Goal: Transaction & Acquisition: Subscribe to service/newsletter

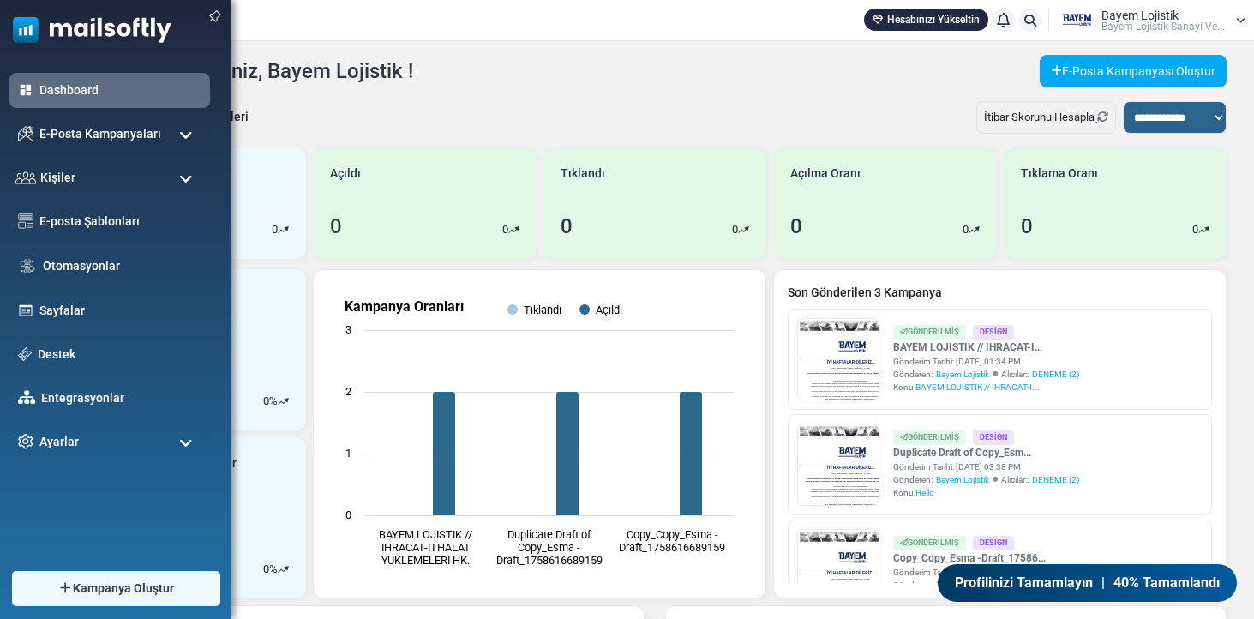
scroll to position [3, 0]
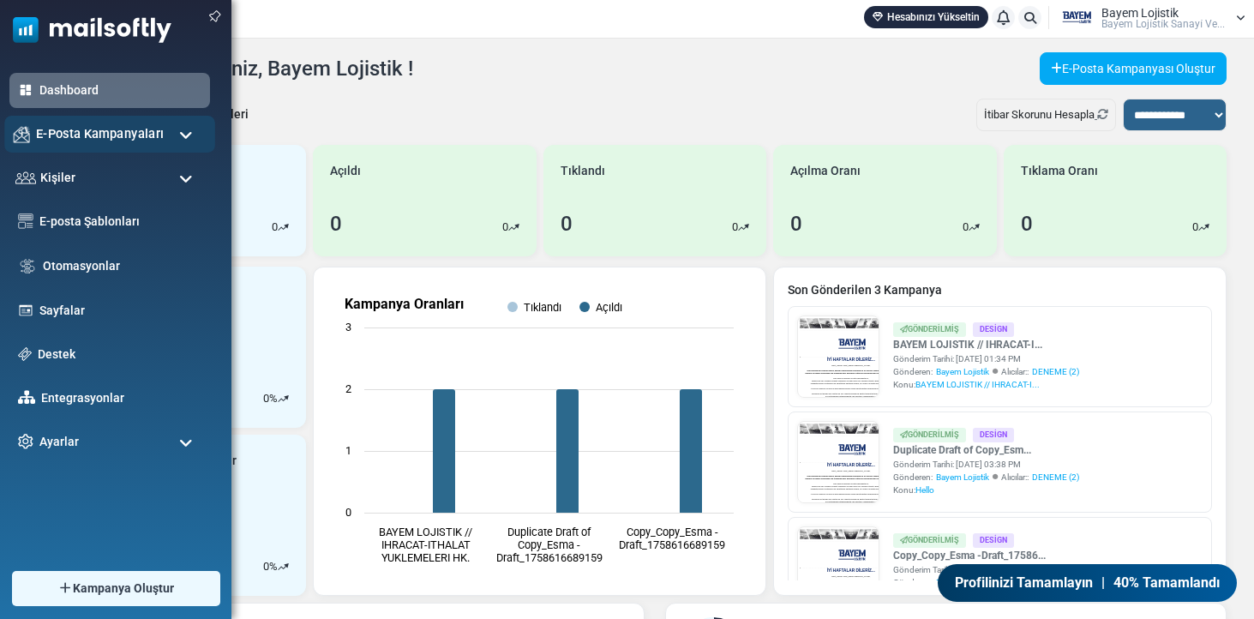
click at [84, 139] on span "E-Posta Kampanyaları" at bounding box center [100, 133] width 128 height 19
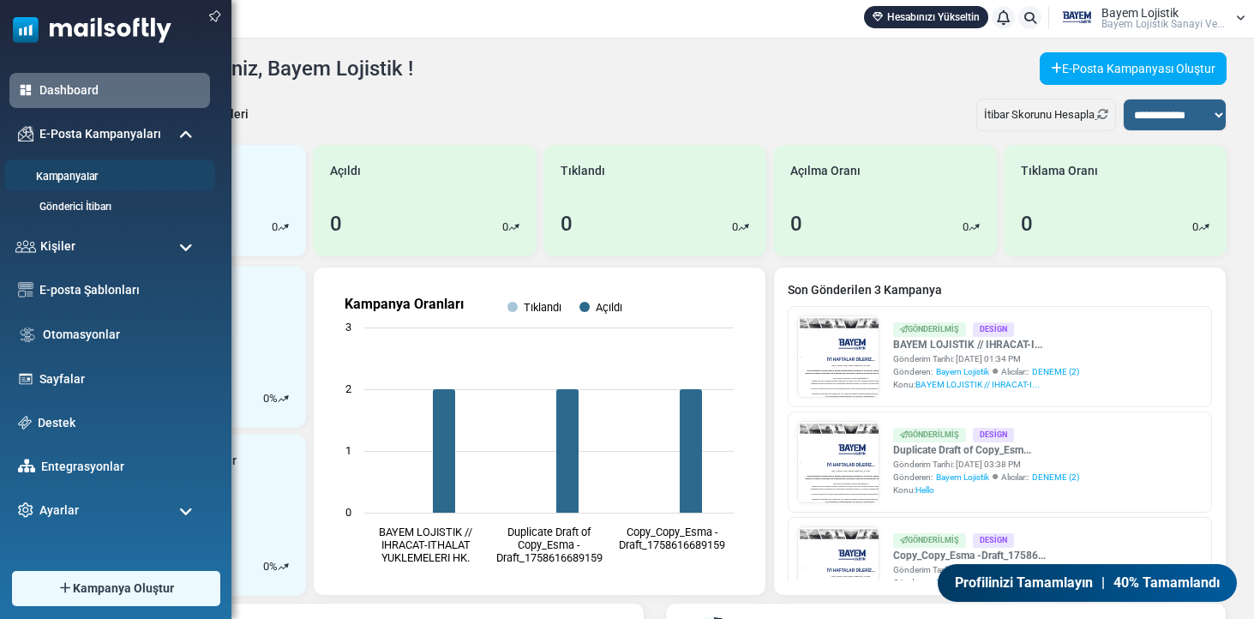
click at [71, 178] on link "Kampanyalar" at bounding box center [107, 177] width 206 height 16
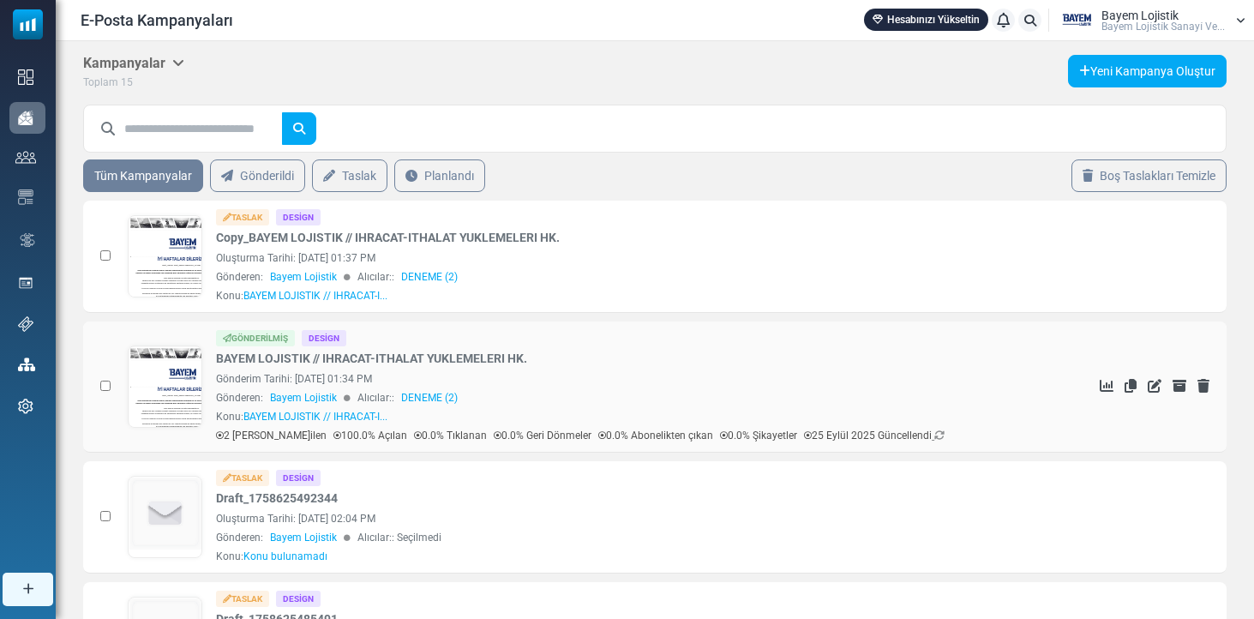
click at [166, 373] on link at bounding box center [166, 434] width 74 height 177
click at [183, 248] on link at bounding box center [166, 304] width 74 height 177
click at [170, 251] on link at bounding box center [166, 304] width 74 height 177
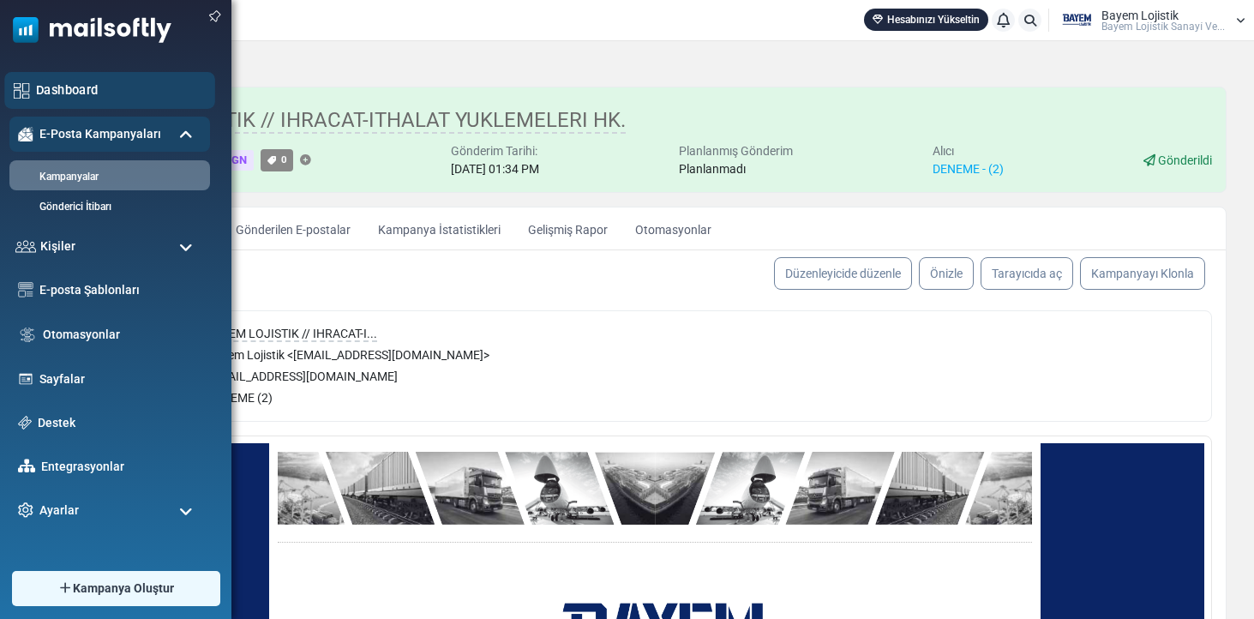
click at [87, 93] on link "Dashboard" at bounding box center [121, 90] width 170 height 19
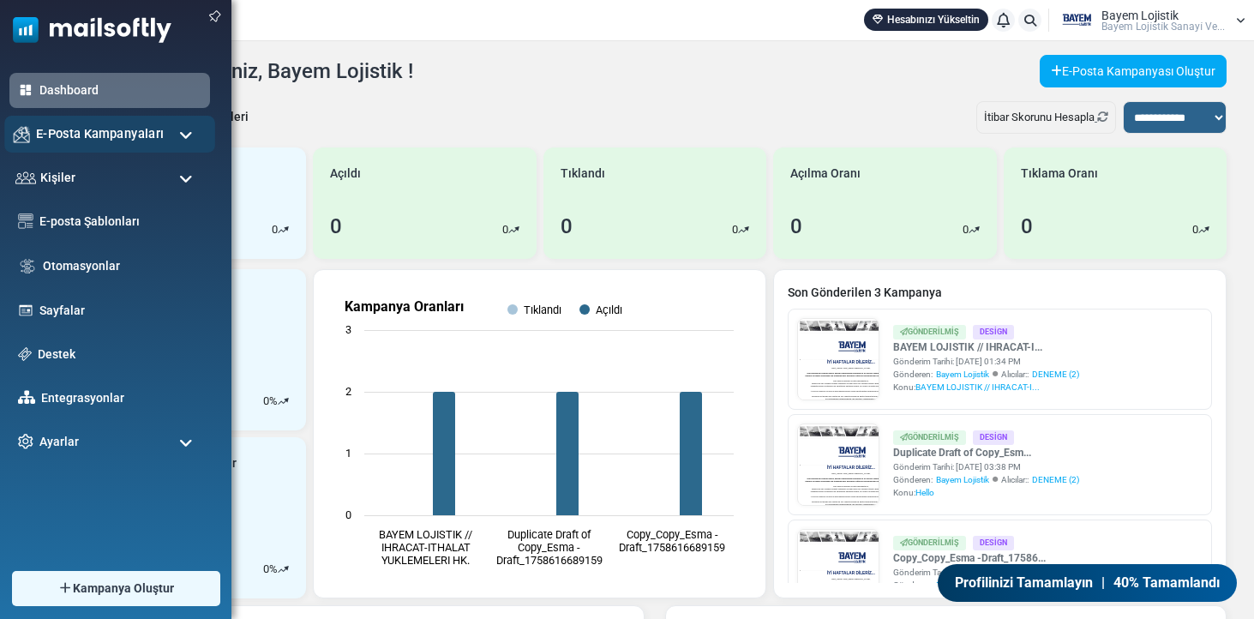
click at [63, 132] on span "E-Posta Kampanyaları" at bounding box center [100, 133] width 128 height 19
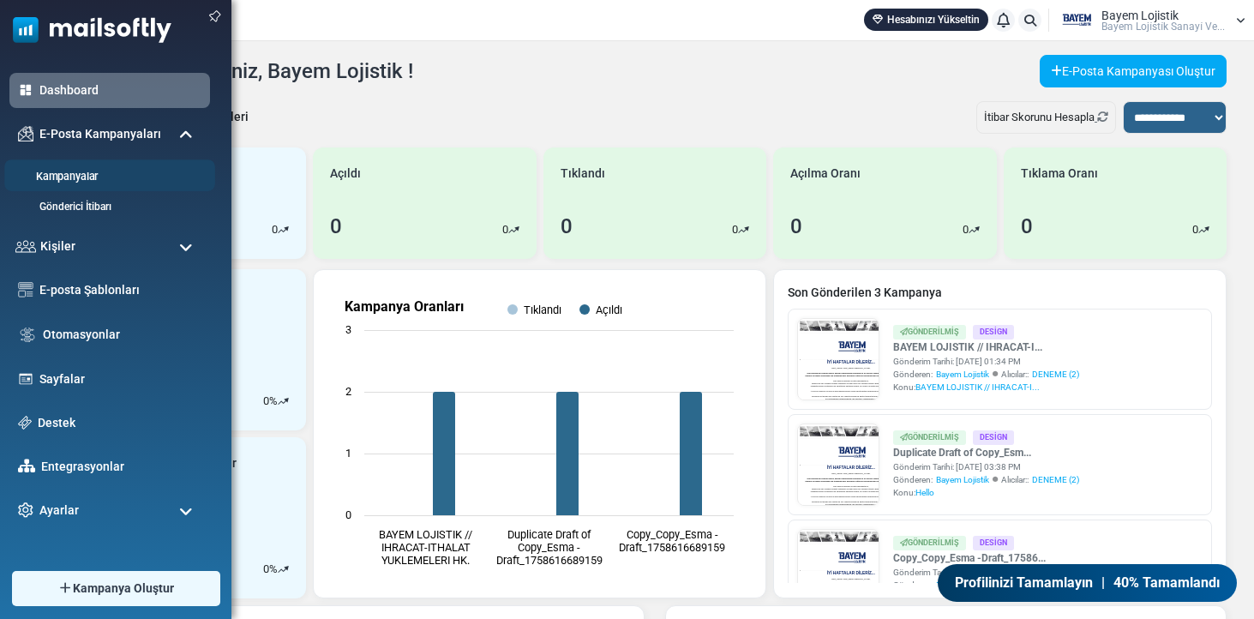
click at [66, 171] on link "Kampanyalar" at bounding box center [107, 177] width 206 height 16
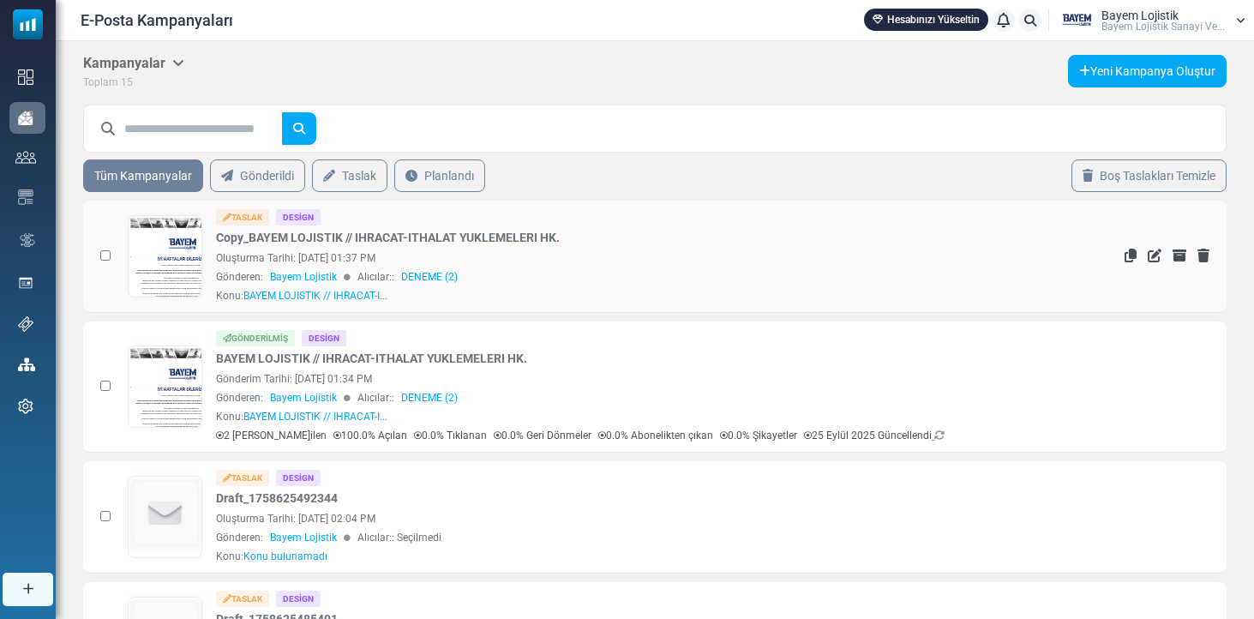
click at [160, 255] on link at bounding box center [166, 304] width 74 height 177
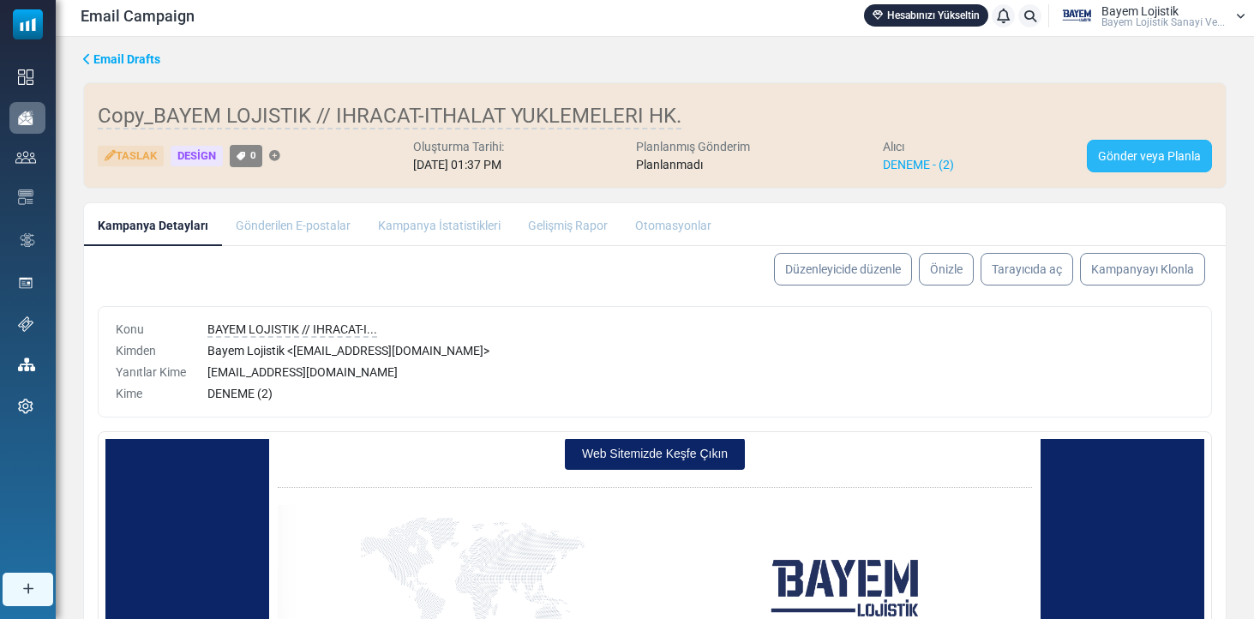
click at [1111, 154] on link "Gönder veya Planla" at bounding box center [1149, 156] width 125 height 33
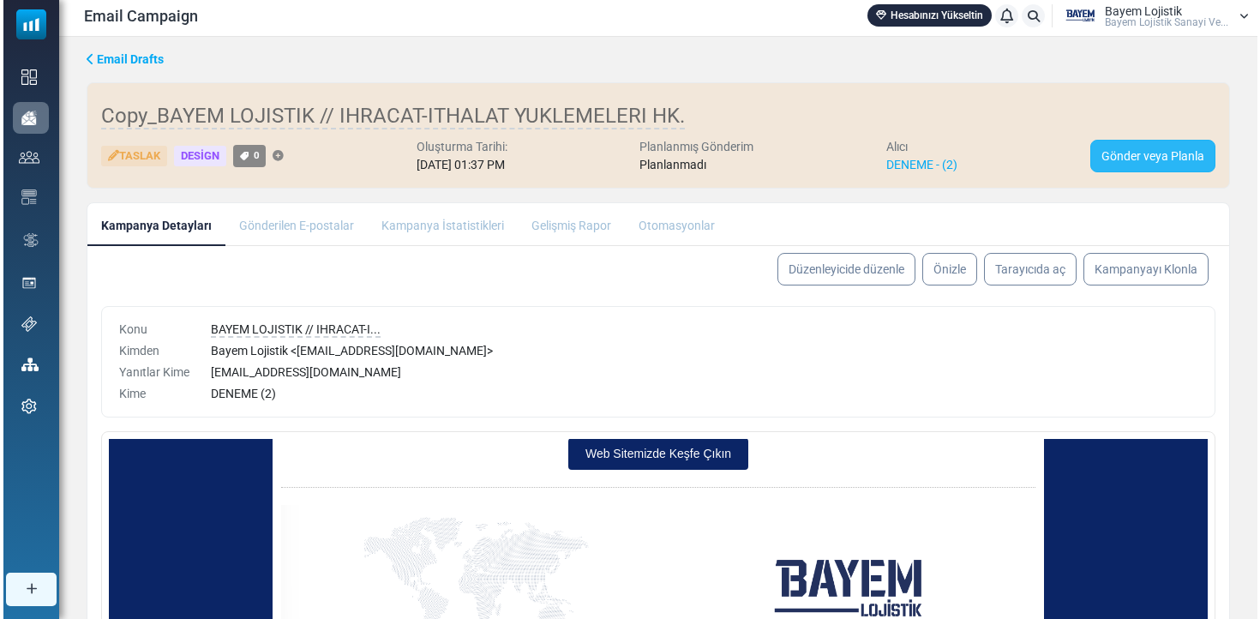
scroll to position [5, 0]
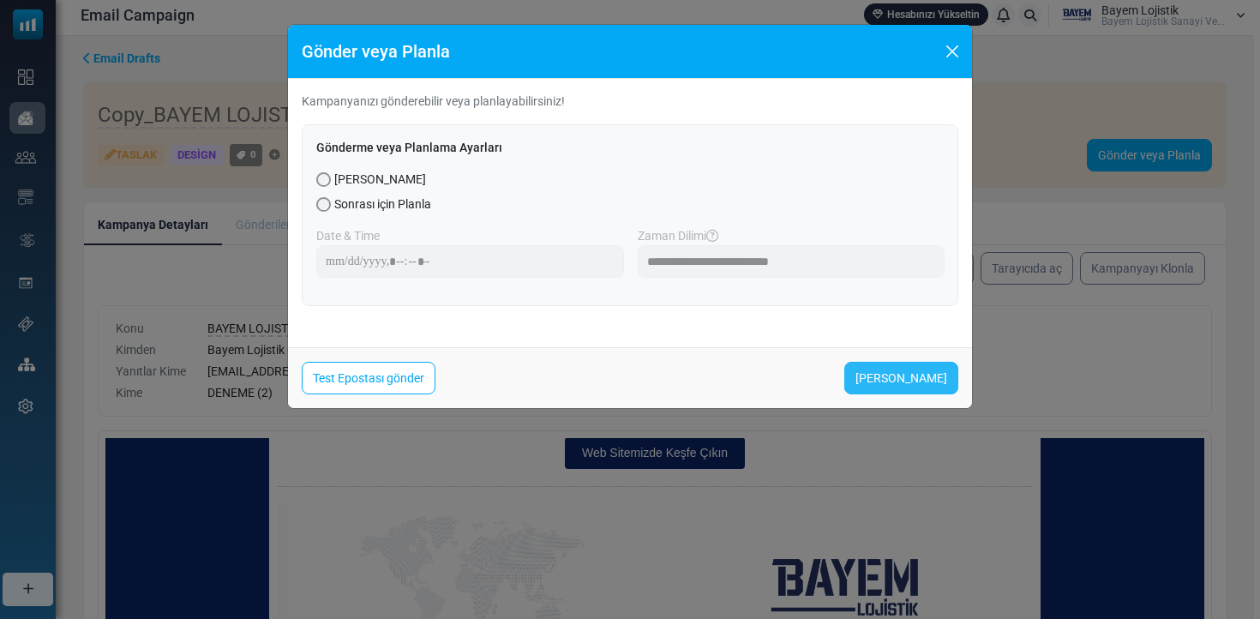
click at [874, 376] on link "Şimdi Gönder" at bounding box center [901, 378] width 114 height 33
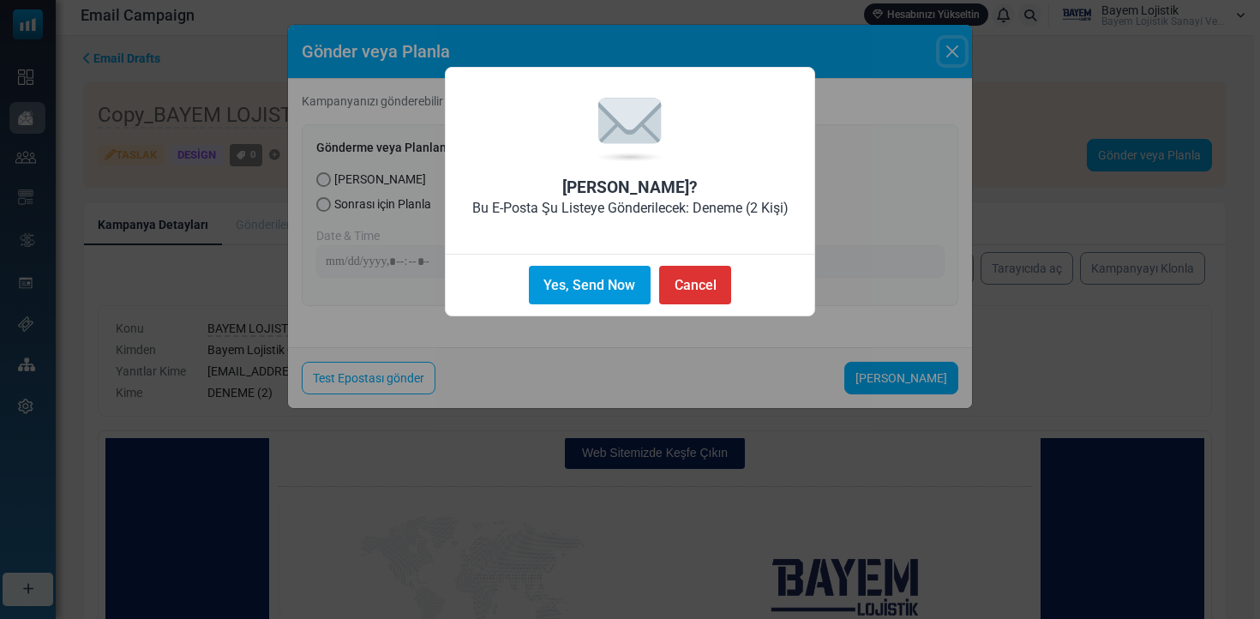
click at [555, 280] on button "Yes, Send Now" at bounding box center [590, 285] width 122 height 39
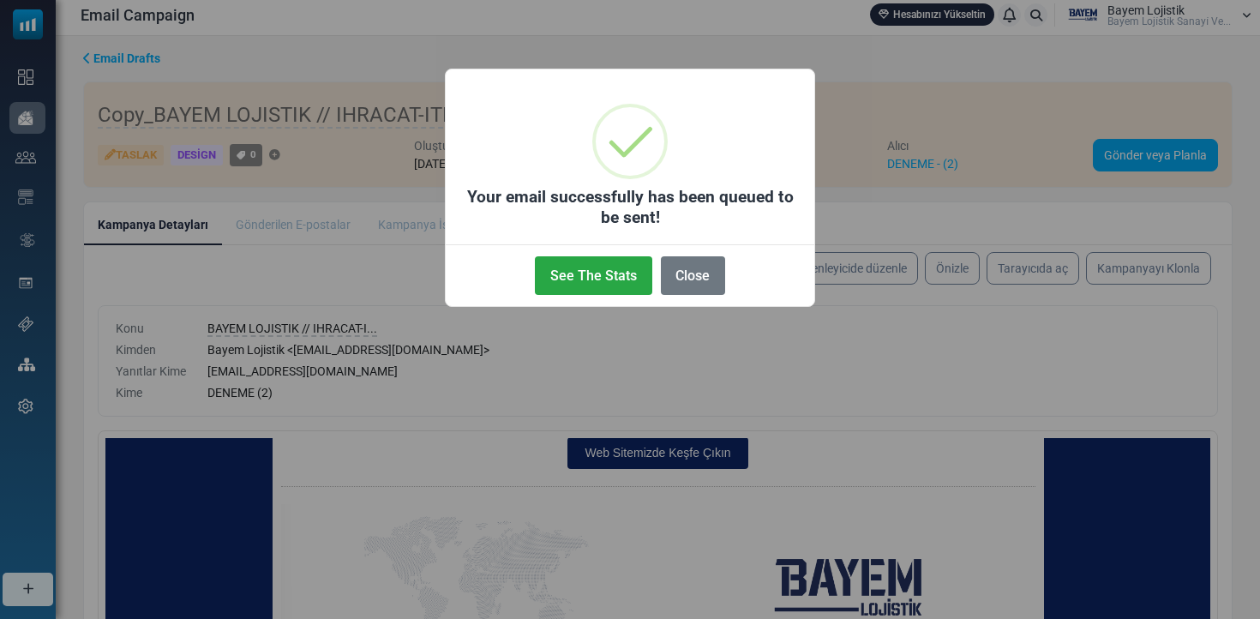
click at [555, 280] on button "See The Stats" at bounding box center [593, 275] width 117 height 39
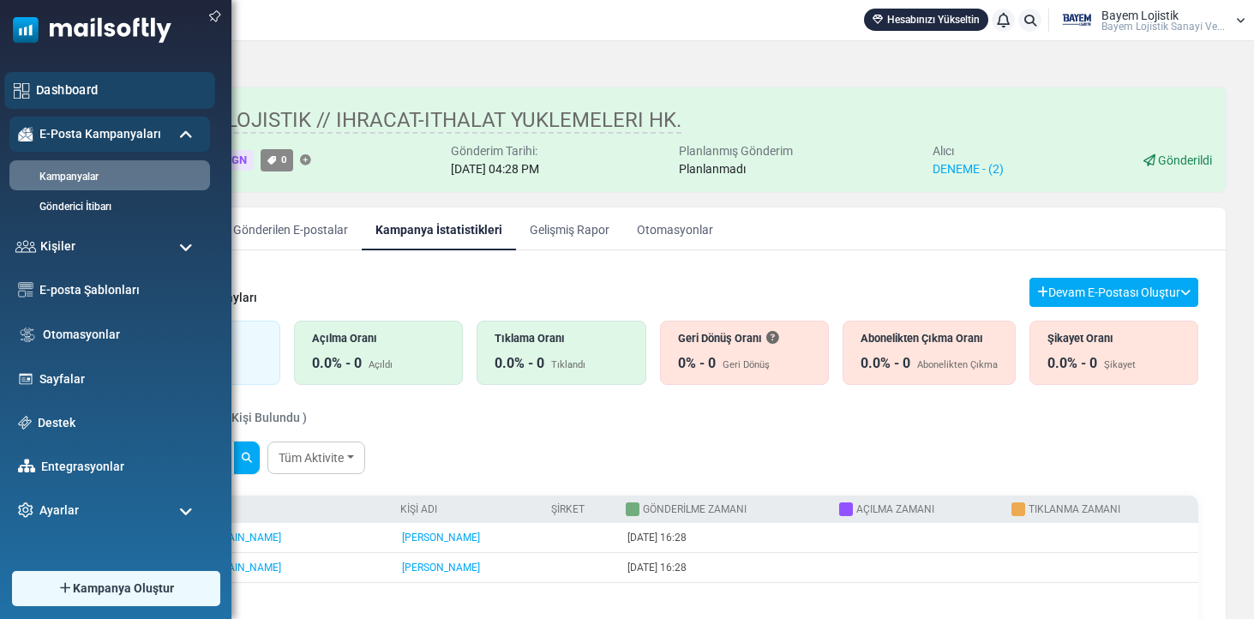
click at [51, 100] on div "Dashboard" at bounding box center [109, 90] width 211 height 37
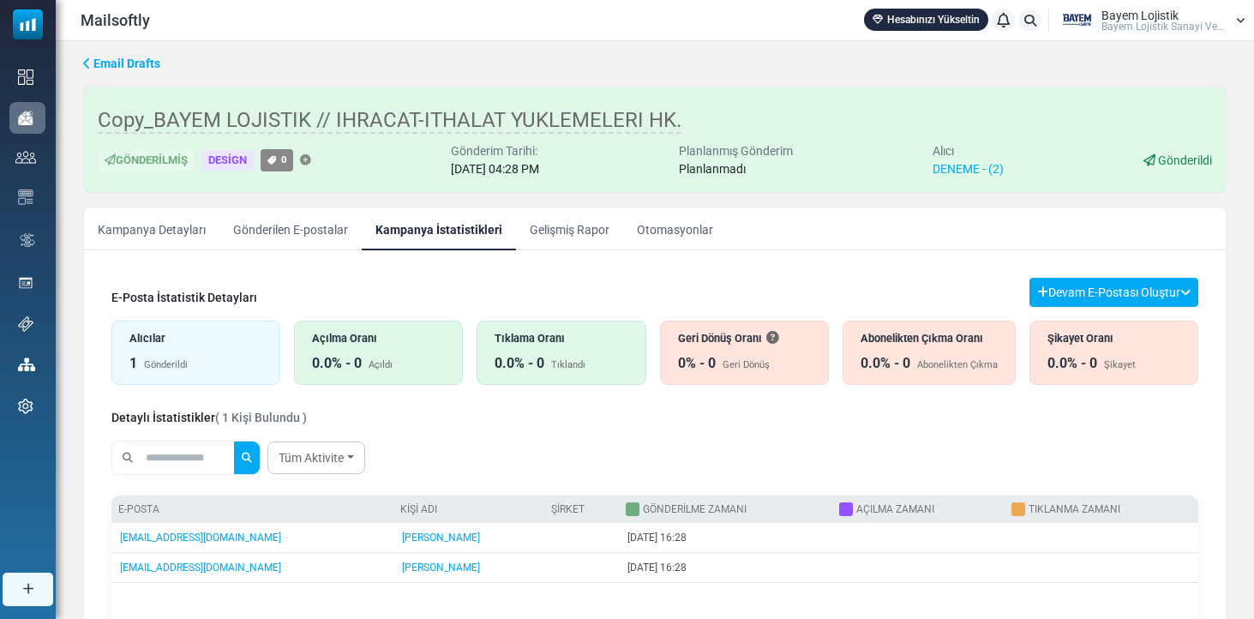
click at [1004, 21] on icon at bounding box center [1003, 20] width 13 height 1
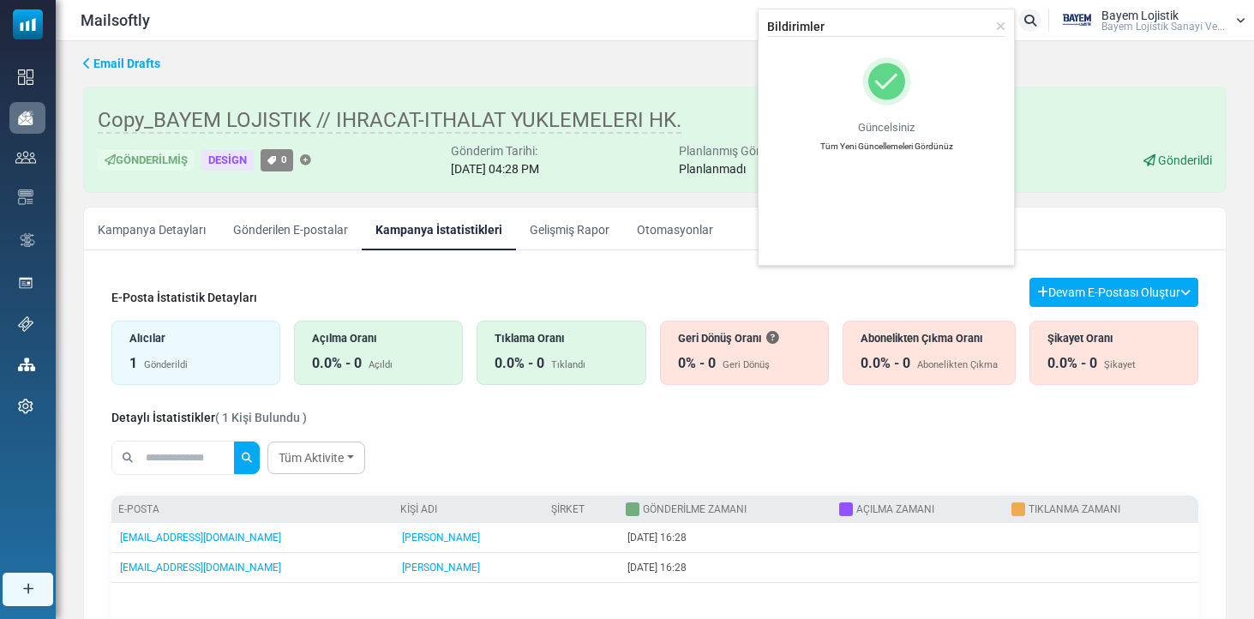
click at [938, 95] on div at bounding box center [886, 81] width 238 height 48
click at [907, 143] on p "Tüm Yeni Güncellemeleri Gördünüz" at bounding box center [886, 146] width 238 height 13
click at [1007, 16] on div "Bildirimler Güncelsiniz Tüm Yeni Güncellemeleri Gördünüz" at bounding box center [886, 137] width 257 height 257
click at [1000, 25] on icon at bounding box center [1000, 27] width 9 height 12
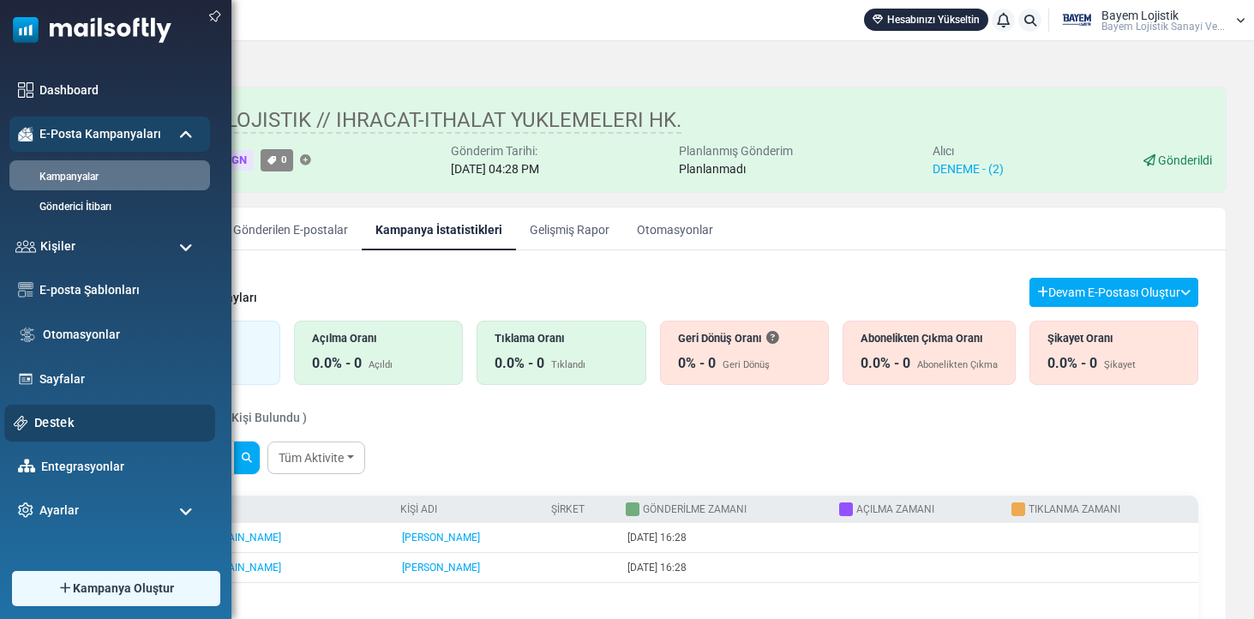
click at [68, 432] on link "Destek" at bounding box center [119, 422] width 171 height 19
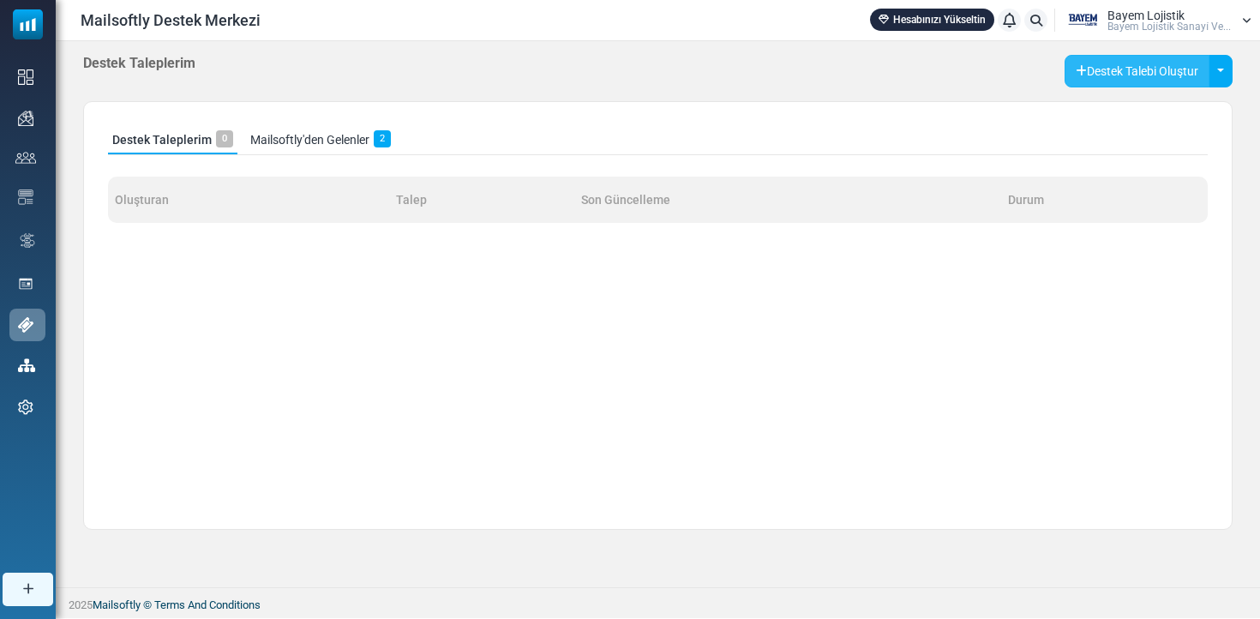
click at [1131, 69] on button "Destek Talebi Oluştur" at bounding box center [1137, 71] width 145 height 33
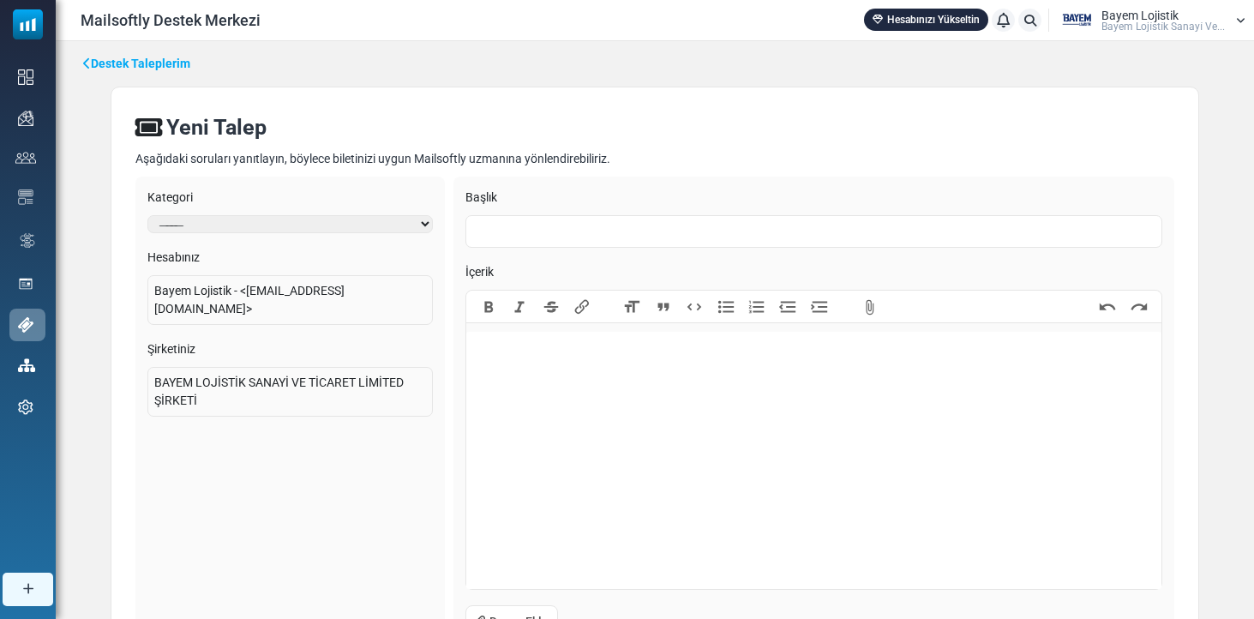
click at [566, 248] on div "Başlık [GEOGRAPHIC_DATA] Bold Italic Strikethrough Link Heading Quote Code Bull…" at bounding box center [814, 421] width 721 height 489
click at [567, 237] on input "text" at bounding box center [814, 231] width 697 height 33
type input "**********"
click at [596, 379] on trix-editor at bounding box center [813, 460] width 695 height 257
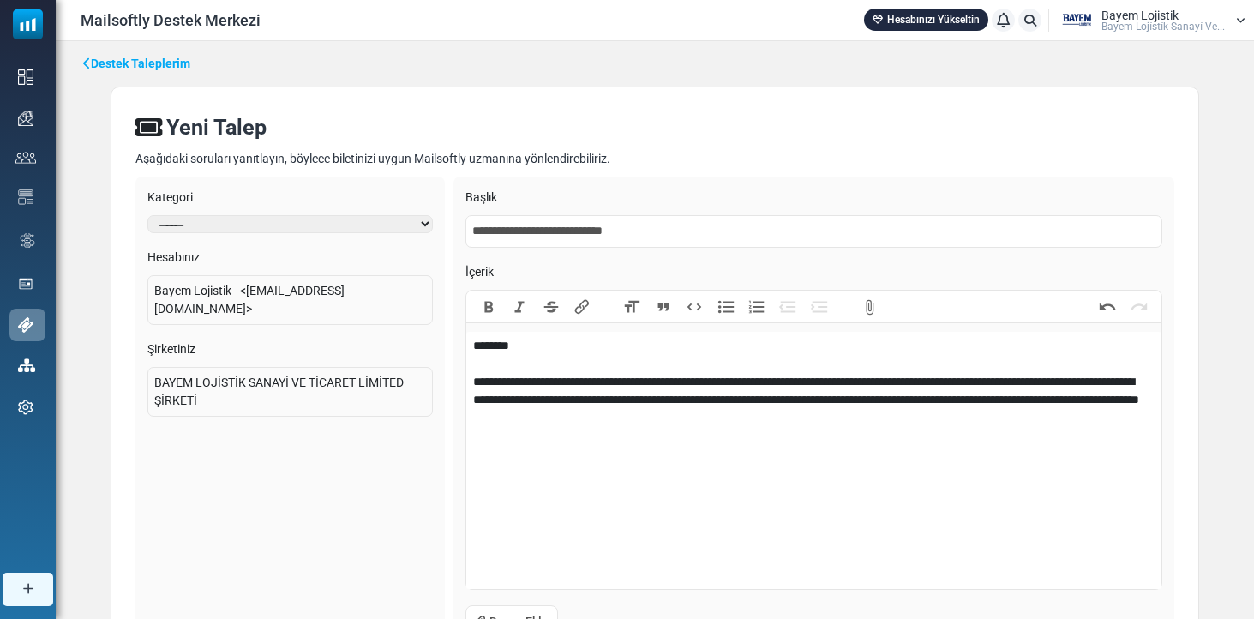
click at [1097, 376] on div "**********" at bounding box center [814, 382] width 682 height 90
click at [966, 380] on div "**********" at bounding box center [814, 382] width 682 height 90
click at [983, 394] on div "**********" at bounding box center [814, 382] width 682 height 90
click at [1018, 399] on div "**********" at bounding box center [814, 382] width 682 height 90
click at [1014, 399] on div "**********" at bounding box center [814, 382] width 682 height 90
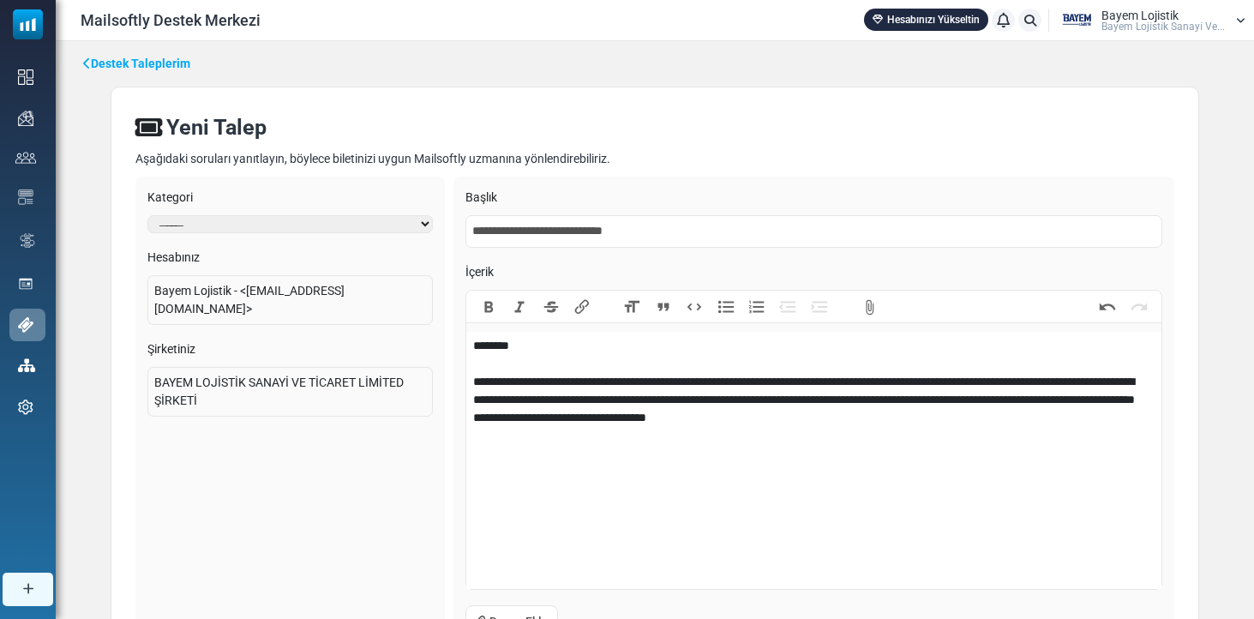
click at [1131, 394] on div "**********" at bounding box center [814, 382] width 682 height 90
click at [508, 413] on div "**********" at bounding box center [814, 382] width 682 height 90
click at [542, 436] on div "**********" at bounding box center [814, 391] width 682 height 108
type trix-editor "**********"
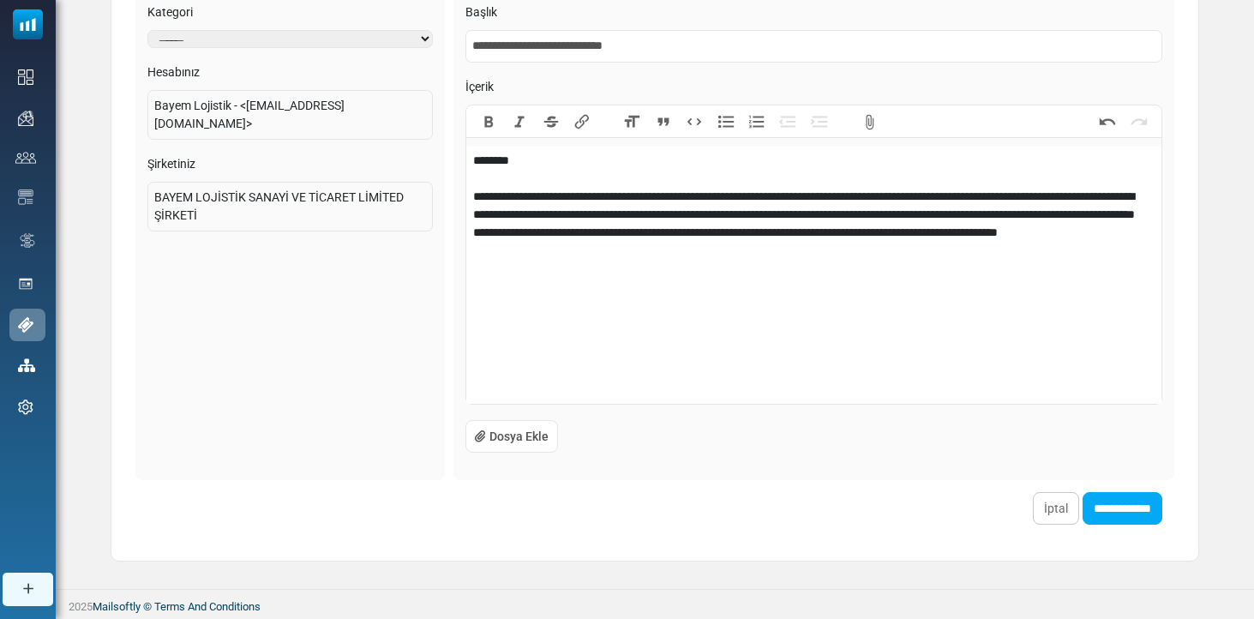
scroll to position [184, 0]
click at [1092, 504] on input "**********" at bounding box center [1123, 509] width 80 height 33
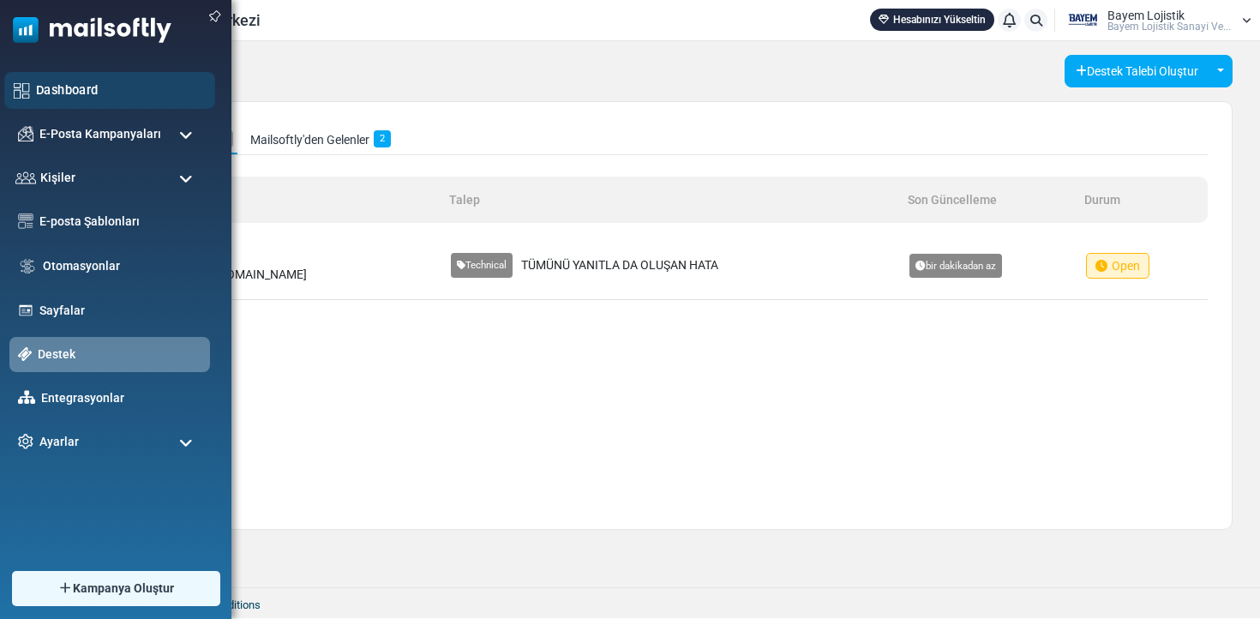
click at [60, 84] on link "Dashboard" at bounding box center [121, 90] width 170 height 19
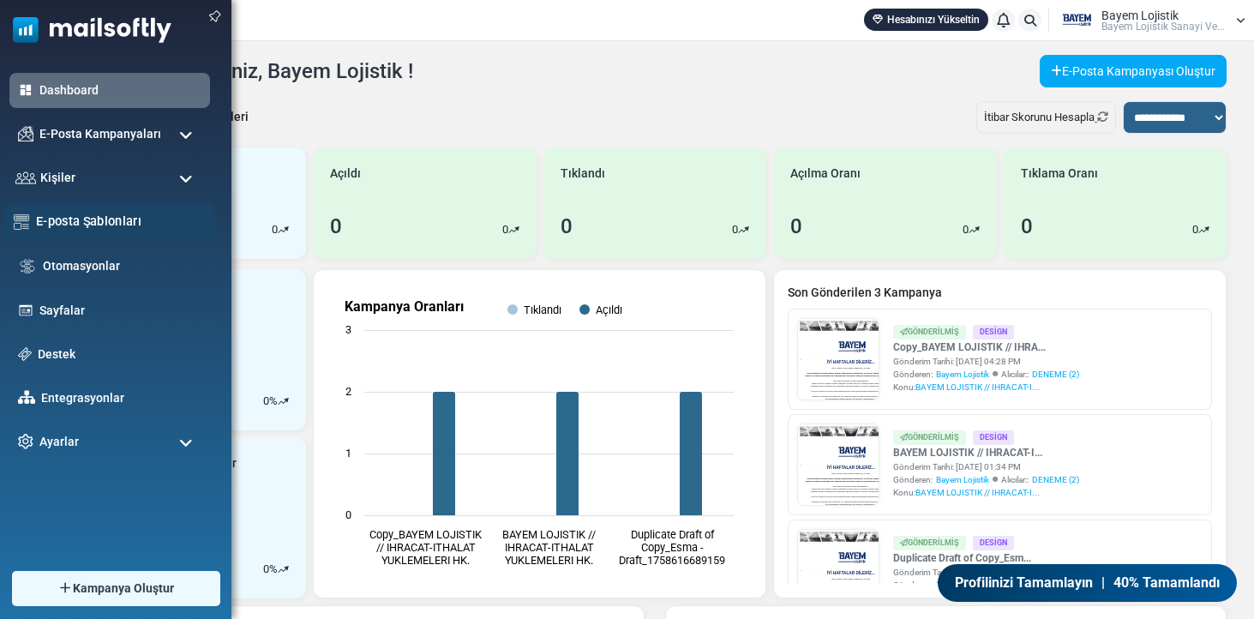
click at [100, 221] on link "E-posta Şablonları" at bounding box center [121, 221] width 170 height 19
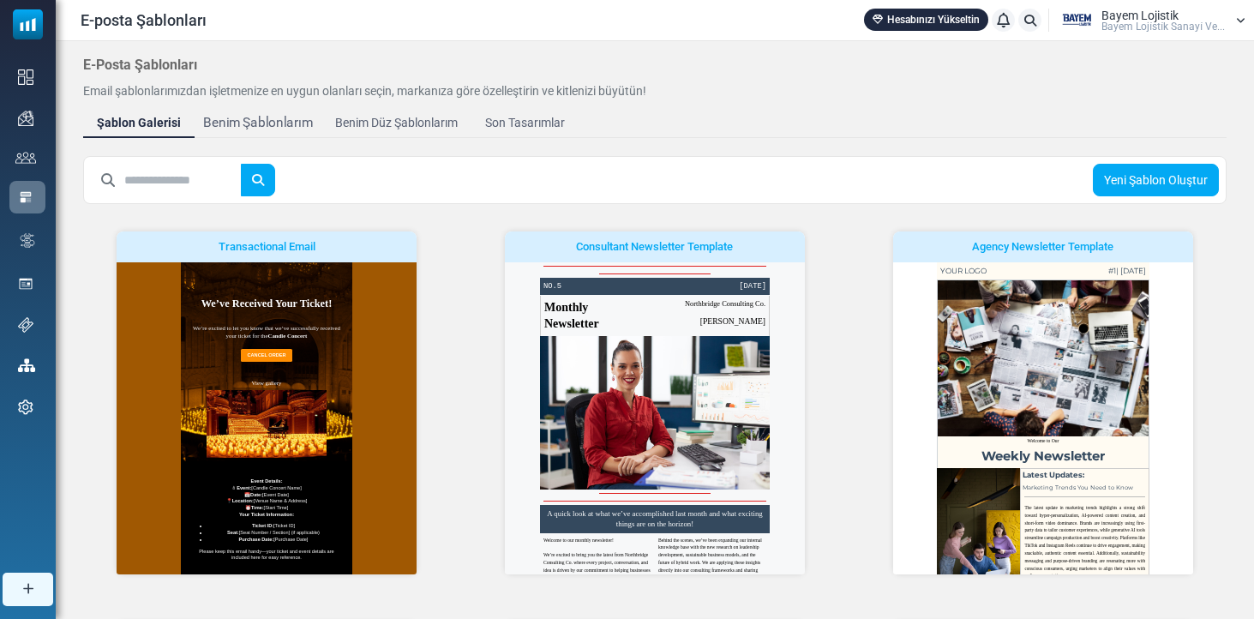
click at [273, 121] on div "Benim Şablonlarım" at bounding box center [258, 123] width 110 height 20
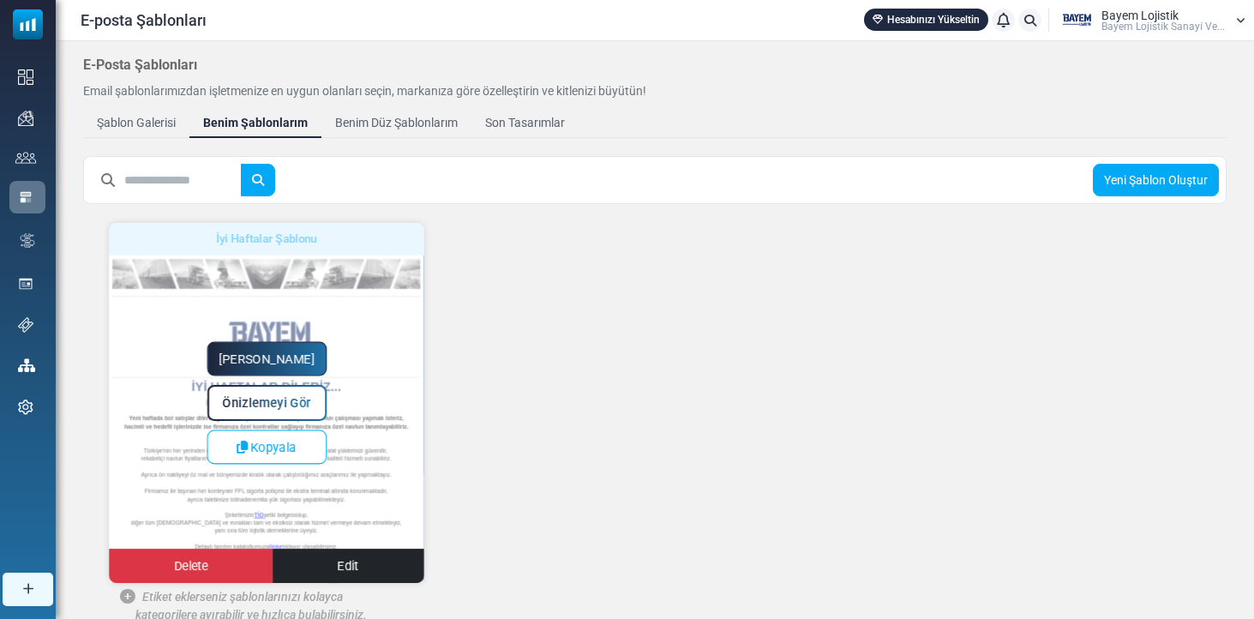
click at [280, 399] on span "Önizlemeyi Gör" at bounding box center [267, 403] width 88 height 15
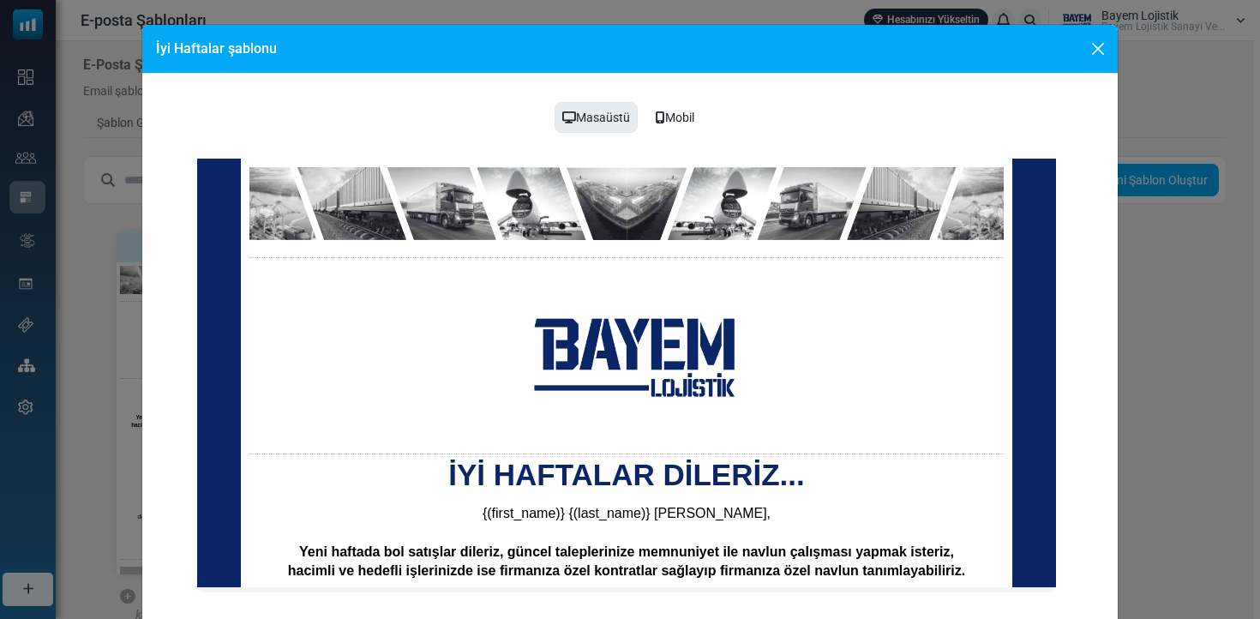
click at [1088, 46] on button "Close" at bounding box center [1098, 49] width 26 height 26
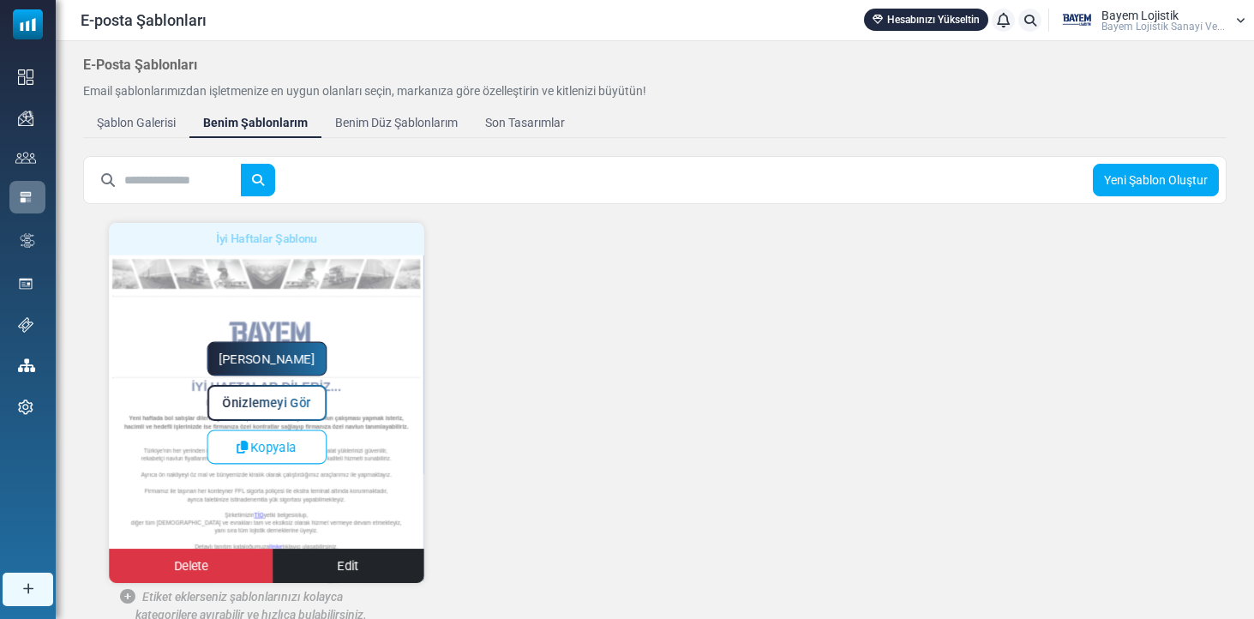
click at [286, 358] on link "Yapmaya Başla" at bounding box center [267, 359] width 120 height 34
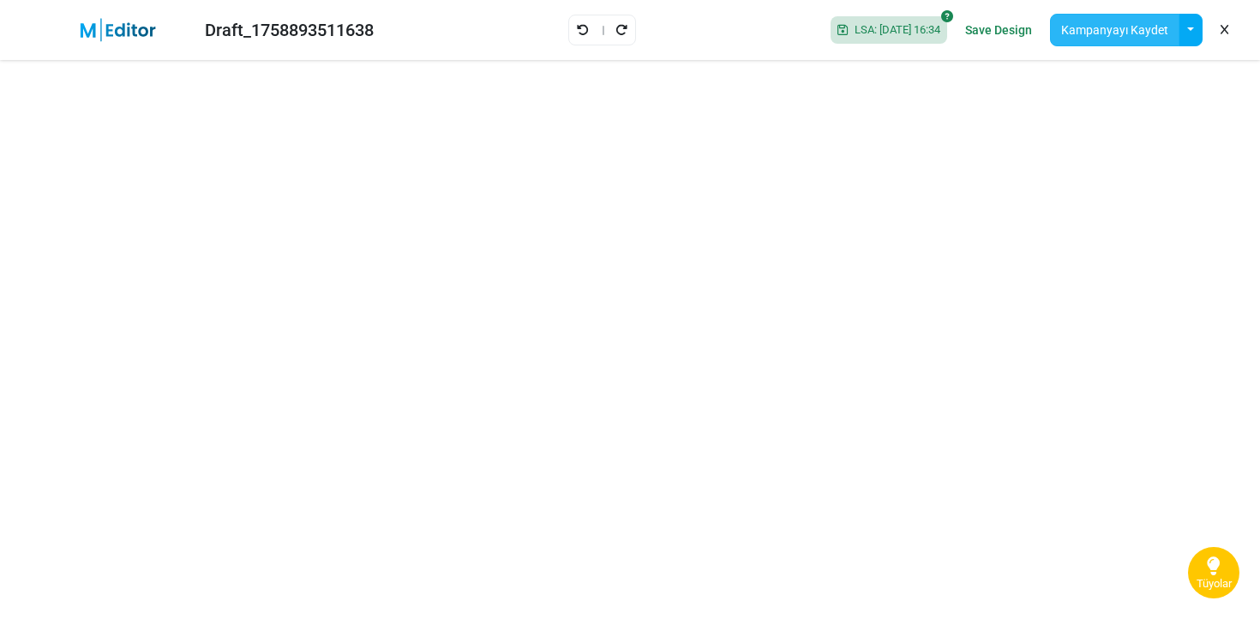
click at [1090, 26] on button "Kampanyayı Kaydet" at bounding box center [1114, 30] width 129 height 33
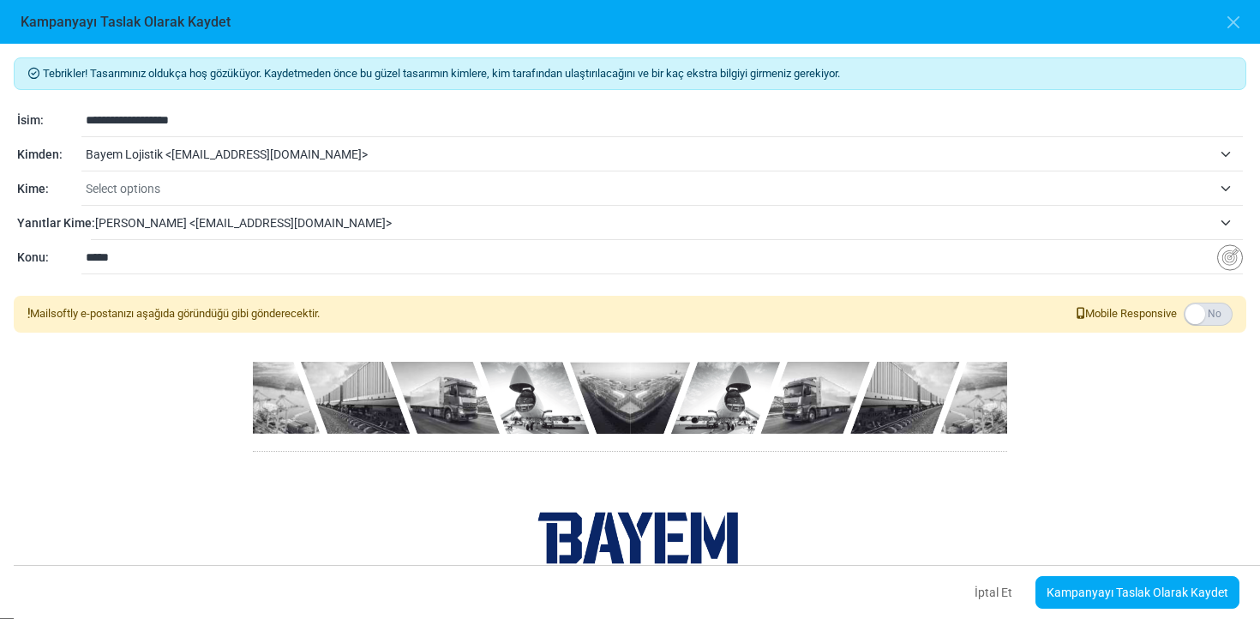
click at [288, 194] on span "Select options" at bounding box center [649, 188] width 1126 height 21
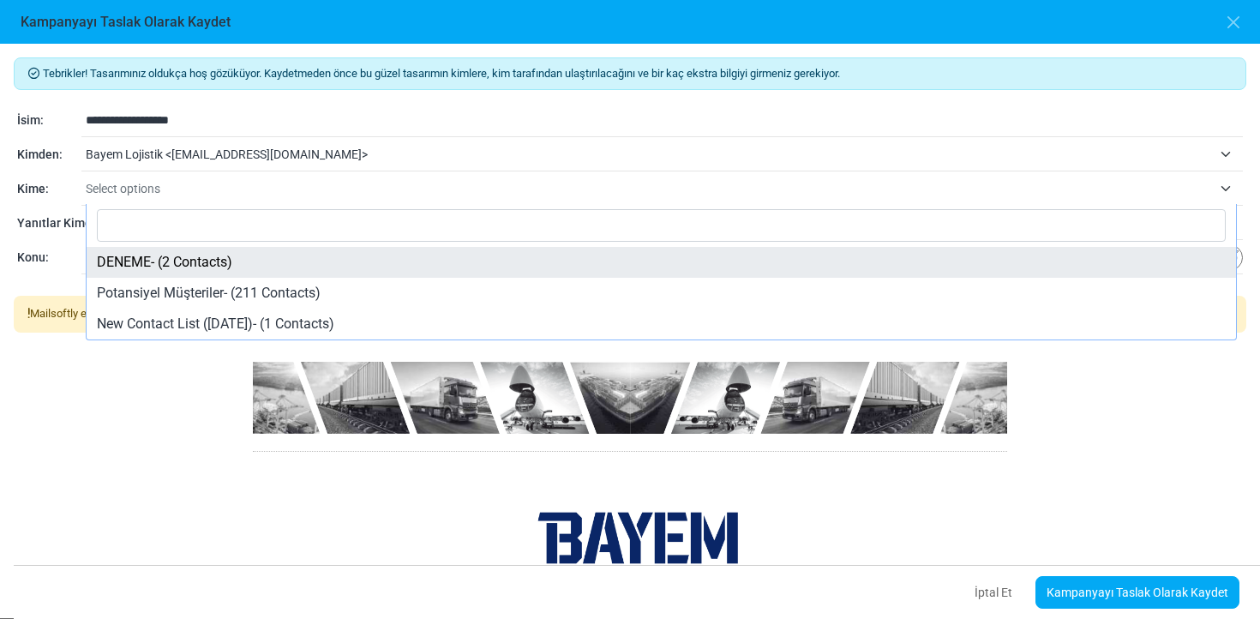
select select "*****"
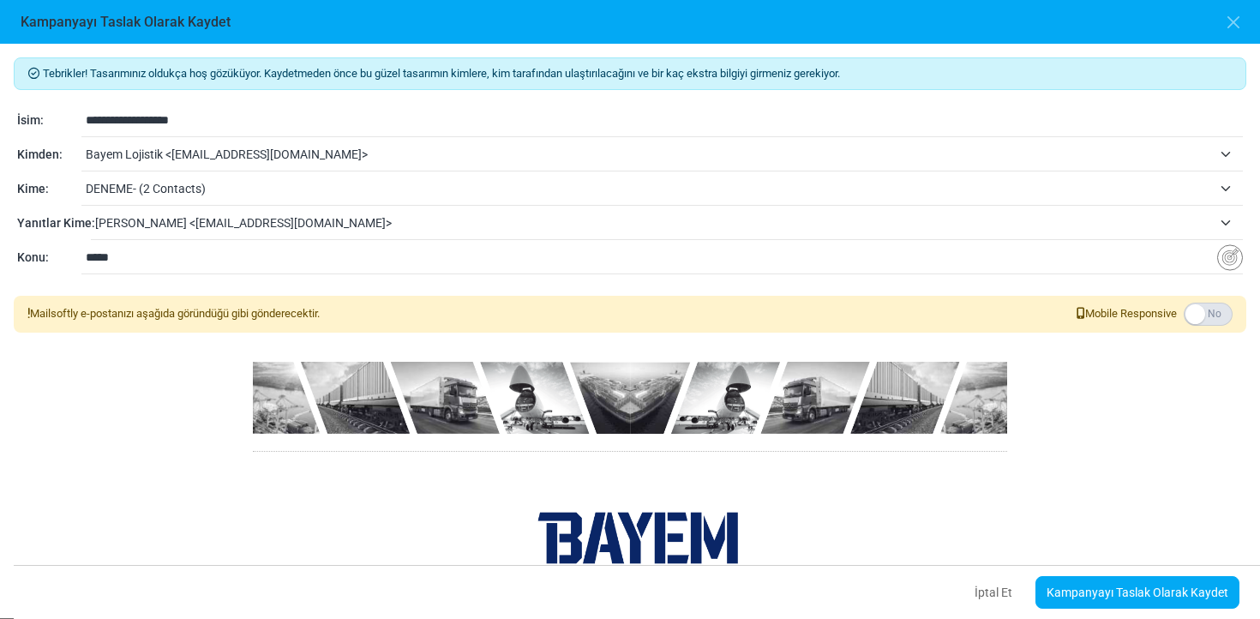
drag, startPoint x: 237, startPoint y: 254, endPoint x: 69, endPoint y: 252, distance: 168.0
type input "******"
click at [1204, 309] on label at bounding box center [1208, 314] width 49 height 23
click at [1174, 574] on div "İptal Et Kampanyayı Taslak Olarak Kaydet" at bounding box center [644, 592] width 1260 height 54
click at [1165, 597] on link "Kampanyayı Taslak Olarak Kaydet" at bounding box center [1138, 592] width 204 height 33
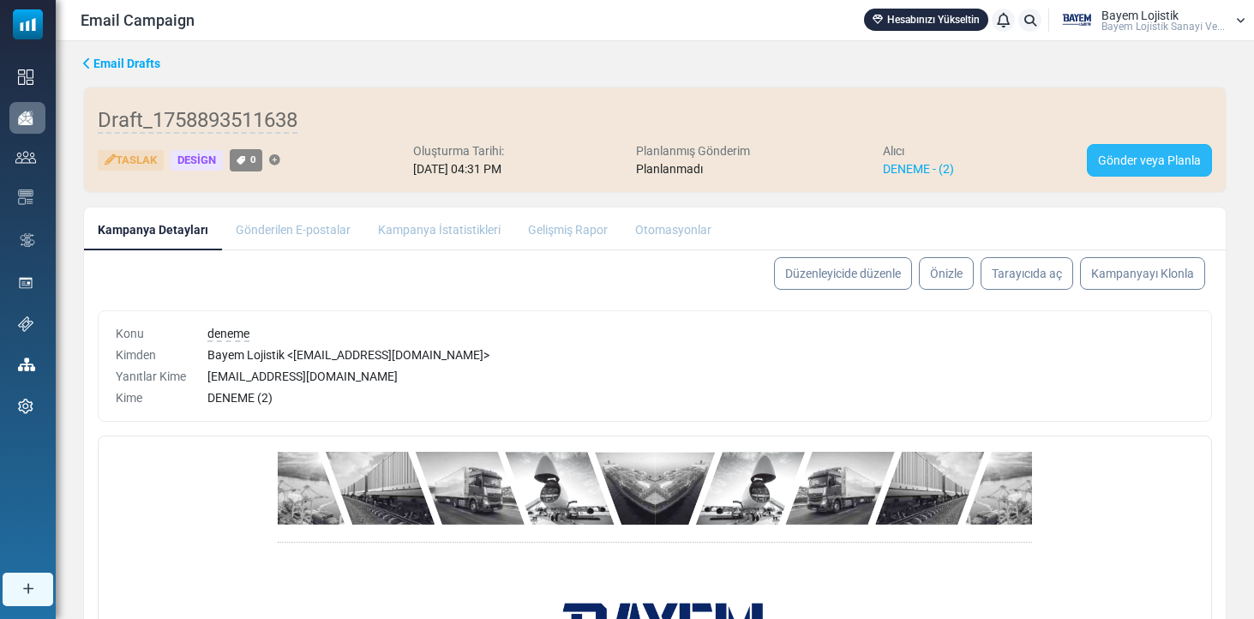
click at [1162, 147] on link "Gönder veya Planla" at bounding box center [1149, 160] width 125 height 33
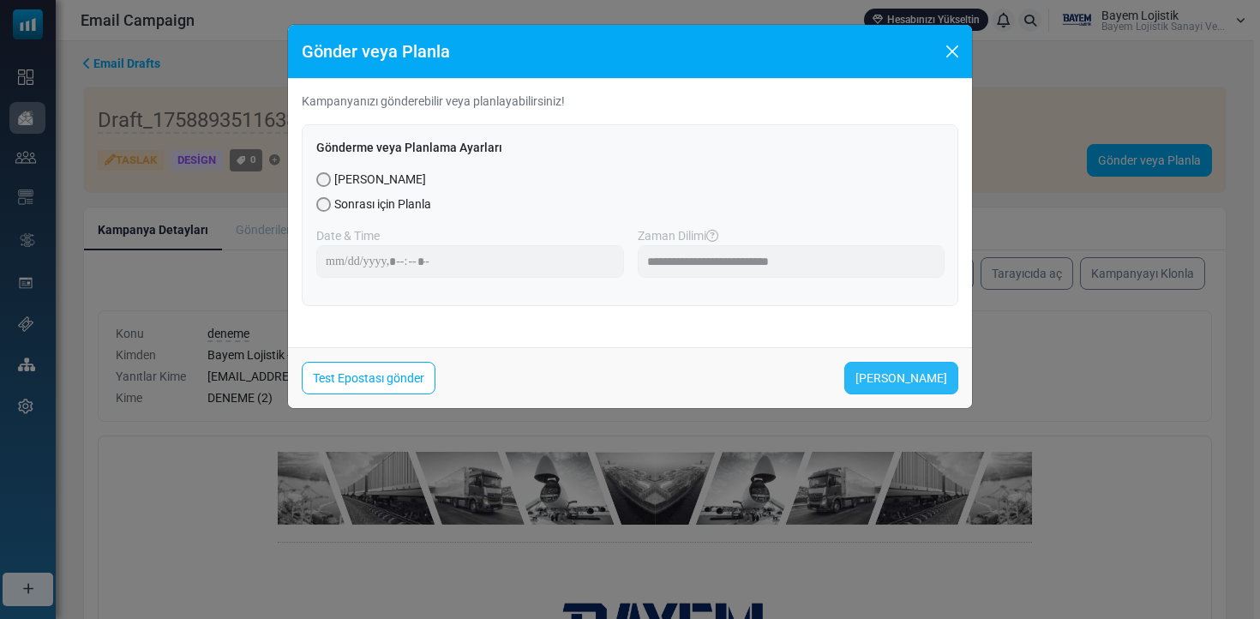
click at [906, 378] on link "Şimdi Gönder" at bounding box center [901, 378] width 114 height 33
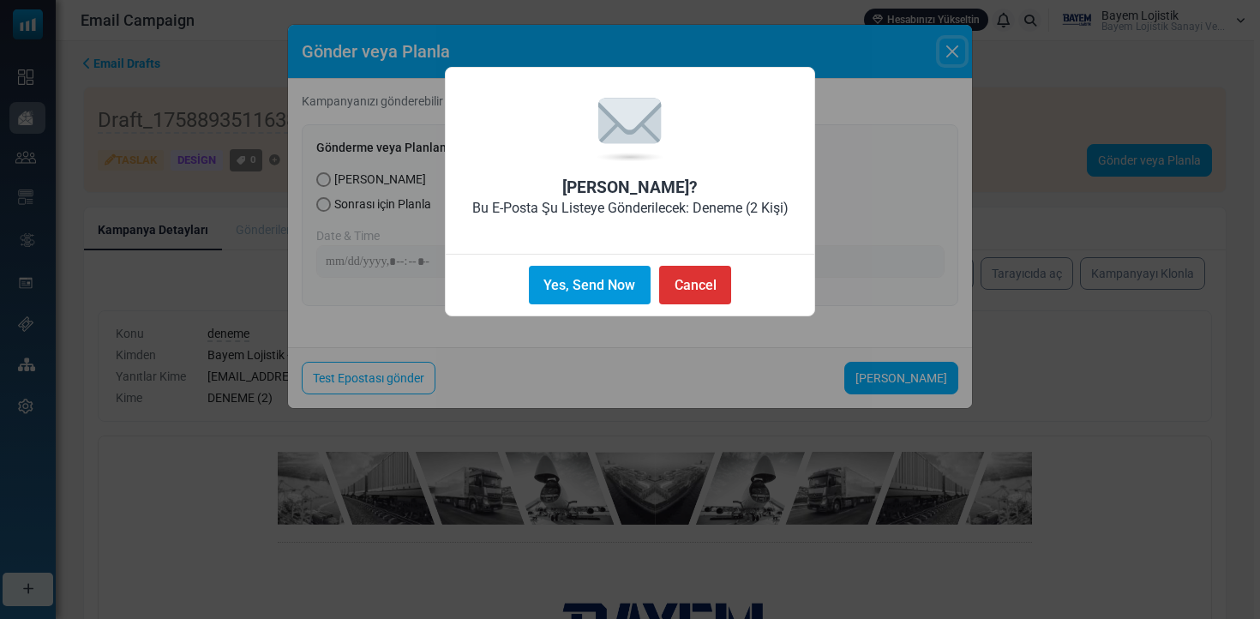
click at [567, 291] on button "Yes, Send Now" at bounding box center [590, 285] width 122 height 39
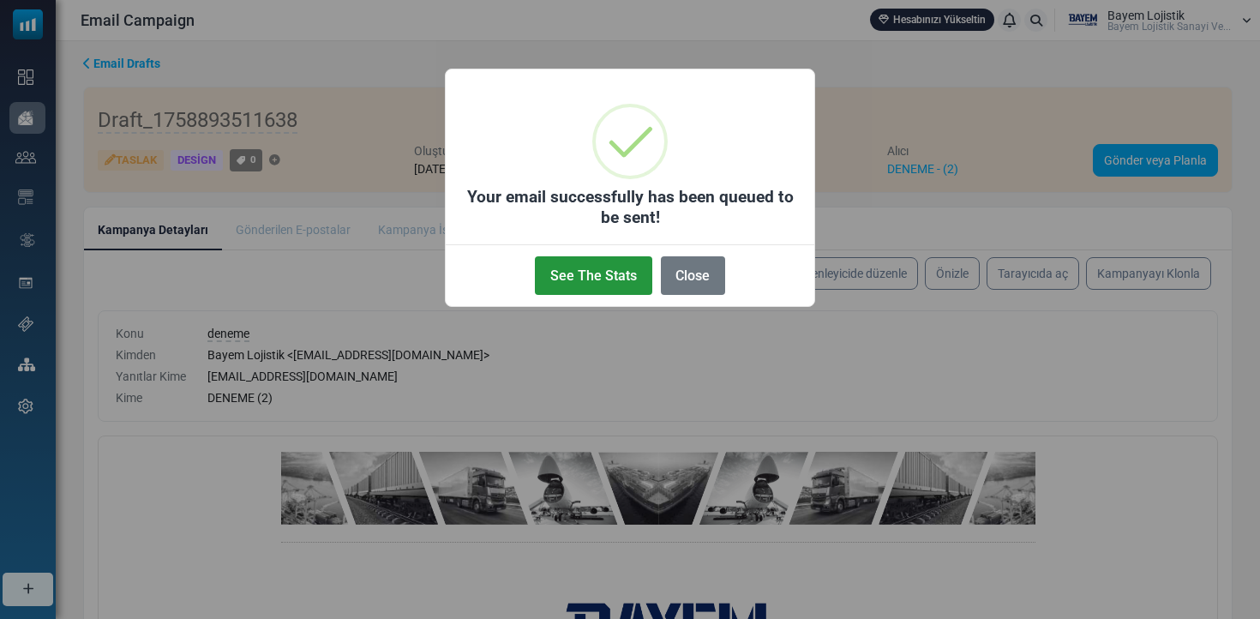
click at [578, 284] on button "See The Stats" at bounding box center [593, 275] width 117 height 39
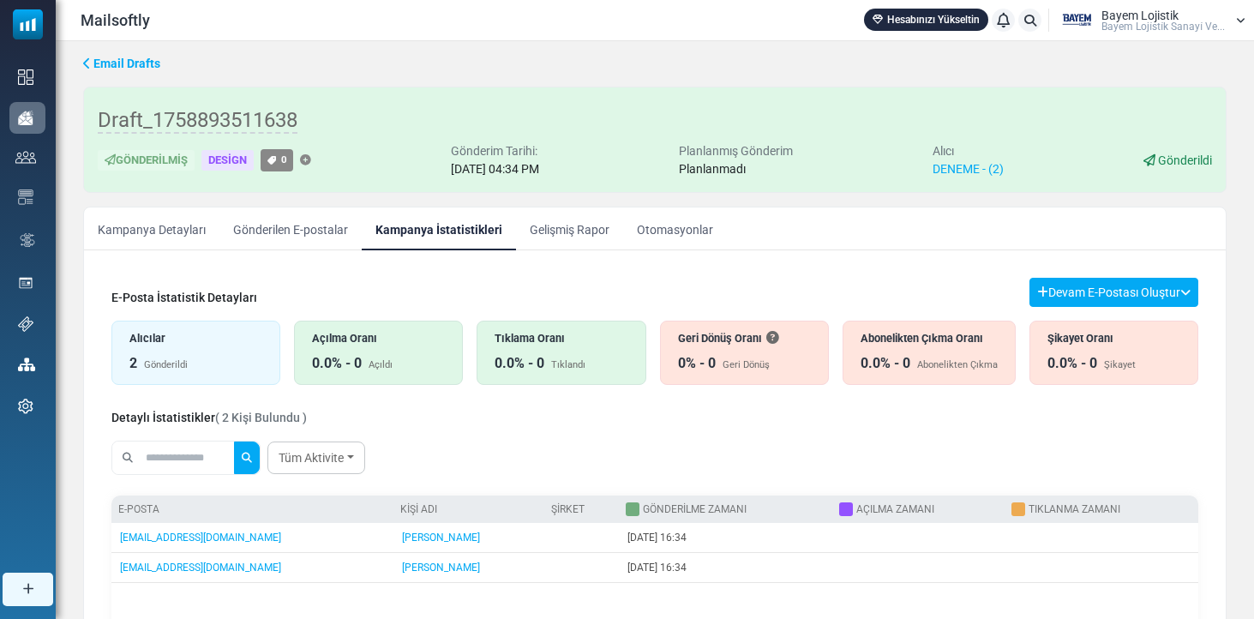
click at [592, 274] on div "E-Posta İstatistik Detayları Devam E-Postası Oluştur Filtre Sonucundan Bir List…" at bounding box center [655, 564] width 1114 height 601
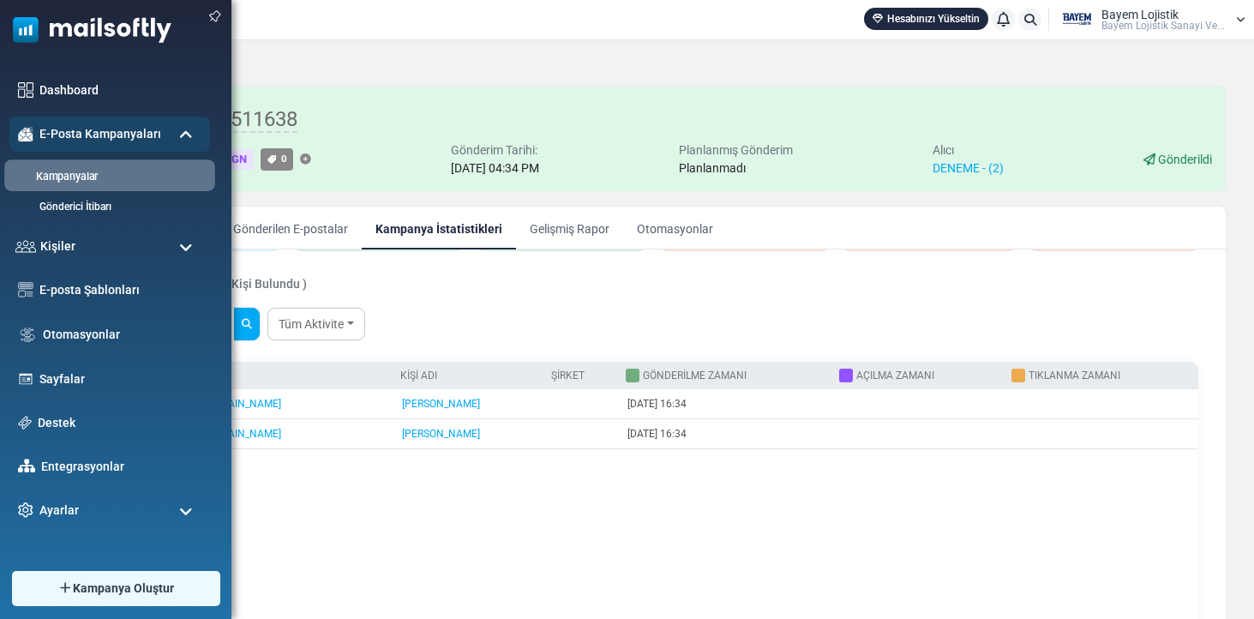
scroll to position [0, 1]
click at [59, 177] on li "Kampanyalar" at bounding box center [109, 175] width 211 height 32
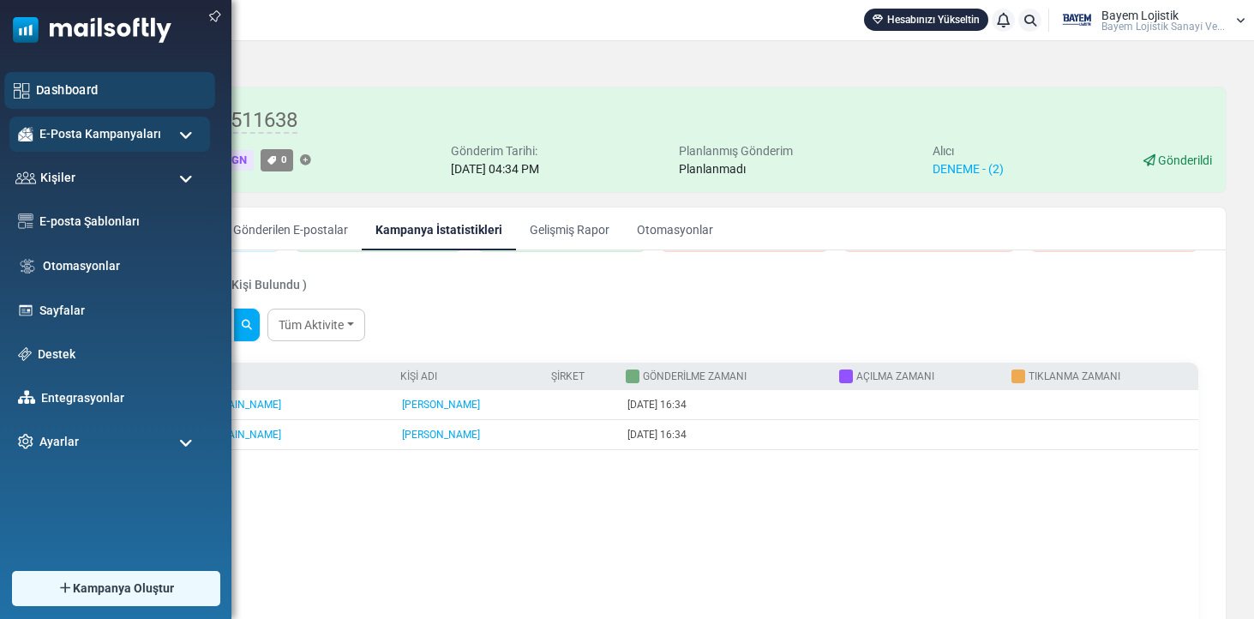
scroll to position [-1, 1]
click at [72, 99] on link "Dashboard" at bounding box center [121, 90] width 170 height 19
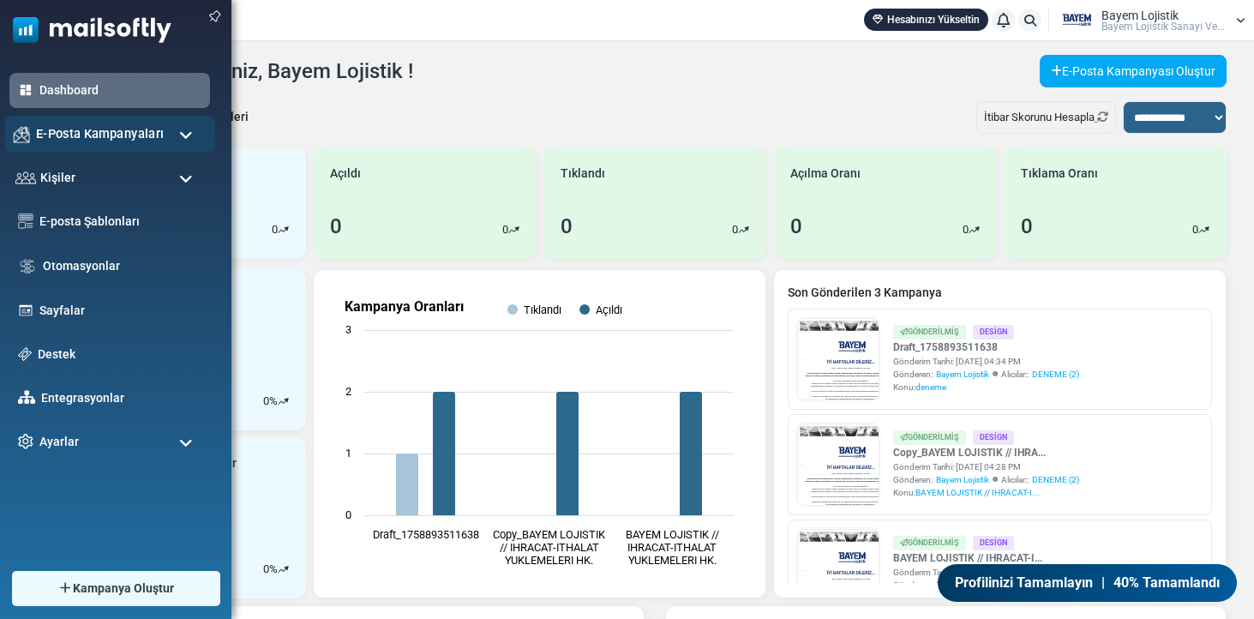
click at [66, 144] on div "E-Posta Kampanyaları" at bounding box center [109, 134] width 211 height 37
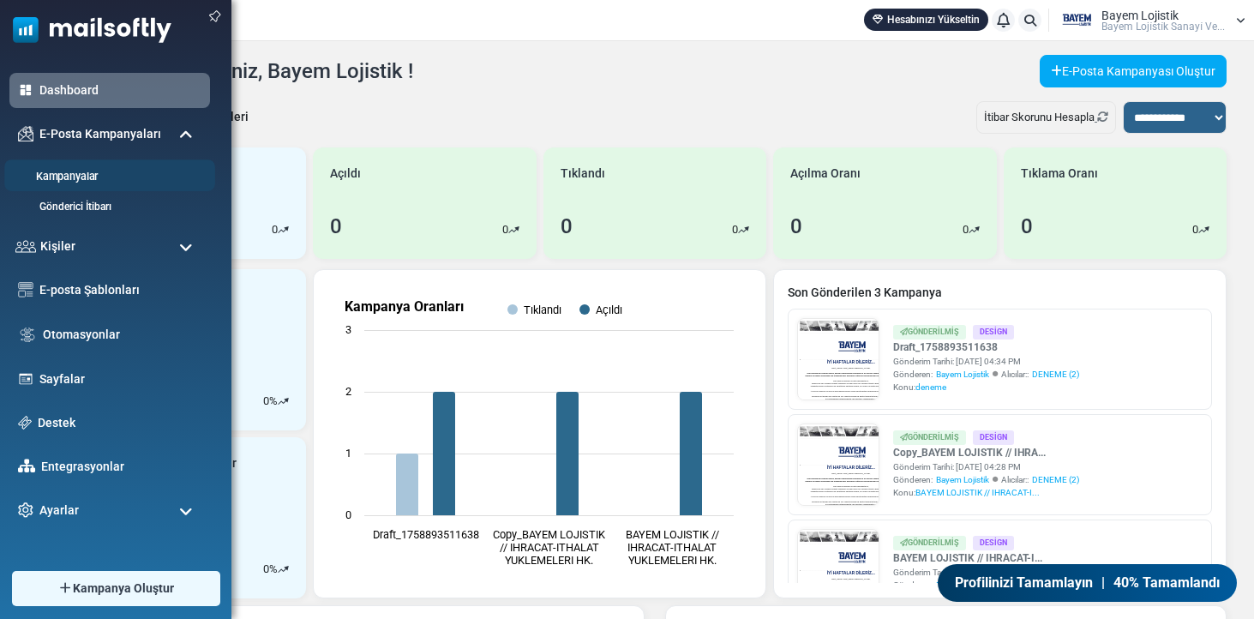
click at [65, 179] on link "Kampanyalar" at bounding box center [107, 177] width 206 height 16
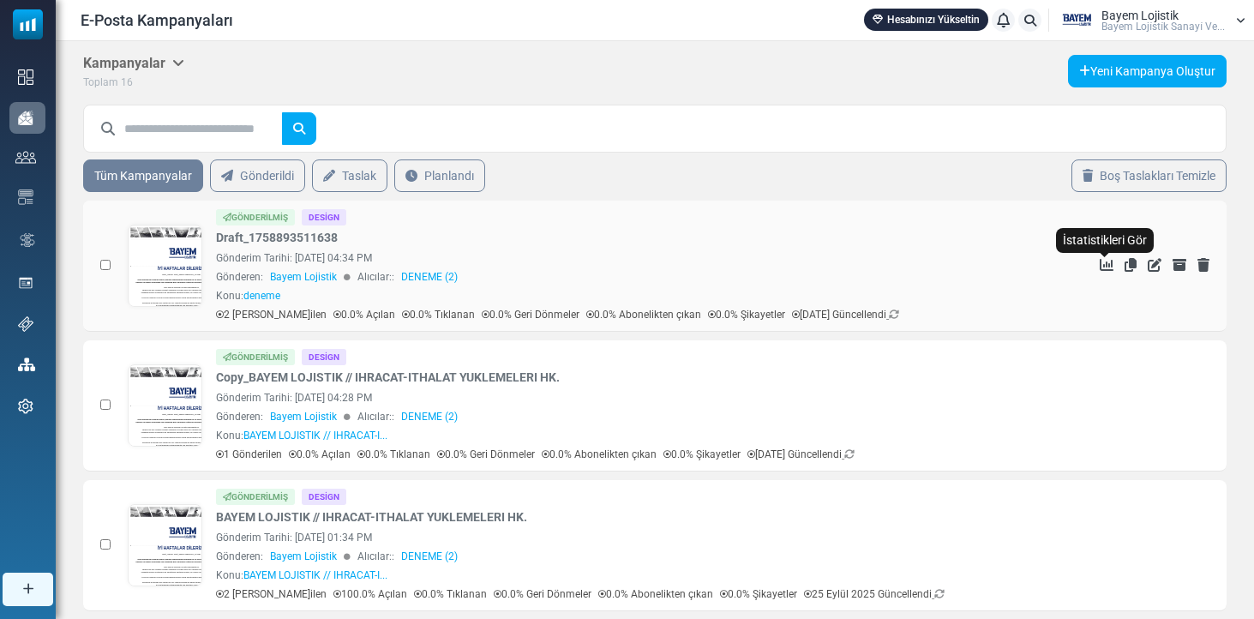
click at [1102, 269] on icon "İstatistikleri Gör" at bounding box center [1107, 265] width 14 height 14
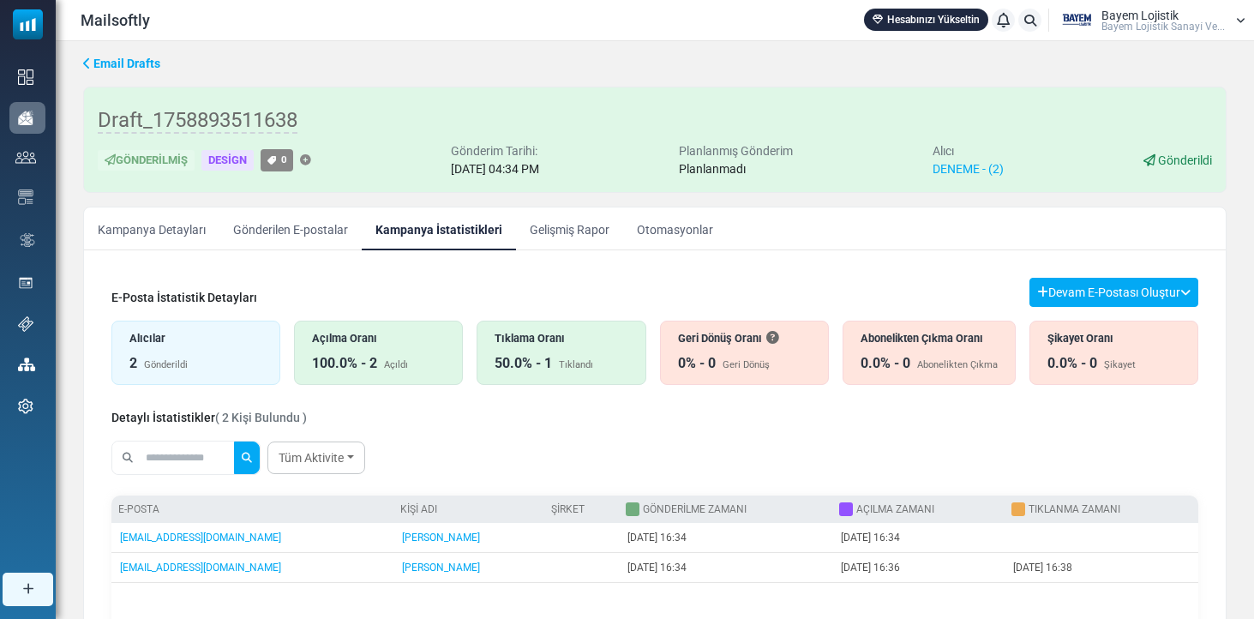
click at [135, 234] on link "Kampanya Detayları" at bounding box center [151, 228] width 135 height 43
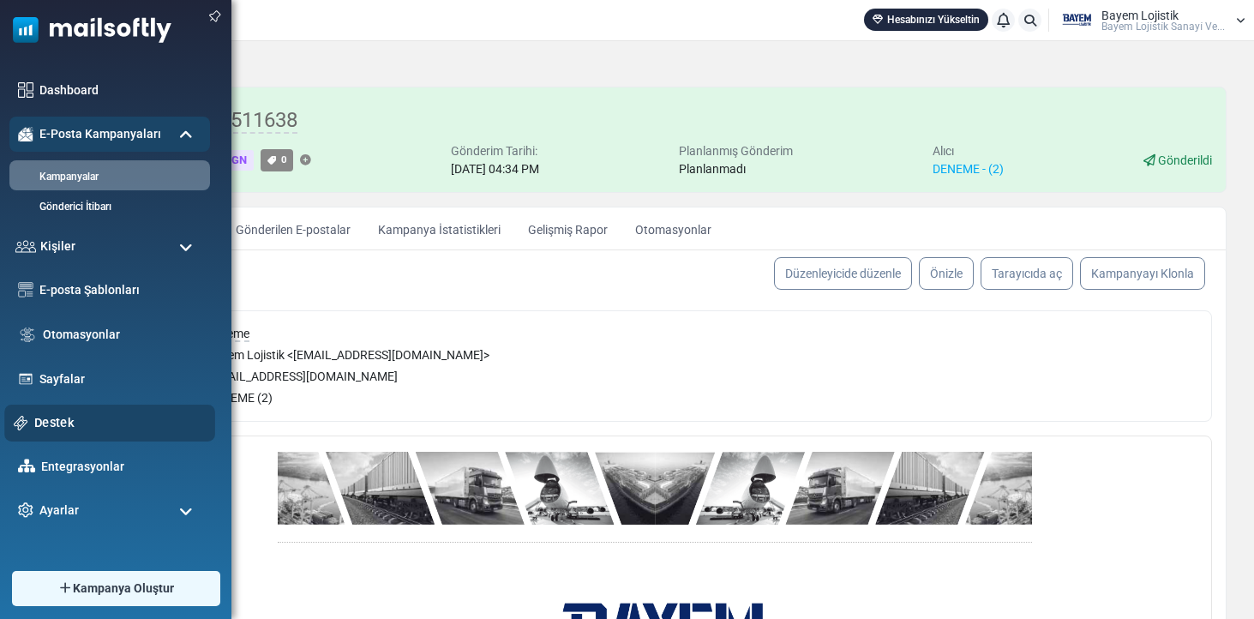
click at [69, 432] on link "Destek" at bounding box center [119, 422] width 171 height 19
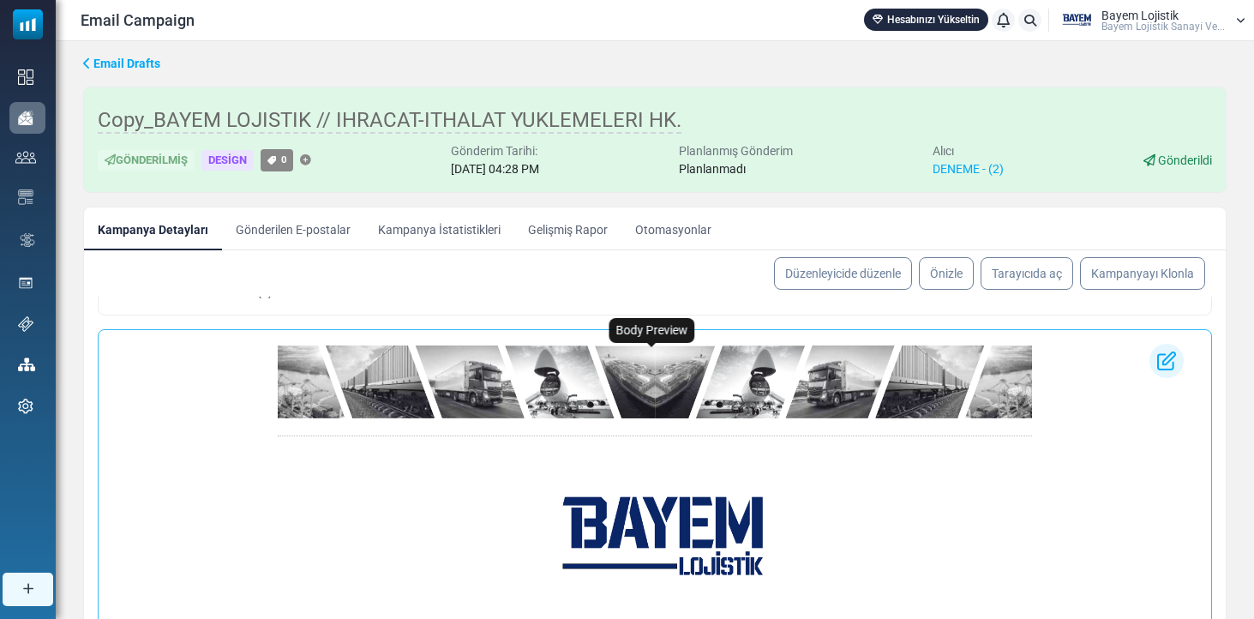
scroll to position [124, 0]
click at [524, 369] on img at bounding box center [655, 381] width 754 height 73
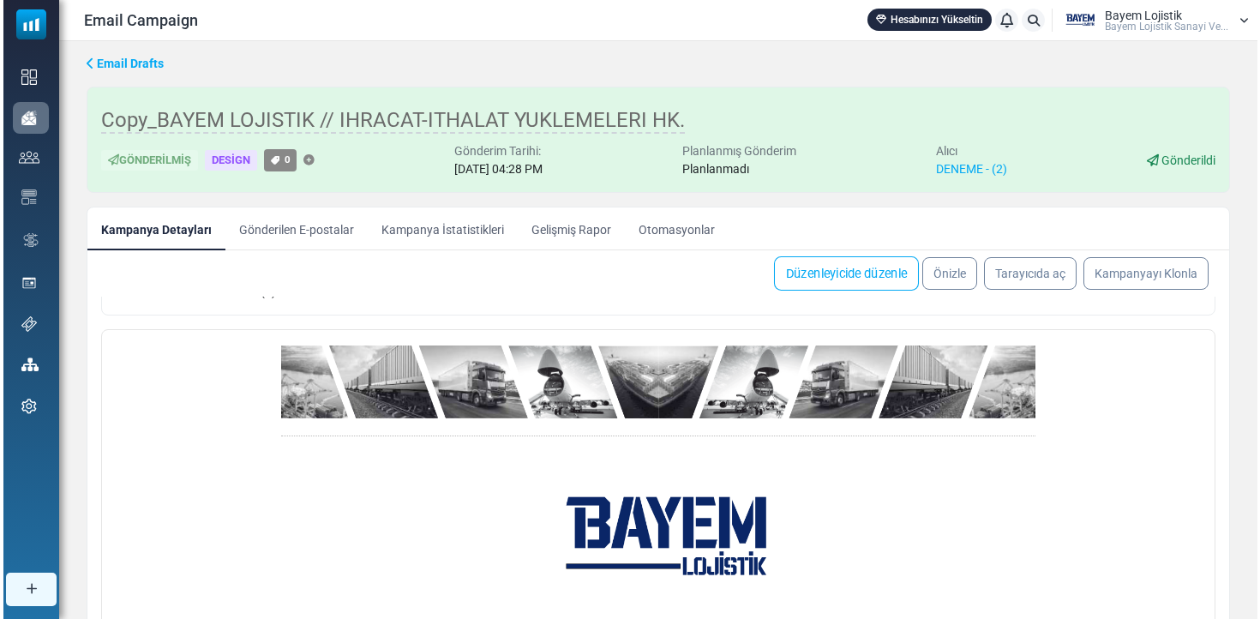
scroll to position [0, 0]
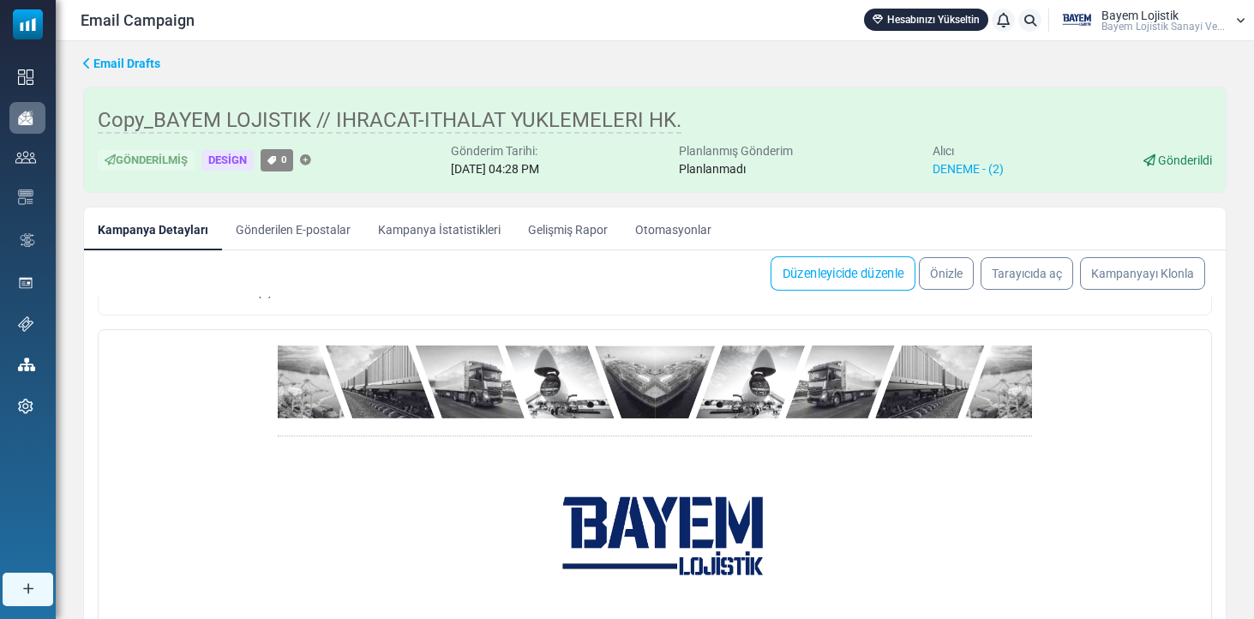
click at [822, 271] on link "Düzenleyicide düzenle" at bounding box center [843, 273] width 145 height 34
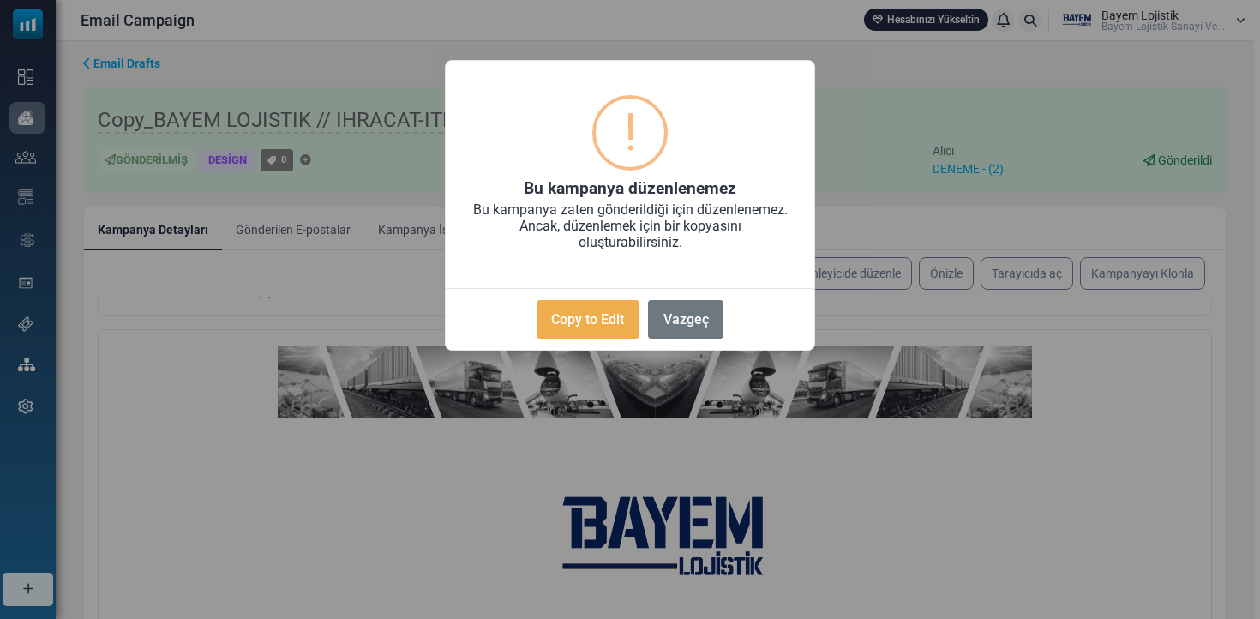
scroll to position [106, 0]
click at [596, 315] on button "Copy to Edit" at bounding box center [588, 319] width 103 height 39
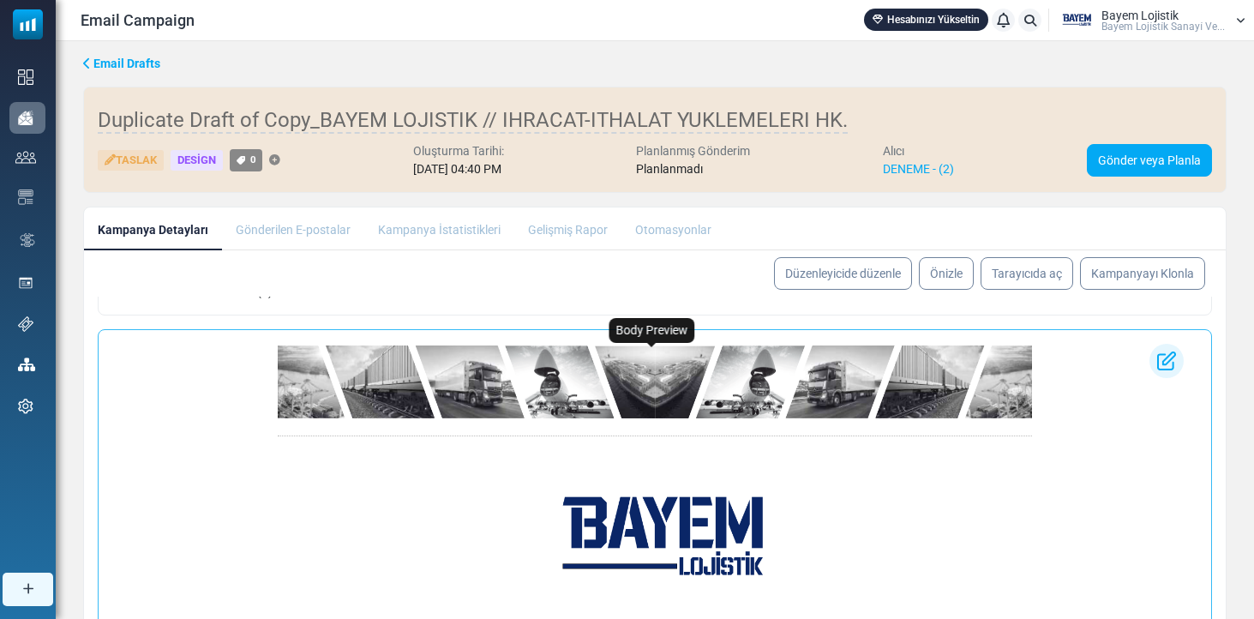
scroll to position [124, 0]
click at [531, 381] on img at bounding box center [655, 381] width 754 height 73
click at [530, 381] on img at bounding box center [655, 381] width 754 height 73
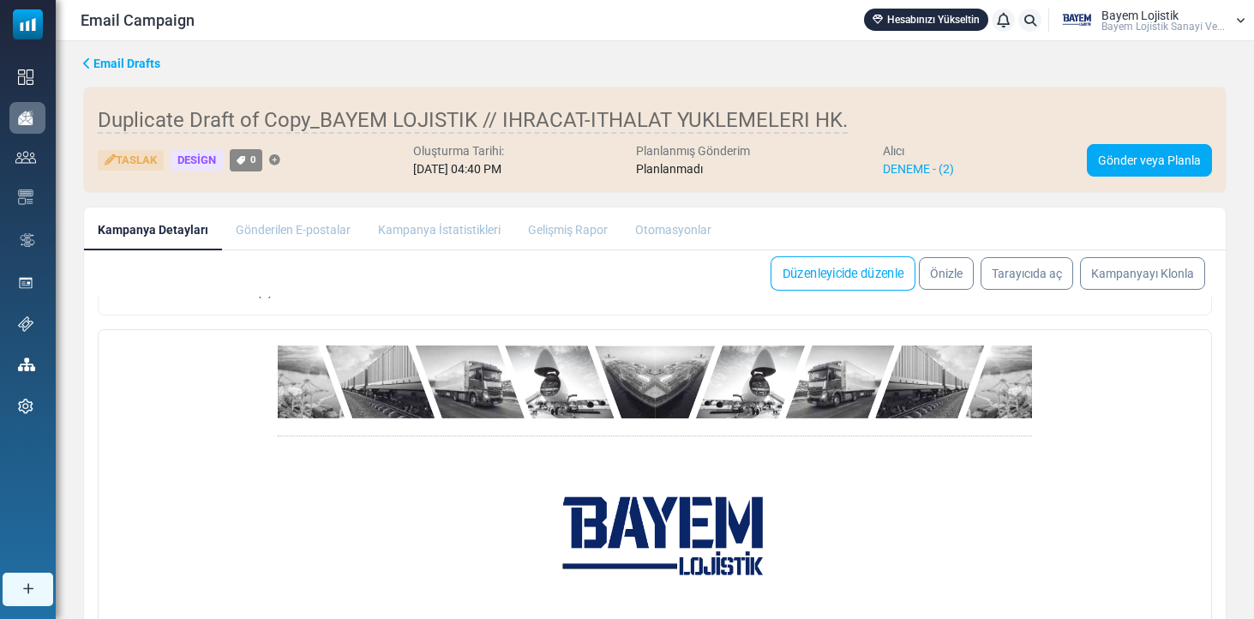
scroll to position [0, 0]
click at [825, 270] on link "Düzenleyicide düzenle" at bounding box center [843, 273] width 145 height 34
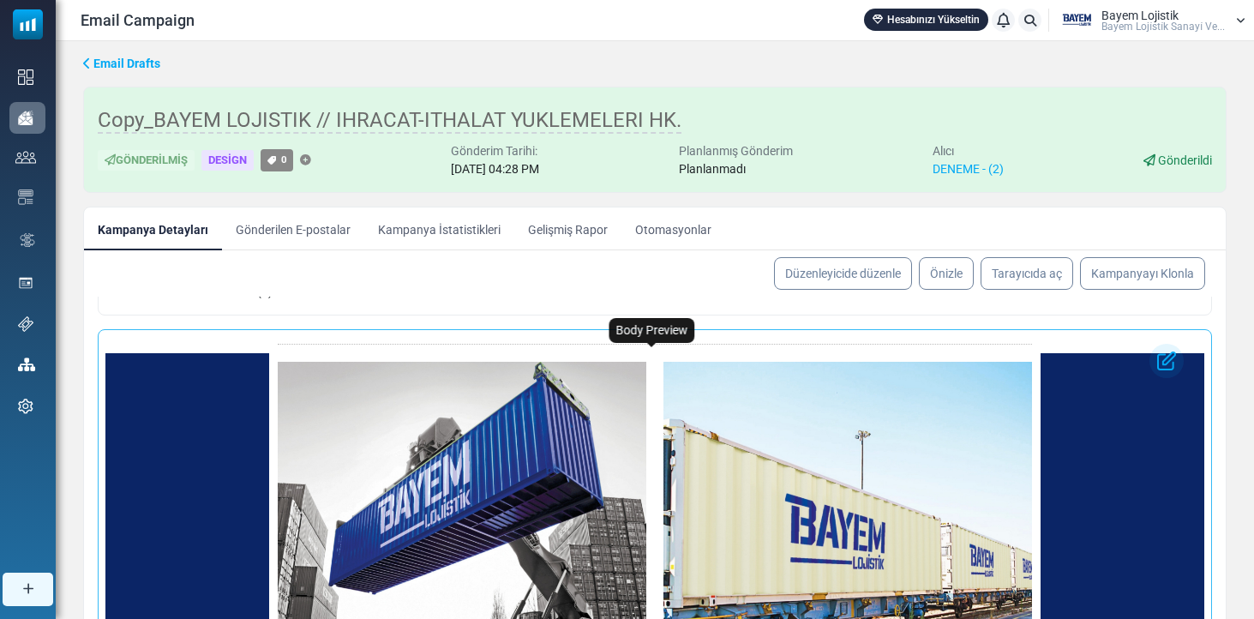
scroll to position [784, 0]
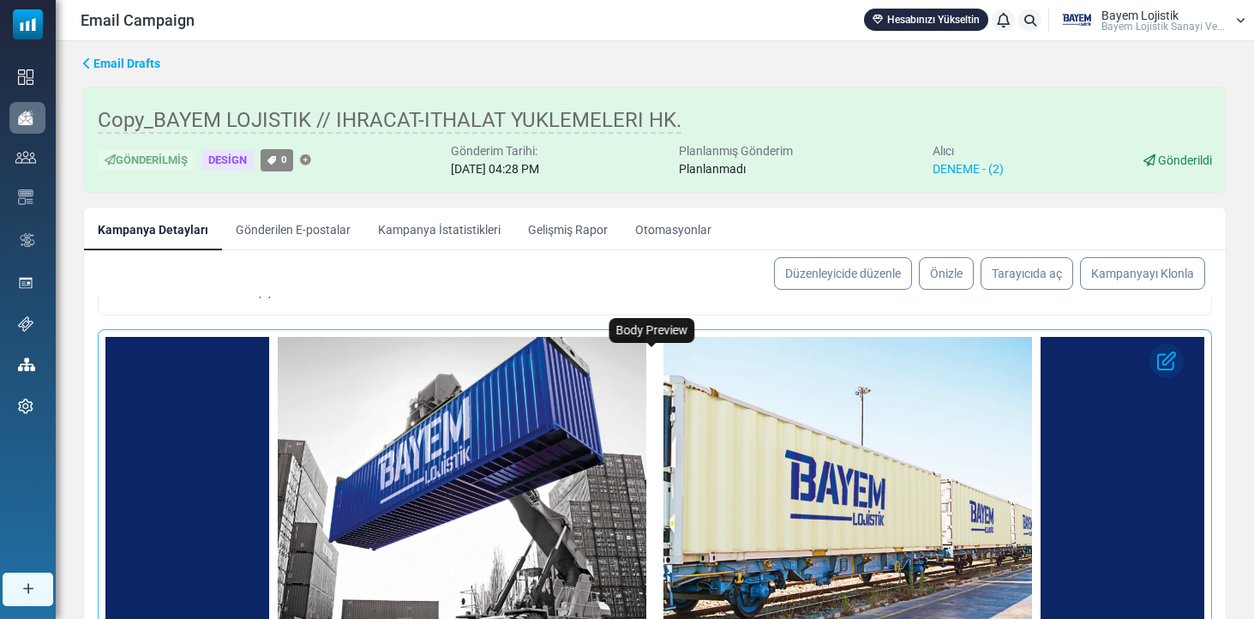
click at [735, 430] on img at bounding box center [848, 502] width 369 height 369
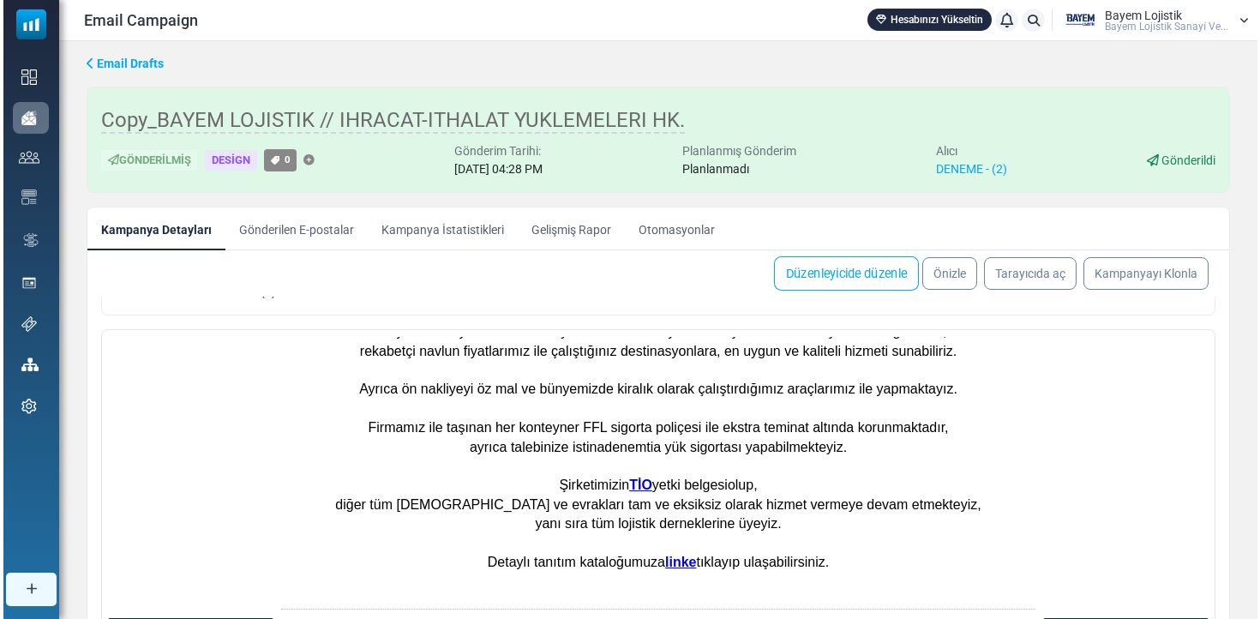
scroll to position [467, 0]
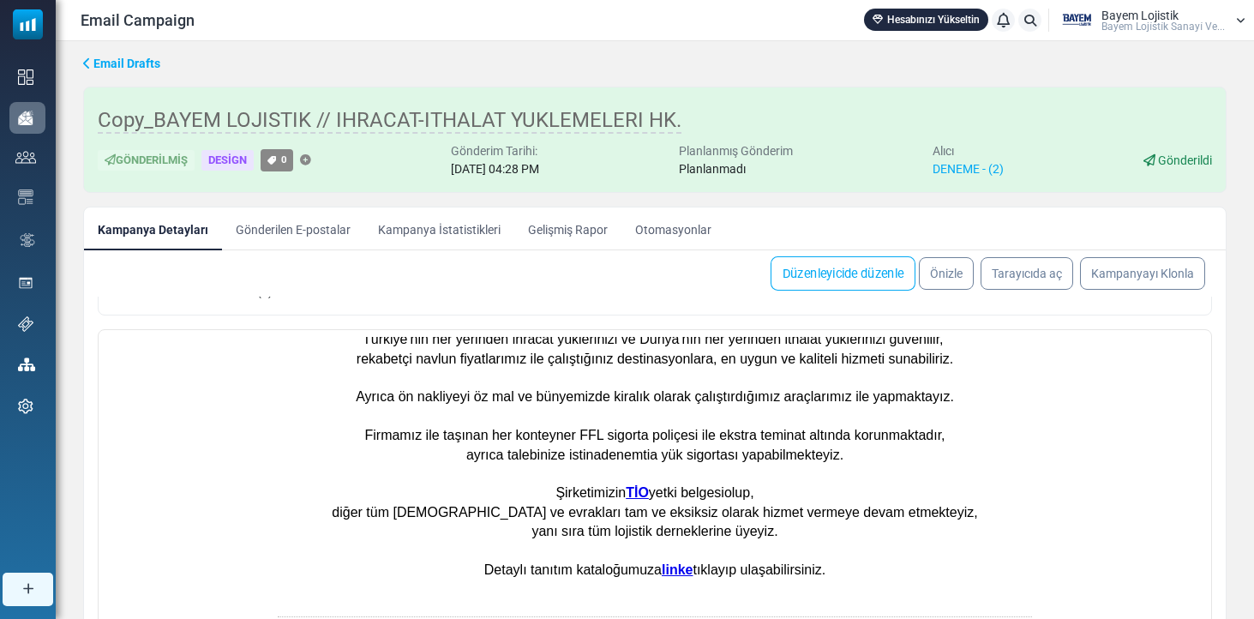
click at [847, 268] on link "Düzenleyicide düzenle" at bounding box center [843, 273] width 145 height 34
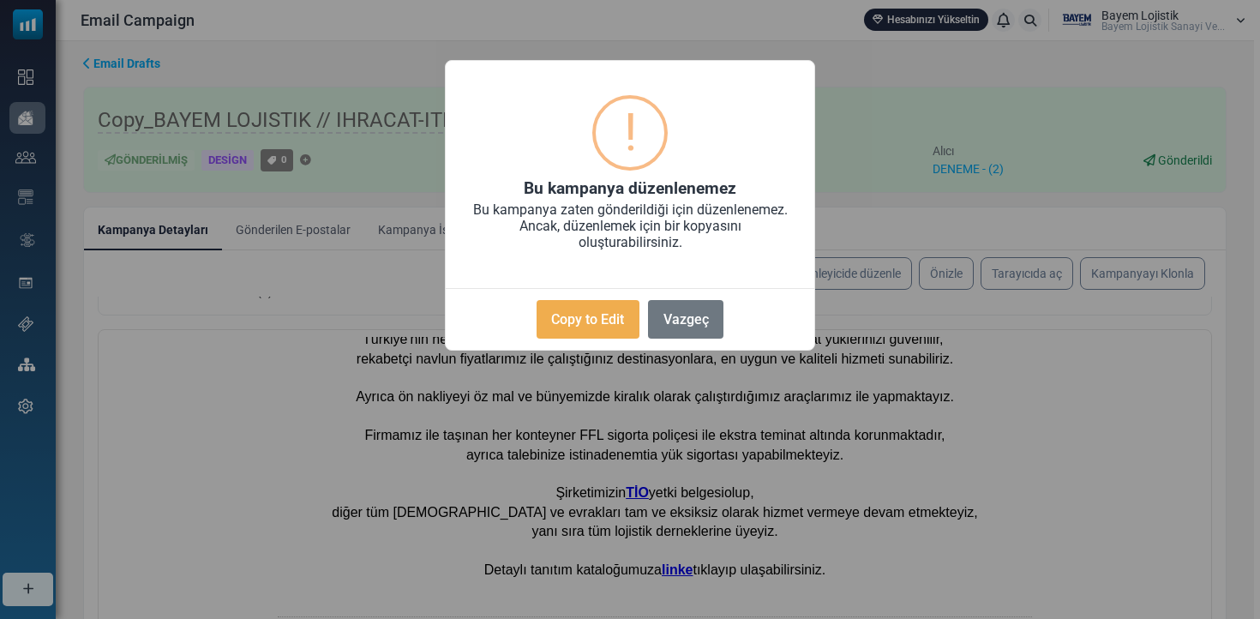
click at [585, 309] on button "Copy to Edit" at bounding box center [588, 319] width 103 height 39
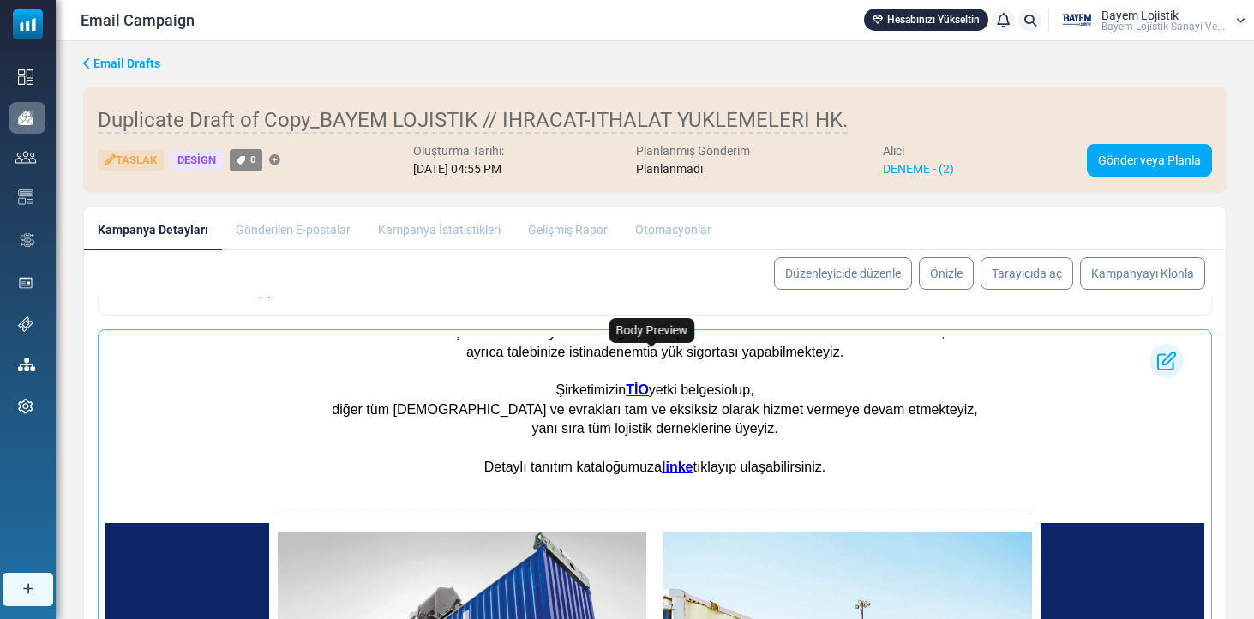
scroll to position [586, 0]
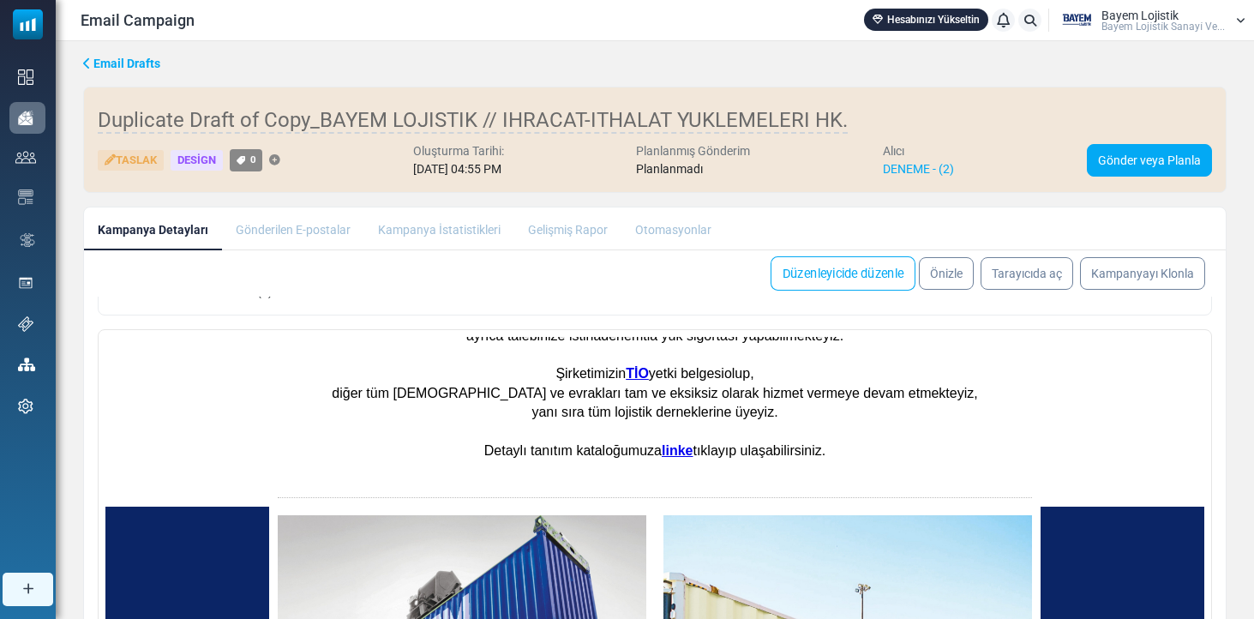
click at [881, 262] on link "Düzenleyicide düzenle" at bounding box center [843, 273] width 145 height 34
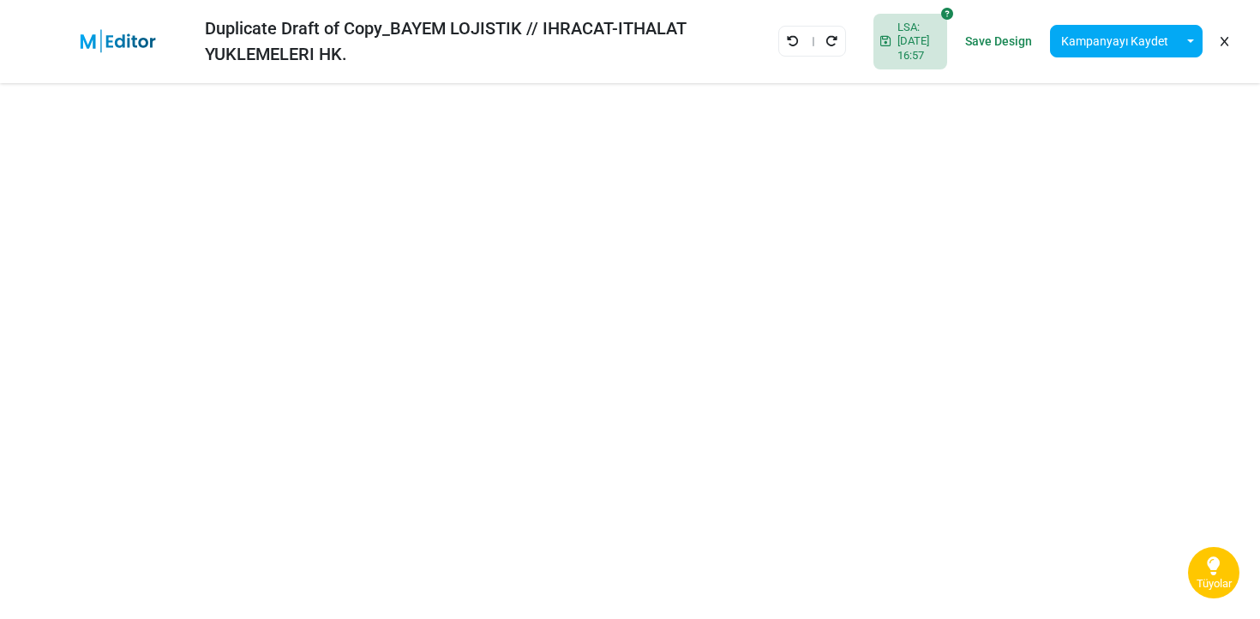
click at [242, 31] on div "Duplicate Draft of Copy_BAYEM LOJISTIK // IHRACAT-ITHALAT YUKLEMELERI HK." at bounding box center [478, 40] width 547 height 51
click at [1116, 31] on button "Kampanyayı Kaydet" at bounding box center [1114, 41] width 129 height 33
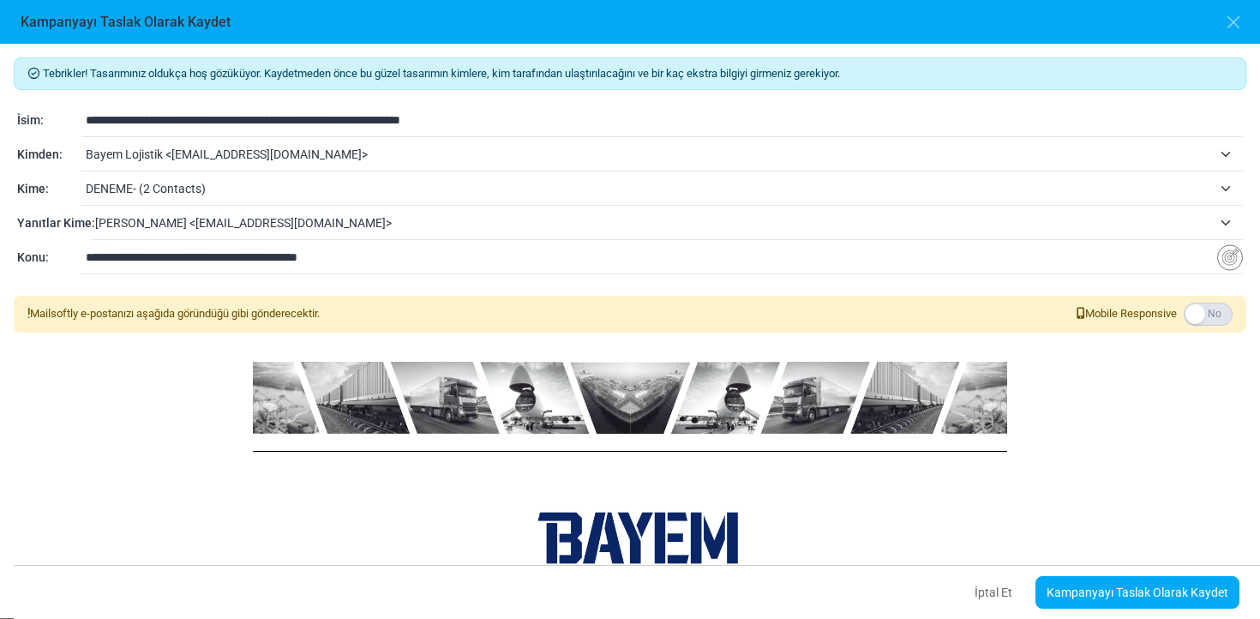
click at [1210, 316] on label at bounding box center [1208, 314] width 49 height 23
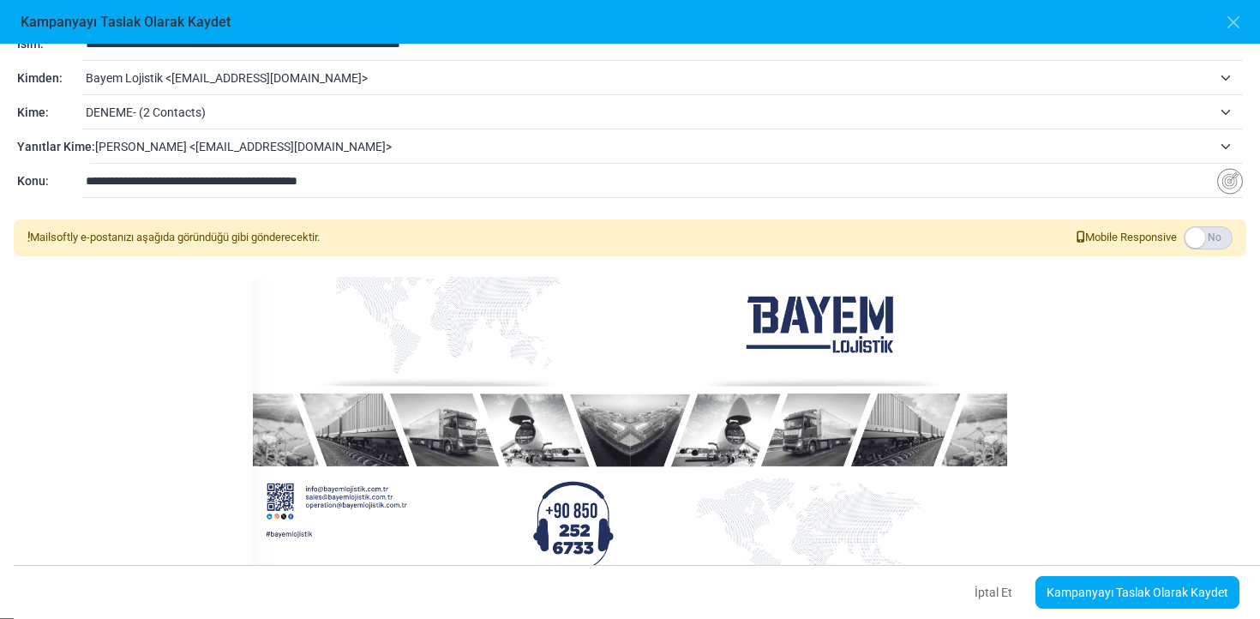
scroll to position [1391, 0]
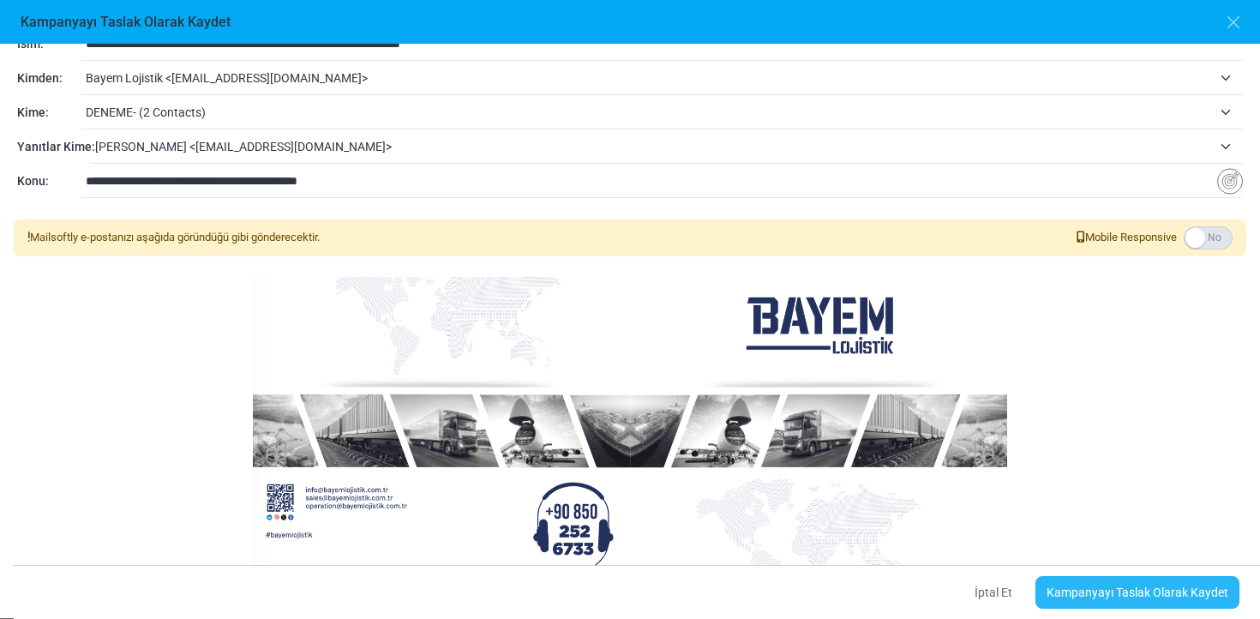
click at [1132, 589] on link "Kampanyayı Taslak Olarak Kaydet" at bounding box center [1138, 592] width 204 height 33
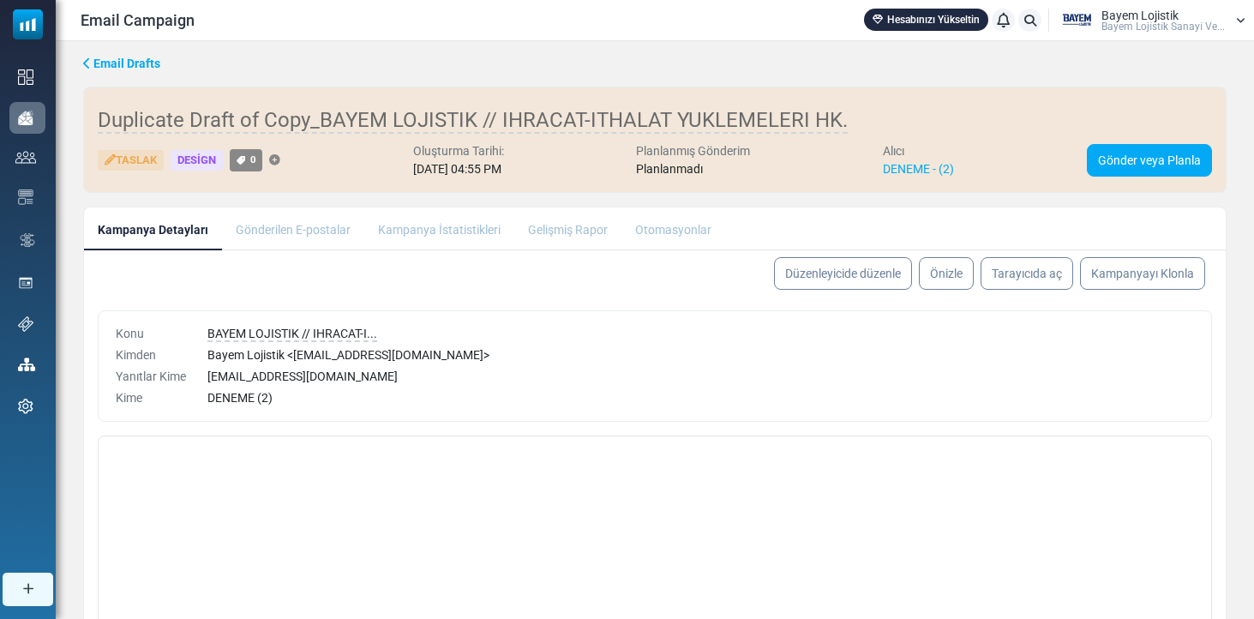
select select "**********"
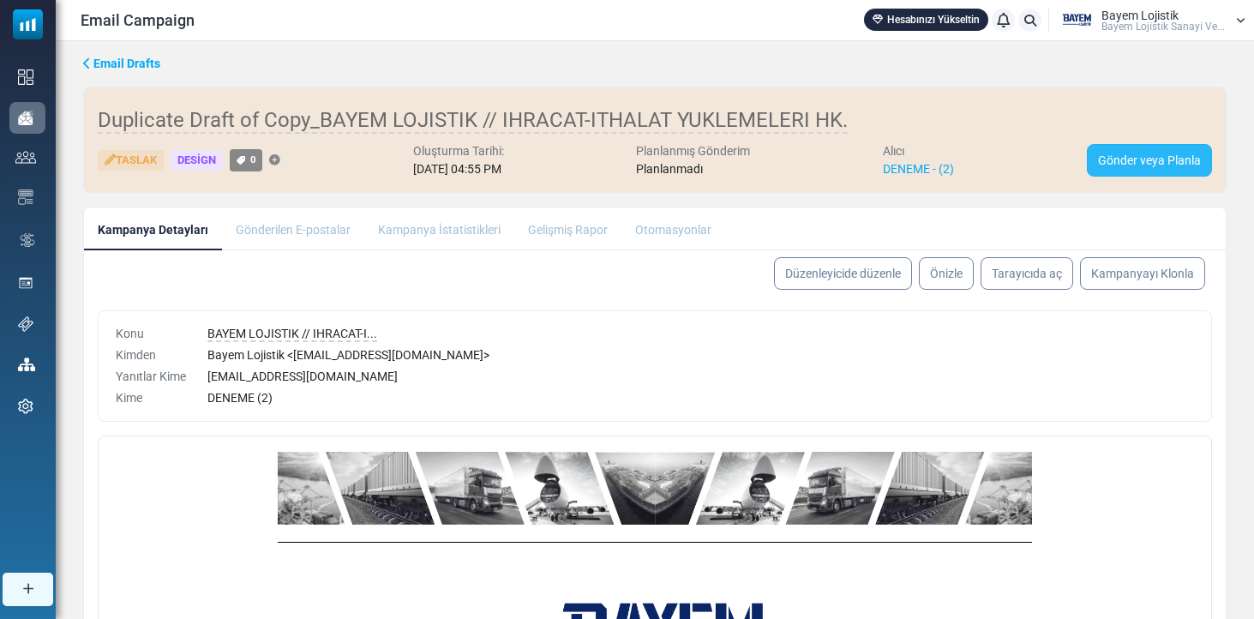
click at [1171, 159] on link "Gönder veya Planla" at bounding box center [1149, 160] width 125 height 33
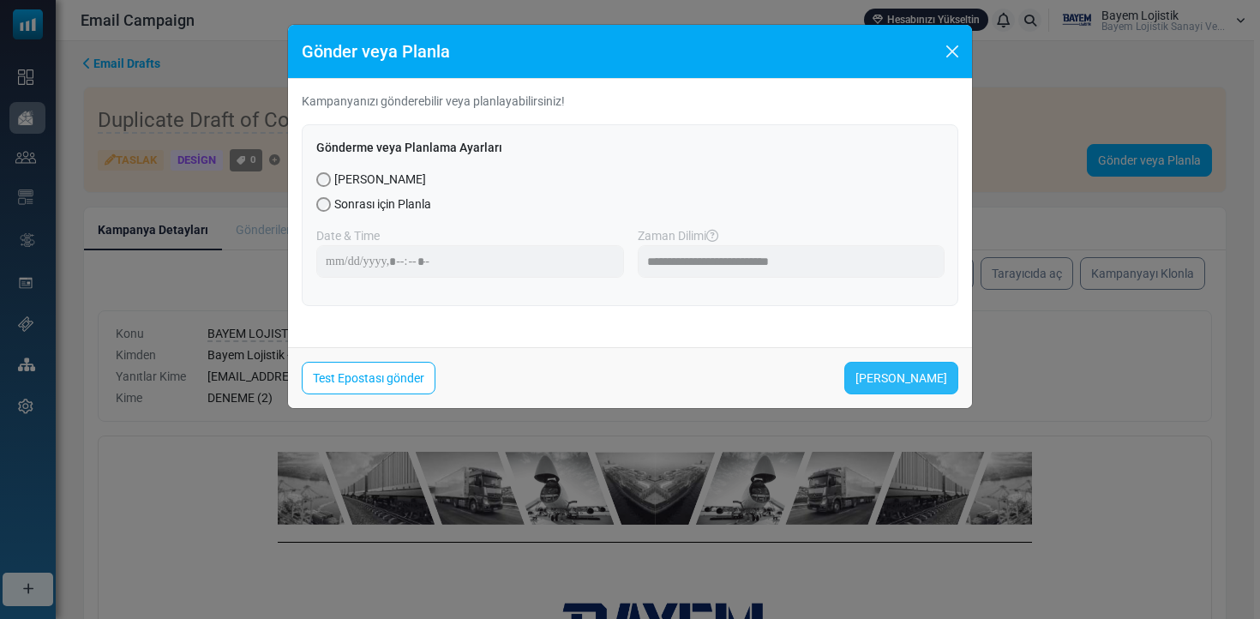
click at [935, 375] on link "Şimdi Gönder" at bounding box center [901, 378] width 114 height 33
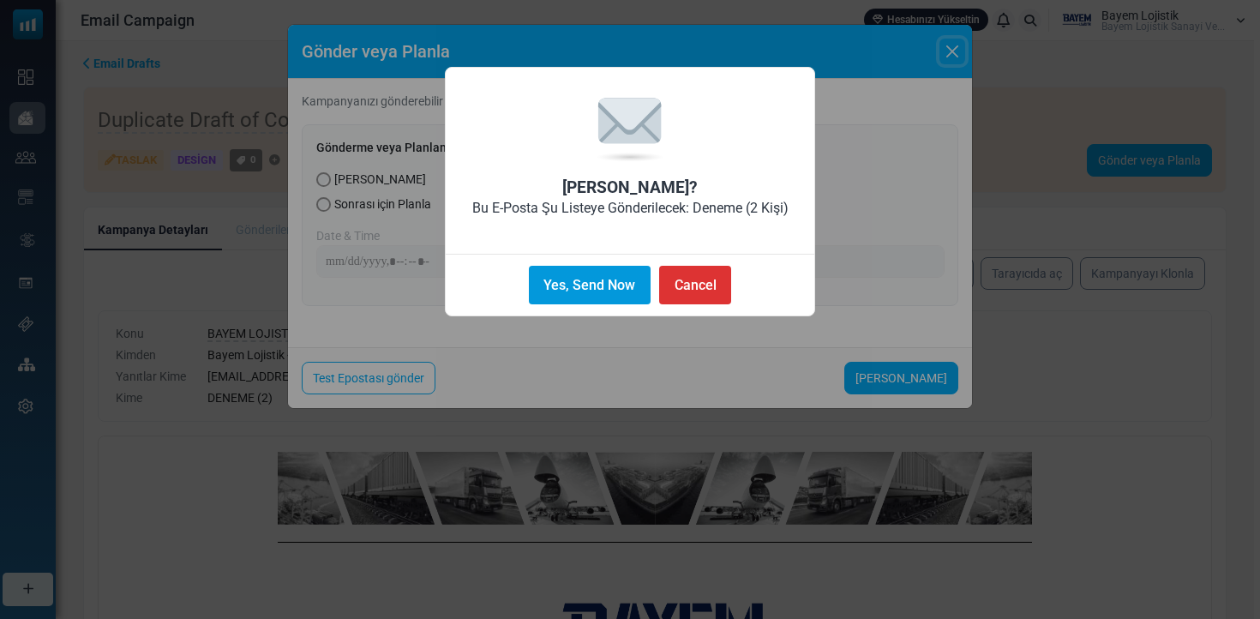
click at [572, 267] on button "Yes, Send Now" at bounding box center [590, 285] width 122 height 39
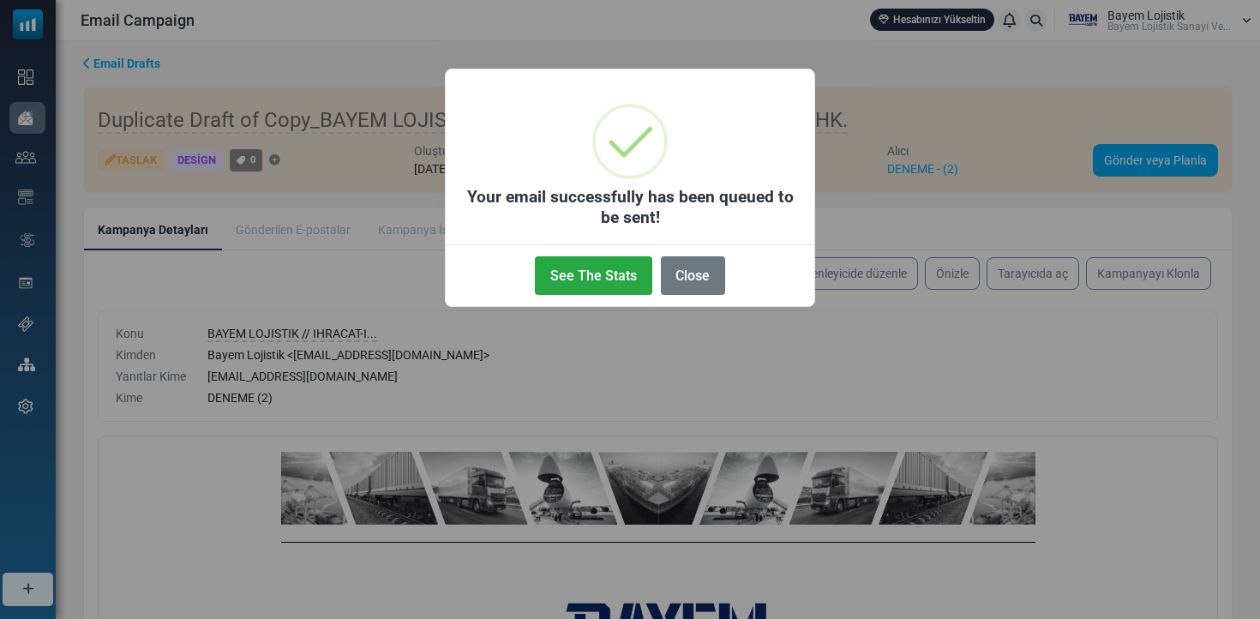
click at [572, 267] on button "See The Stats" at bounding box center [593, 275] width 117 height 39
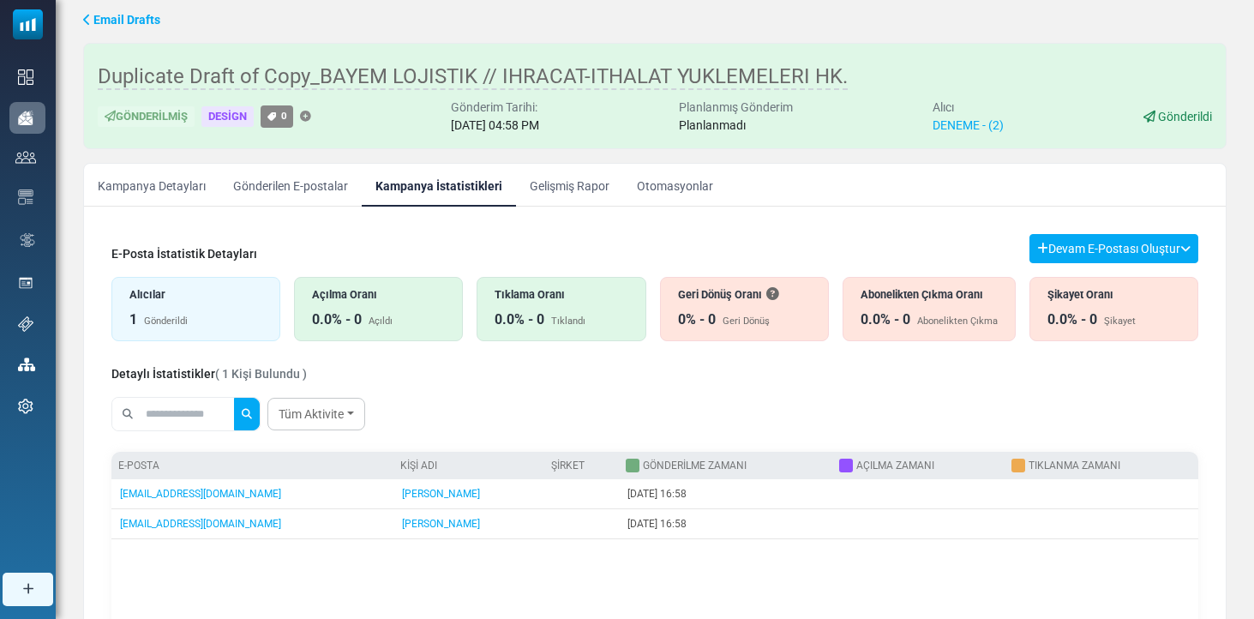
scroll to position [45, 0]
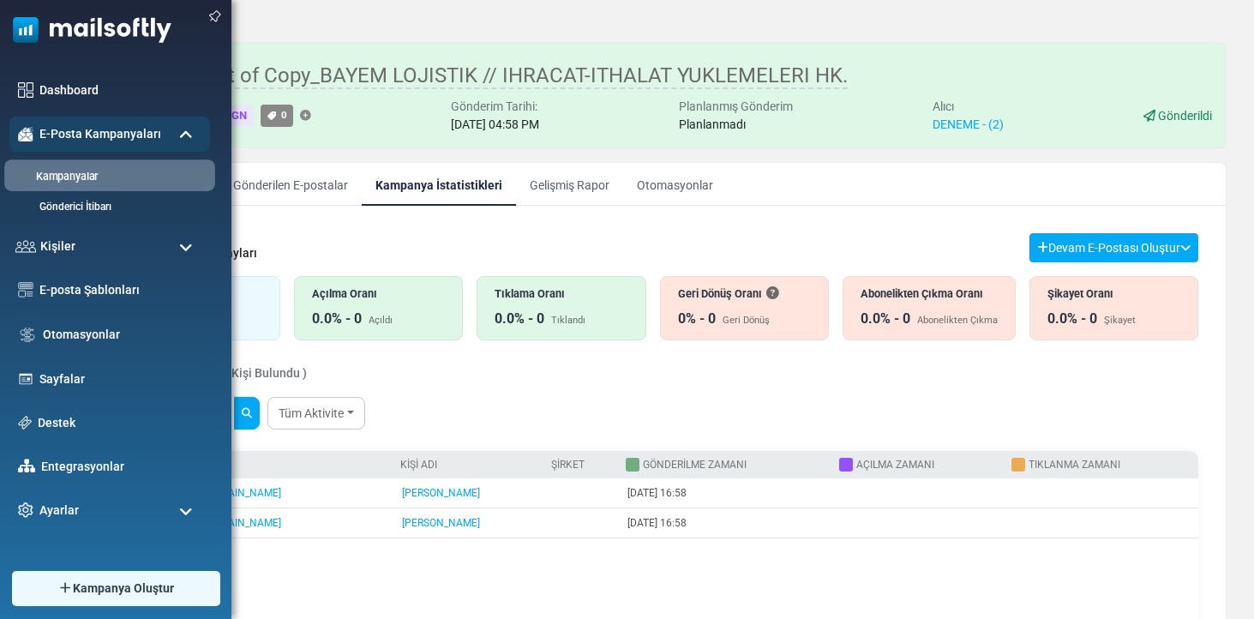
click at [72, 183] on link "Kampanyalar" at bounding box center [107, 177] width 206 height 16
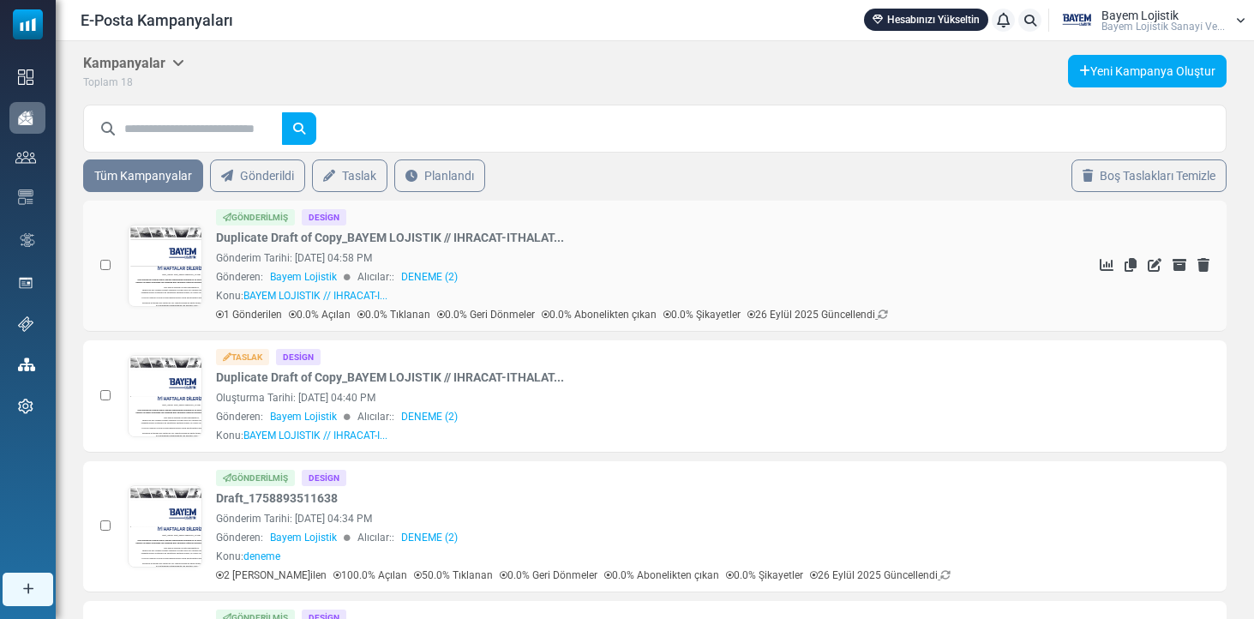
click at [161, 257] on link at bounding box center [166, 313] width 74 height 177
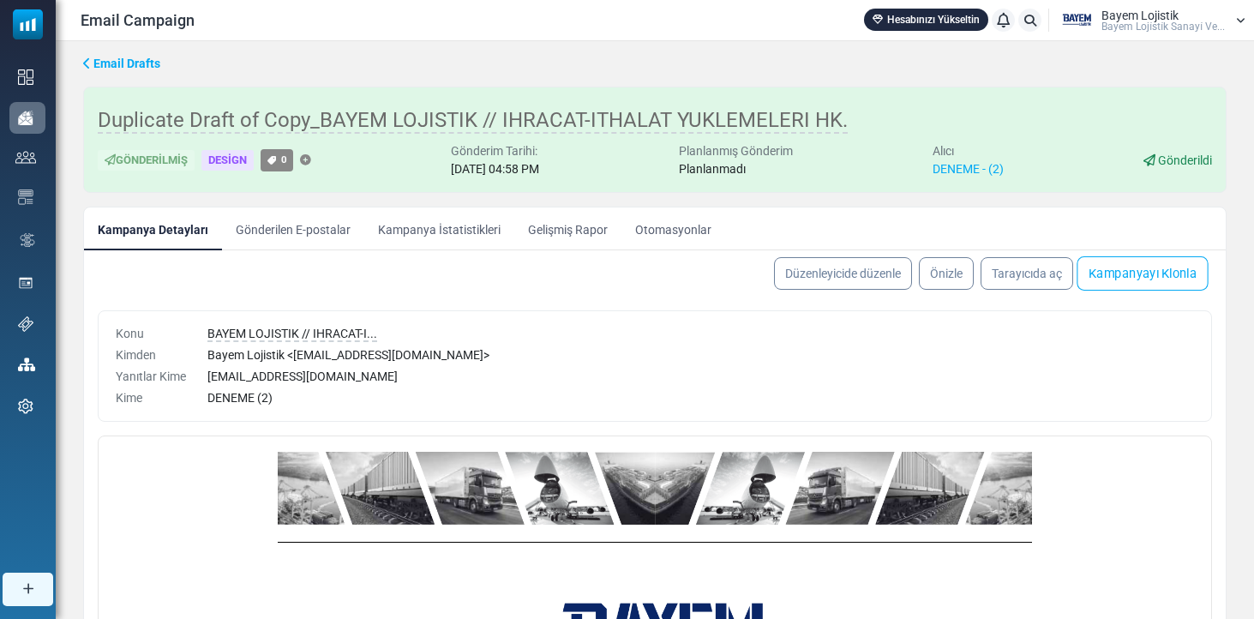
click at [1123, 275] on link "Kampanyayı Klonla" at bounding box center [1142, 273] width 131 height 34
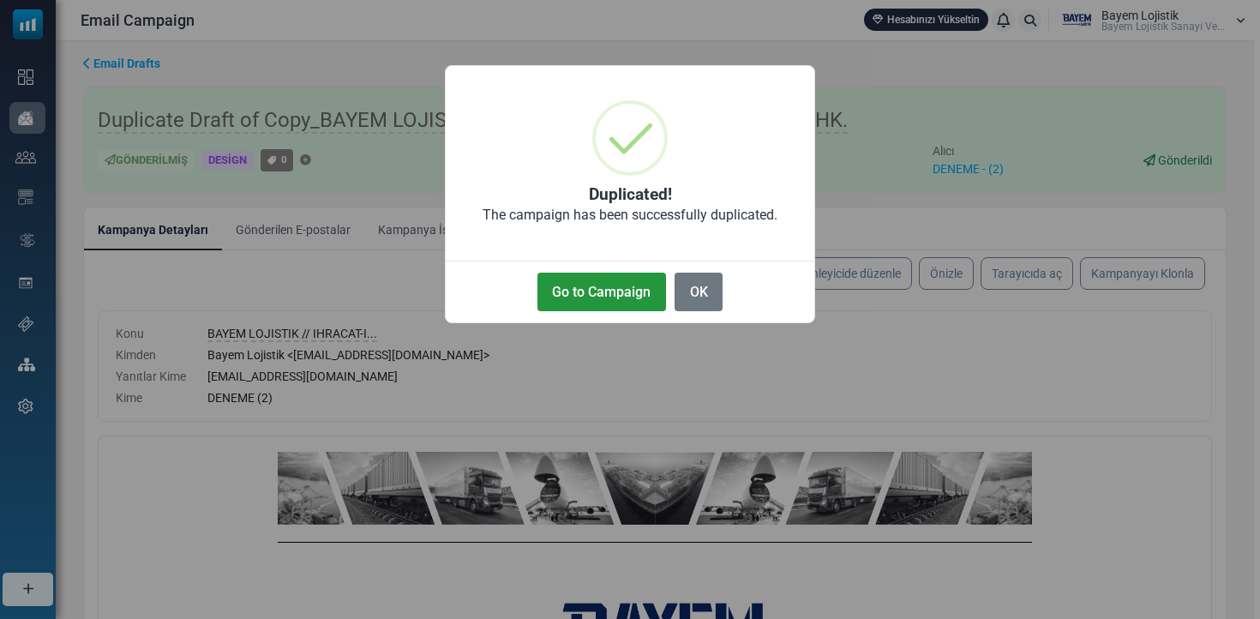
click at [580, 303] on button "Go to Campaign" at bounding box center [602, 292] width 129 height 39
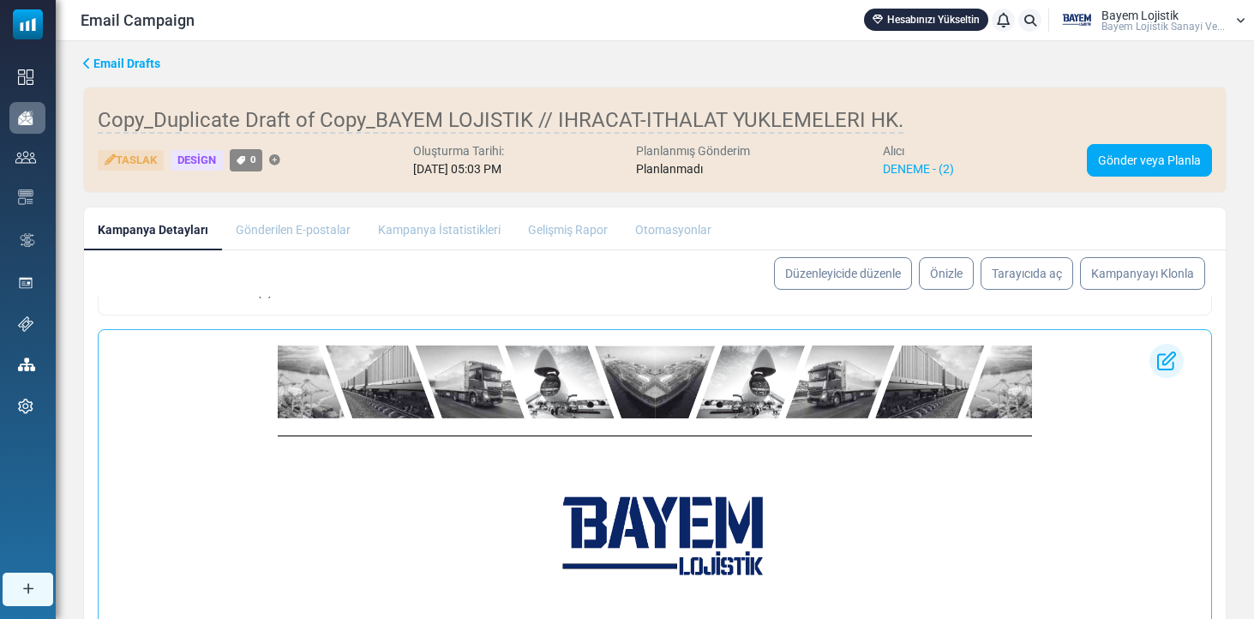
scroll to position [124, 0]
click at [525, 436] on table "divider" at bounding box center [655, 436] width 754 height 1
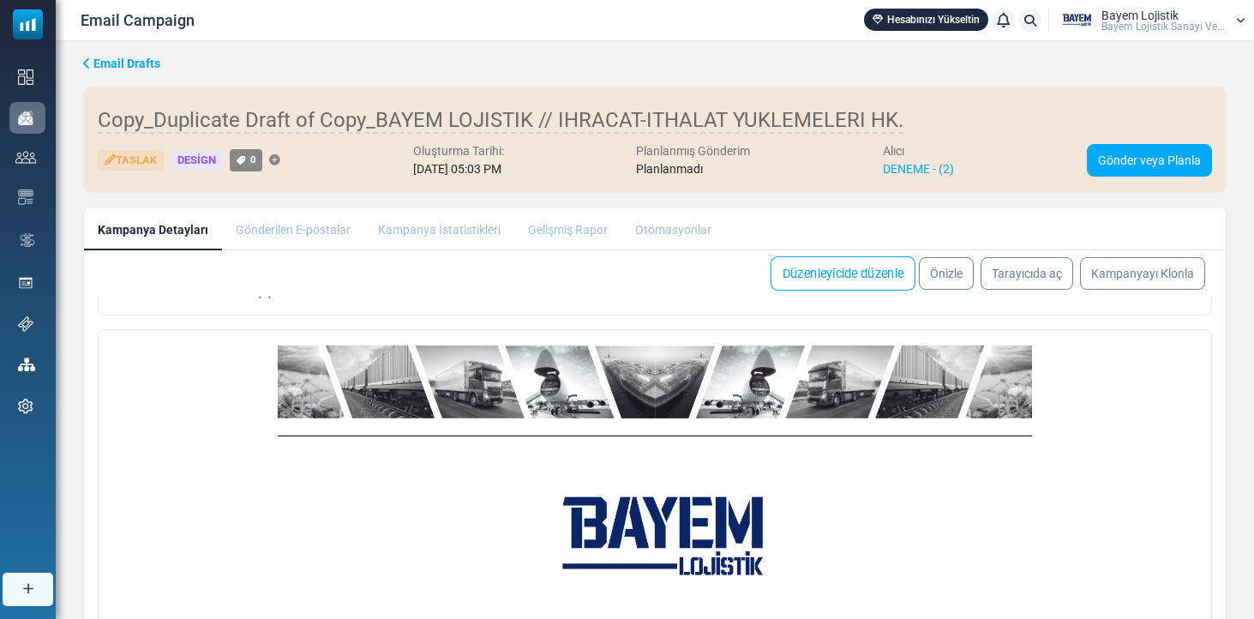
click at [816, 266] on link "Düzenleyicide düzenle" at bounding box center [843, 273] width 145 height 34
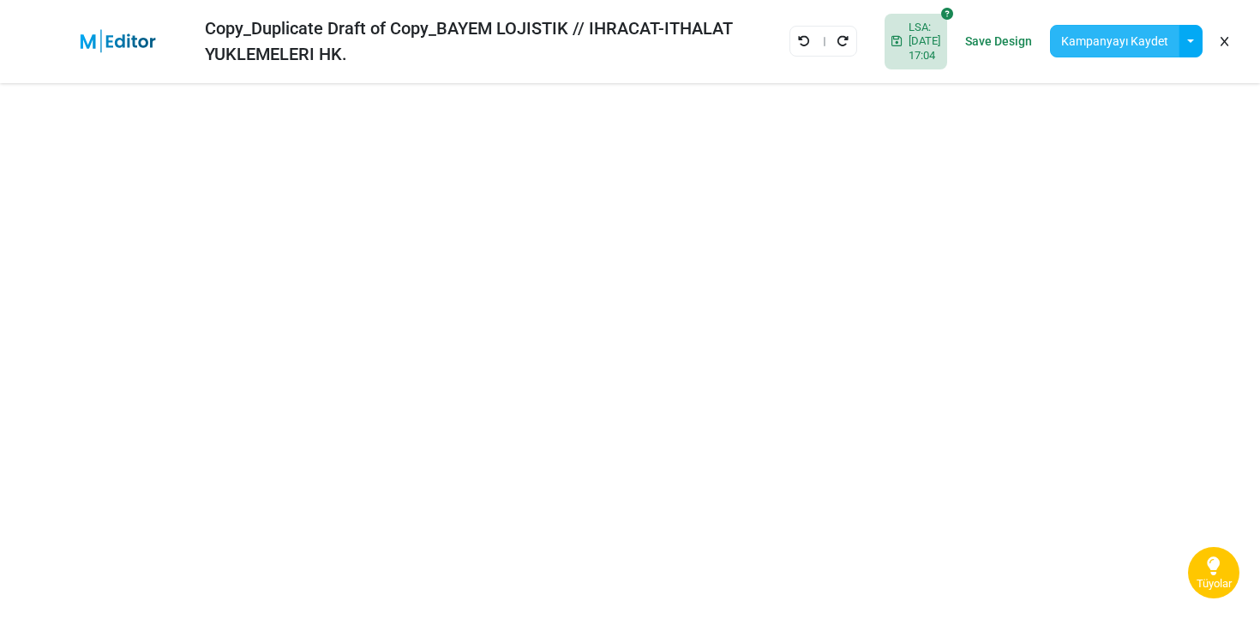
click at [1138, 34] on button "Kampanyayı Kaydet" at bounding box center [1114, 41] width 129 height 33
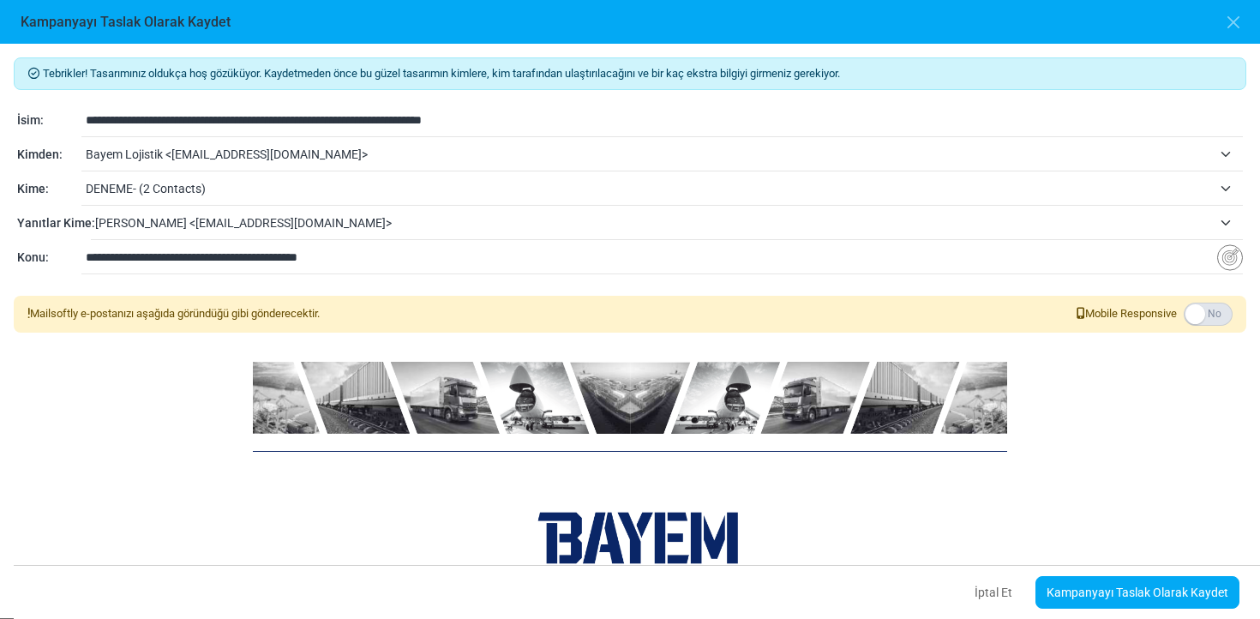
click at [1205, 307] on label at bounding box center [1208, 314] width 49 height 23
click at [1090, 592] on link "Kampanyayı Taslak Olarak Kaydet" at bounding box center [1138, 592] width 204 height 33
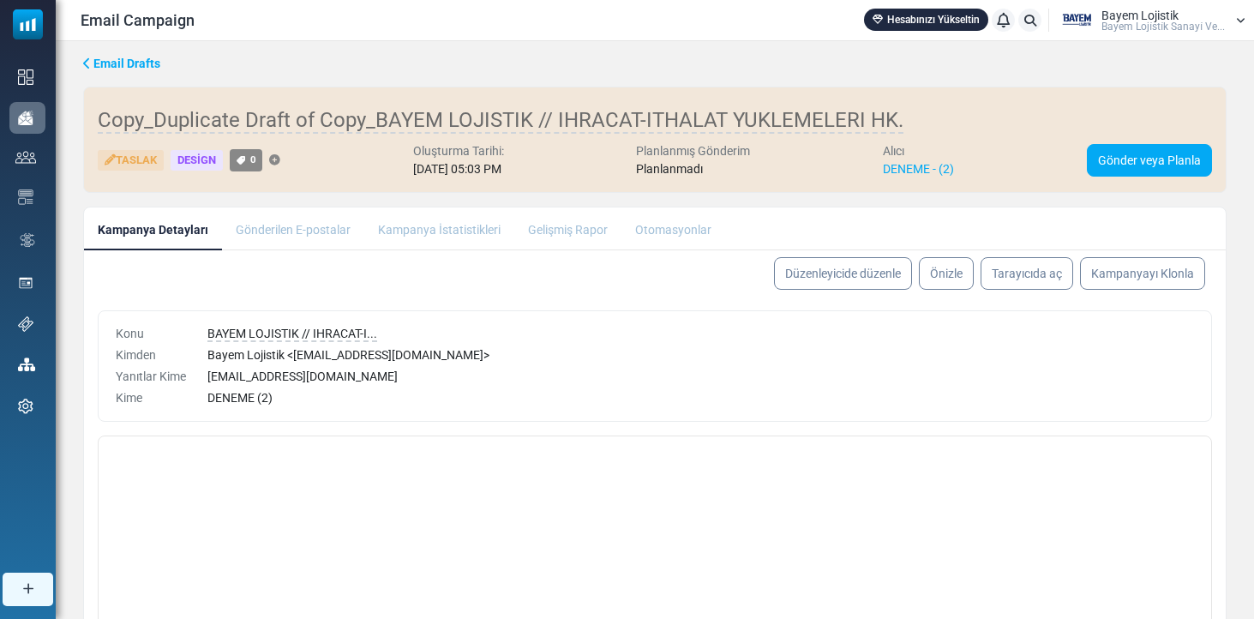
select select "**********"
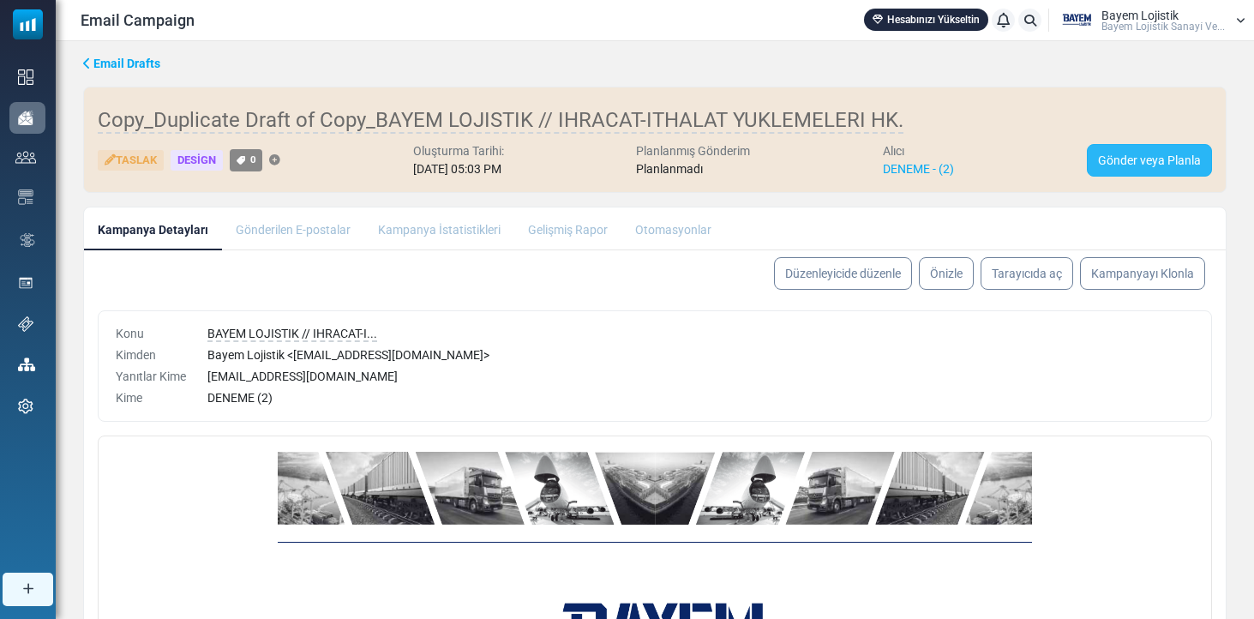
click at [1157, 153] on link "Gönder veya Planla" at bounding box center [1149, 160] width 125 height 33
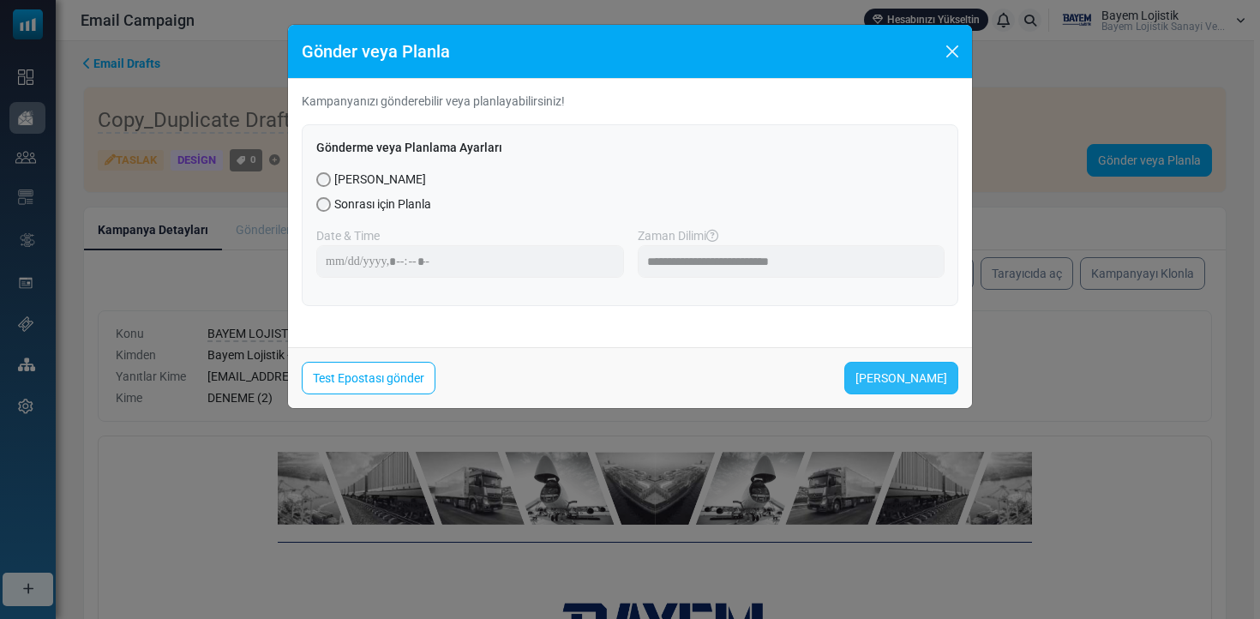
click at [919, 377] on link "Şimdi Gönder" at bounding box center [901, 378] width 114 height 33
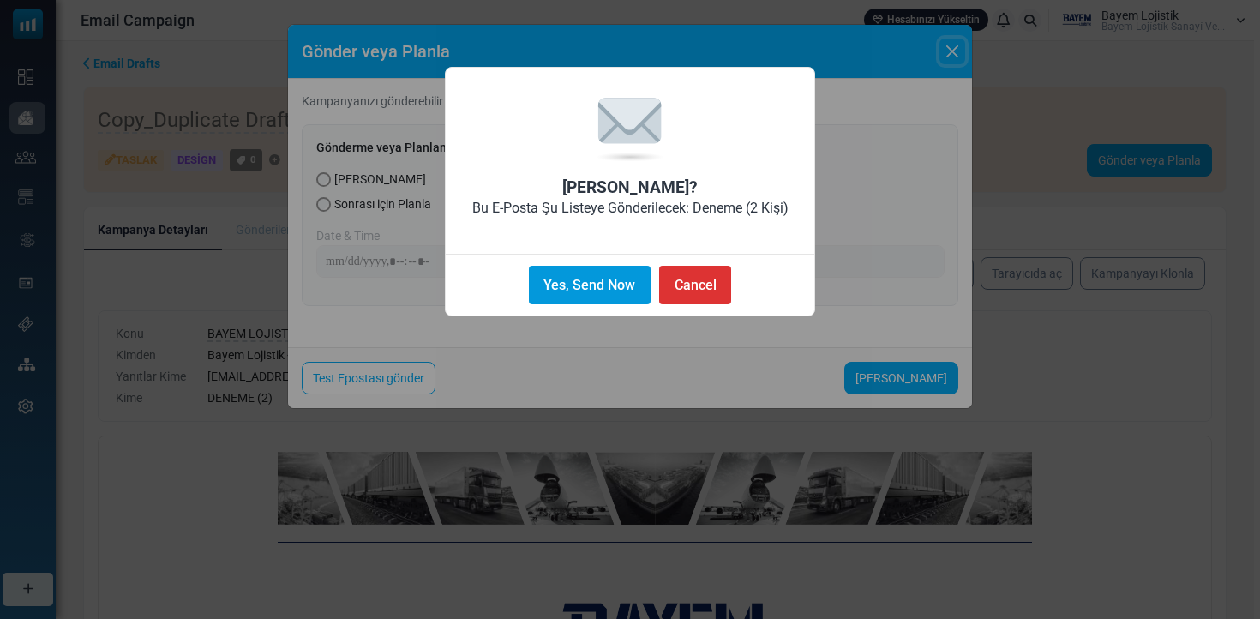
click at [533, 292] on button "Yes, Send Now" at bounding box center [590, 285] width 122 height 39
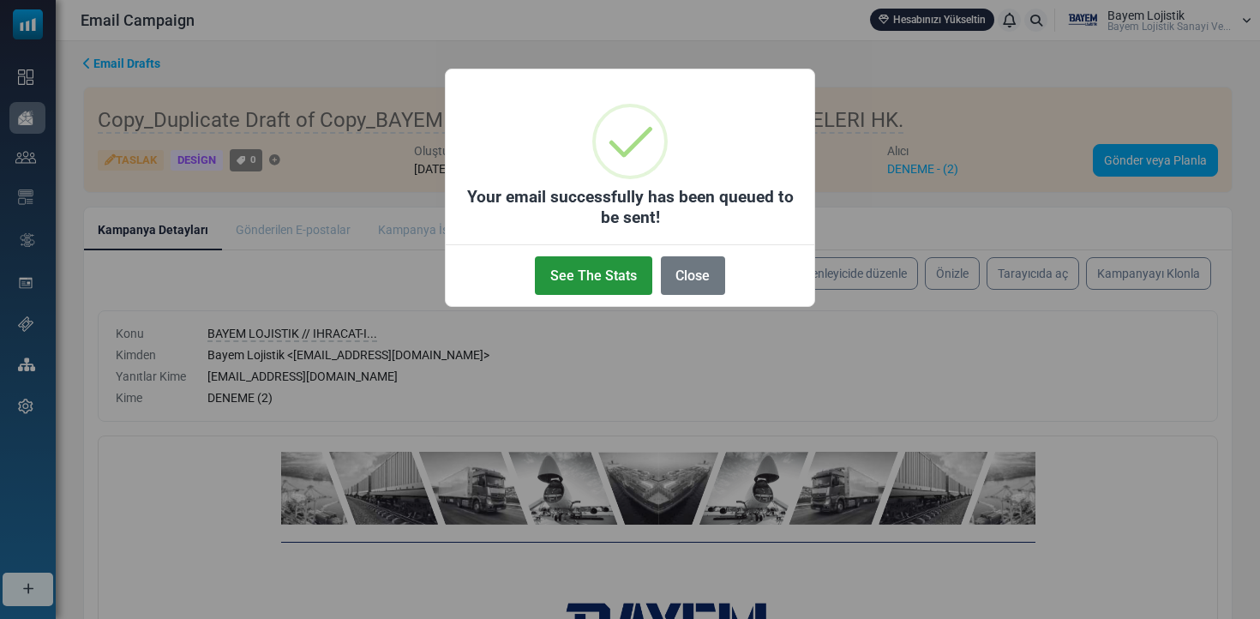
click at [578, 281] on button "See The Stats" at bounding box center [593, 275] width 117 height 39
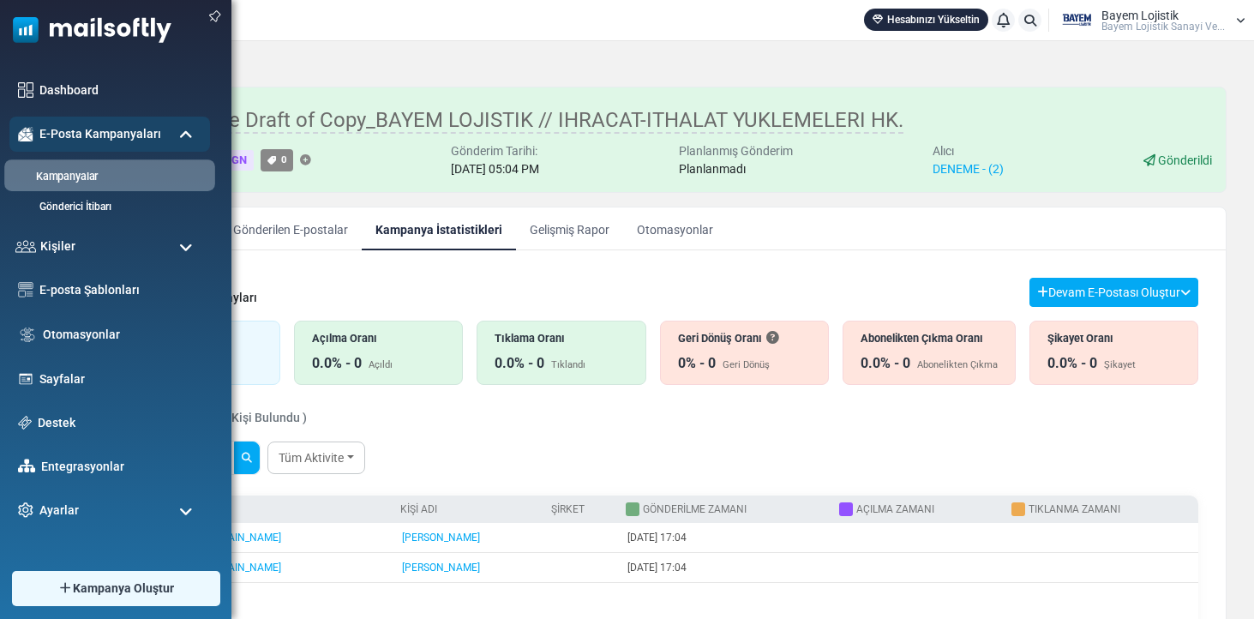
click at [50, 188] on li "Kampanyalar" at bounding box center [109, 175] width 211 height 32
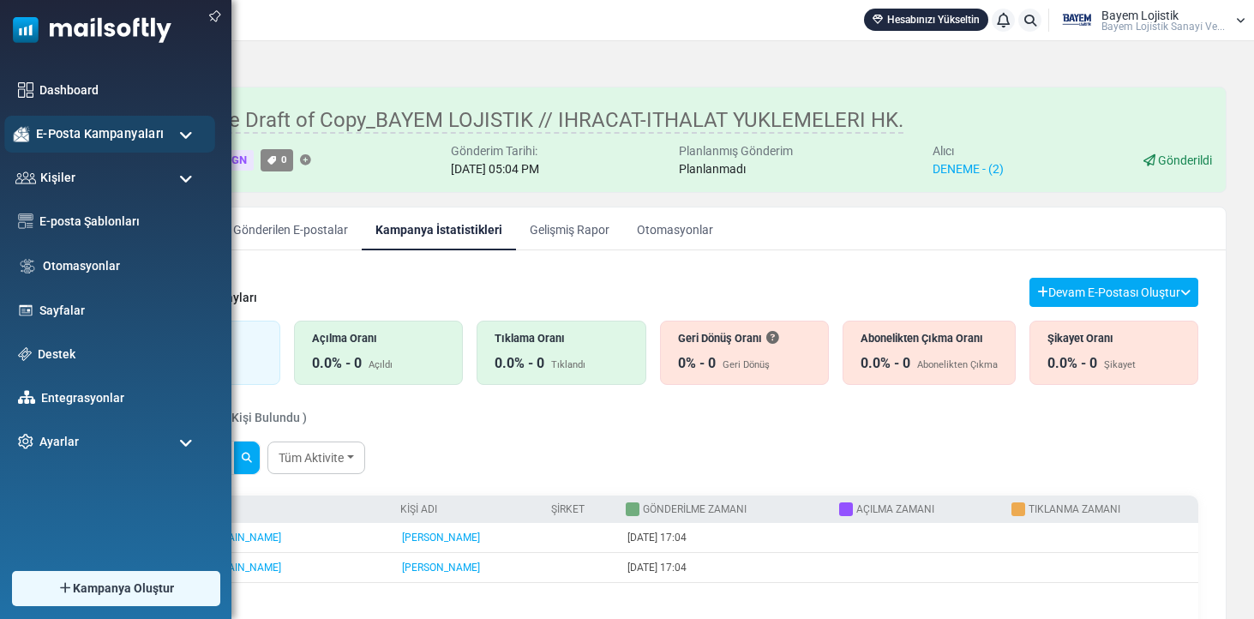
click at [100, 144] on div "E-Posta Kampanyaları" at bounding box center [109, 134] width 211 height 37
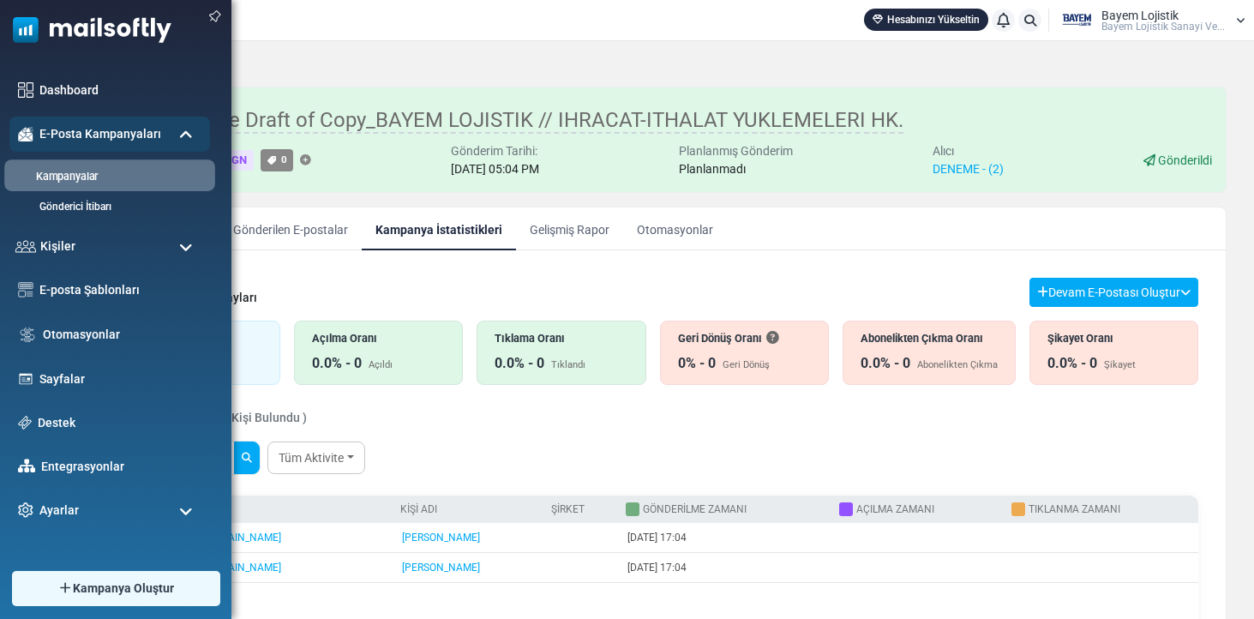
click at [62, 182] on li "Kampanyalar" at bounding box center [109, 175] width 211 height 32
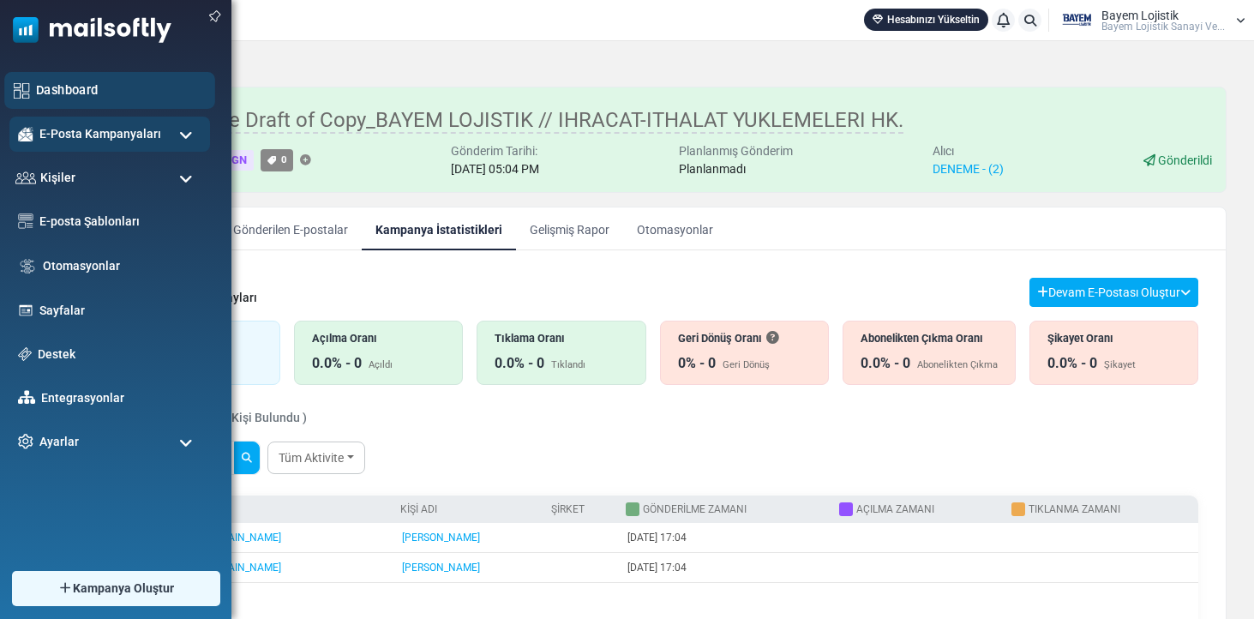
click at [132, 93] on link "Dashboard" at bounding box center [121, 90] width 170 height 19
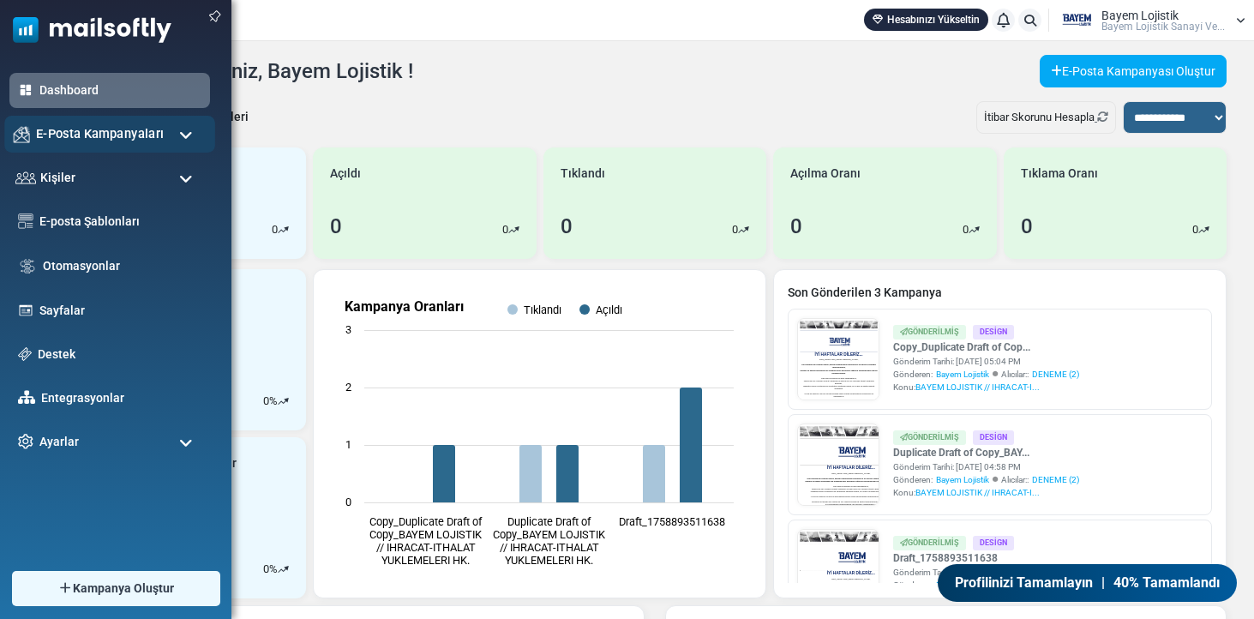
click at [62, 135] on span "E-Posta Kampanyaları" at bounding box center [100, 133] width 128 height 19
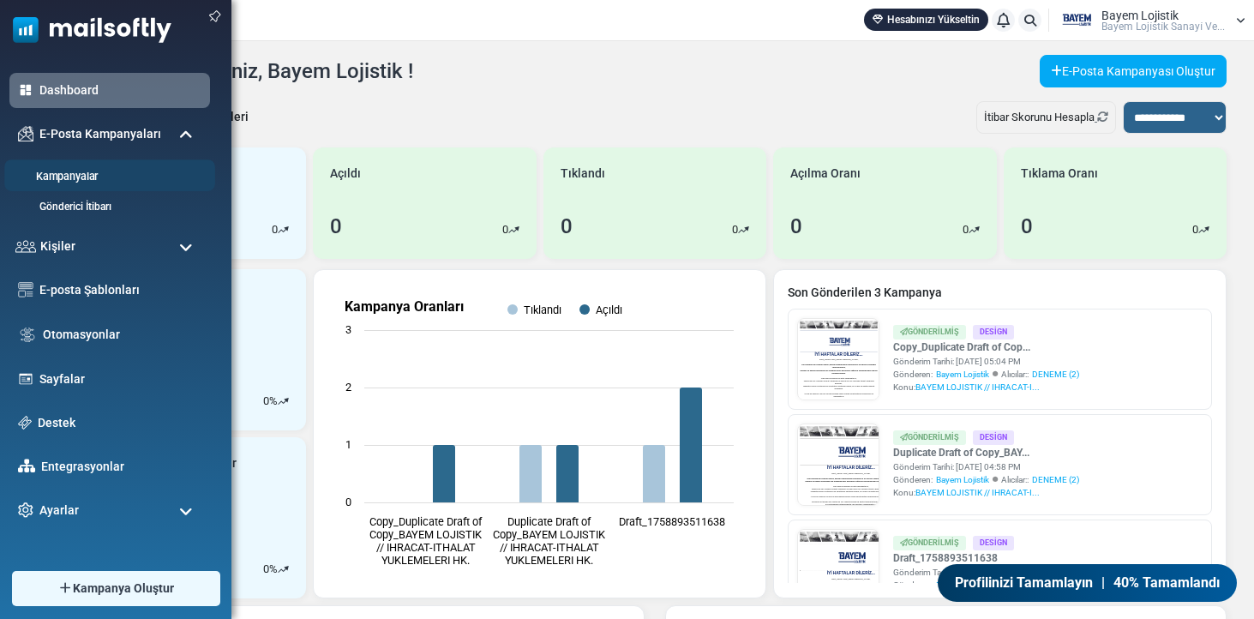
click at [60, 169] on link "Kampanyalar" at bounding box center [107, 177] width 206 height 16
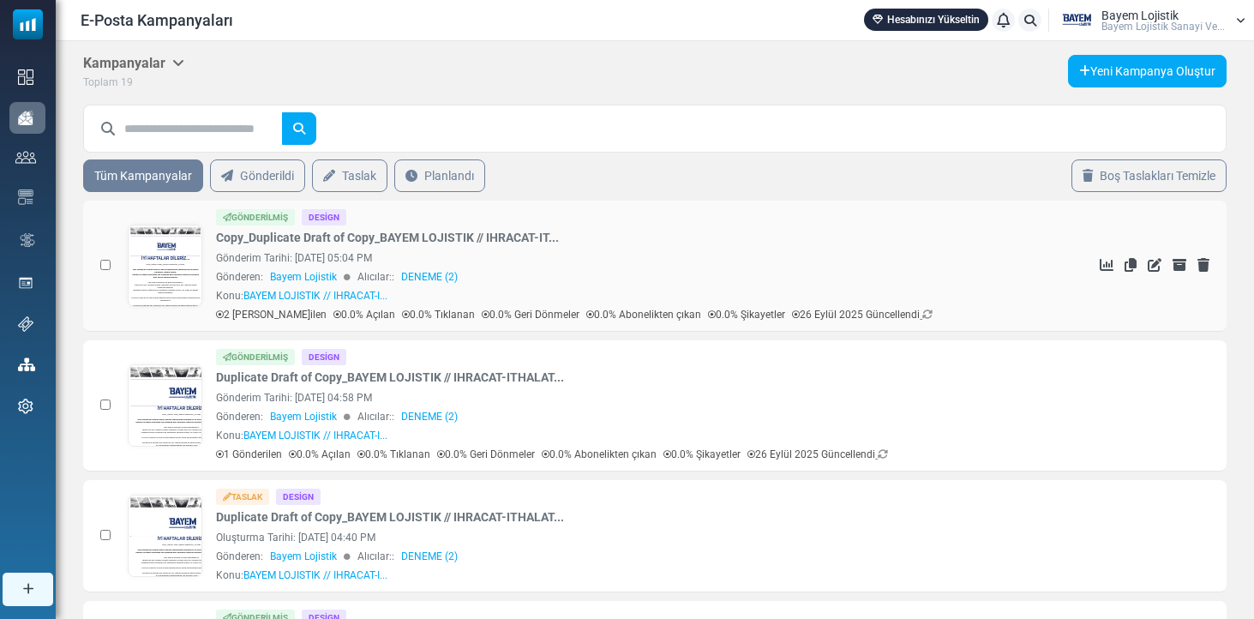
click at [165, 264] on link at bounding box center [166, 313] width 74 height 177
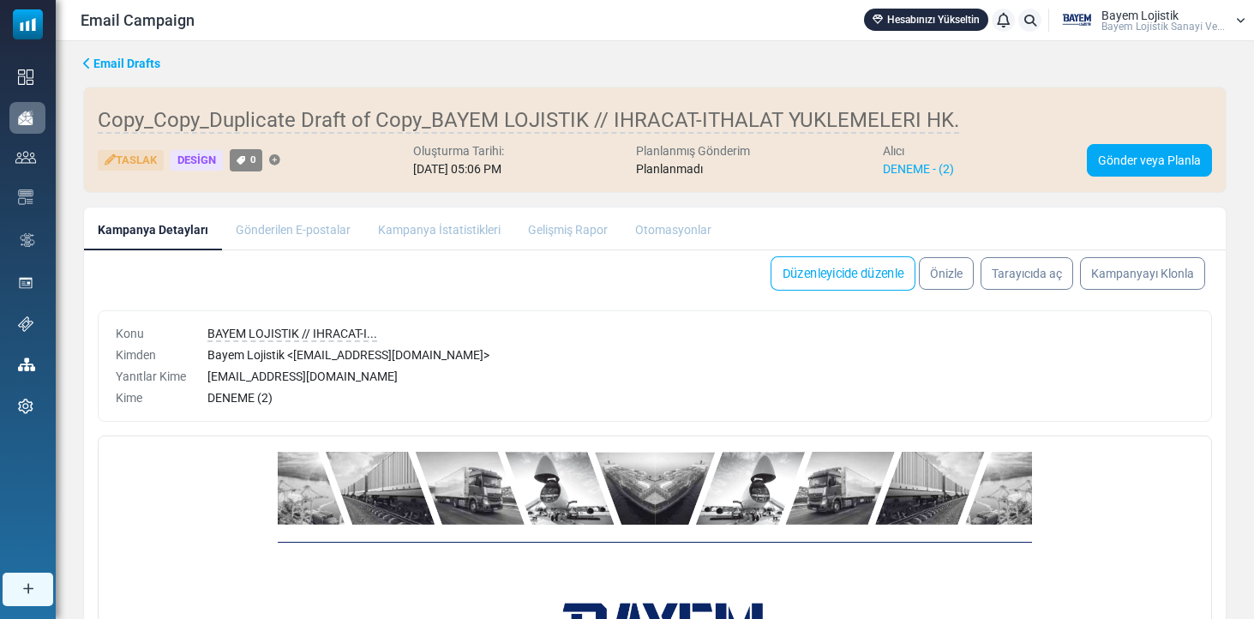
click at [877, 275] on link "Düzenleyicide düzenle" at bounding box center [843, 273] width 145 height 34
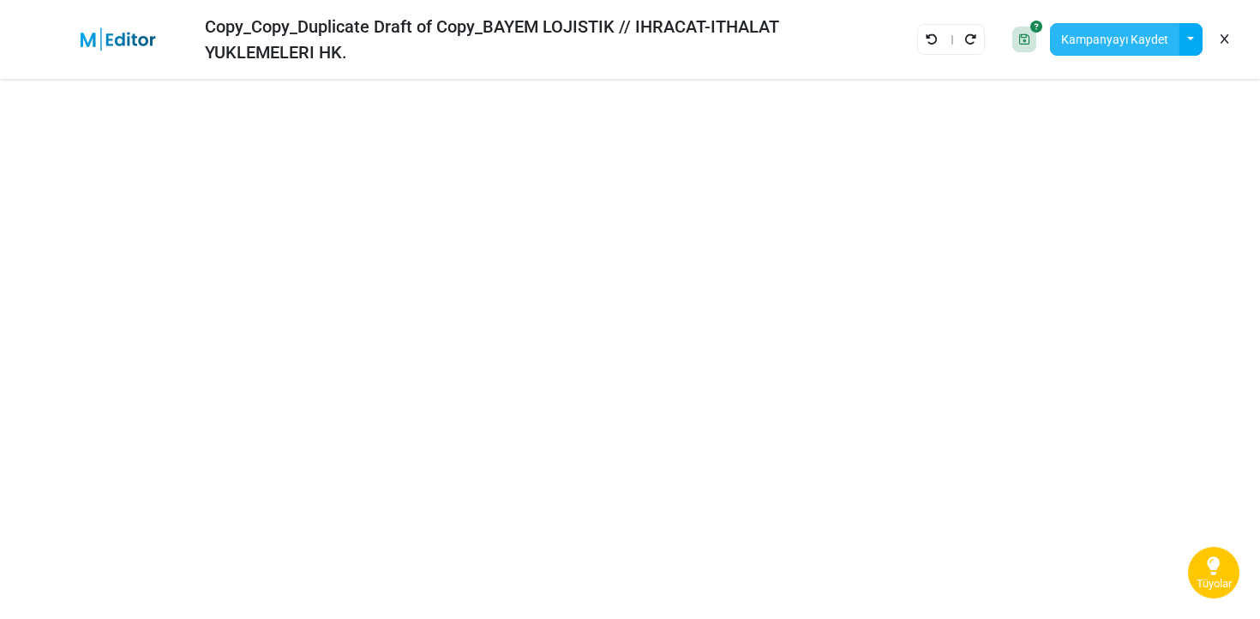
click at [1115, 39] on button "Kampanyayı Kaydet" at bounding box center [1114, 39] width 129 height 33
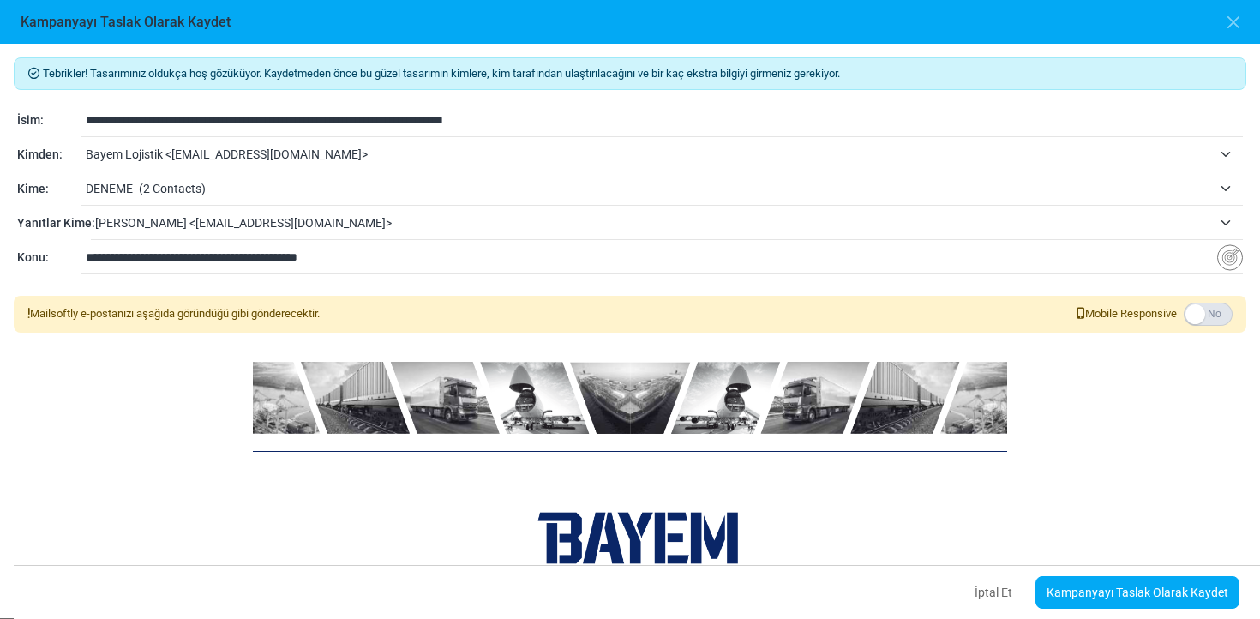
click at [1203, 312] on label at bounding box center [1208, 314] width 49 height 23
click at [1192, 596] on link "Kampanyayı Taslak Olarak Kaydet" at bounding box center [1138, 592] width 204 height 33
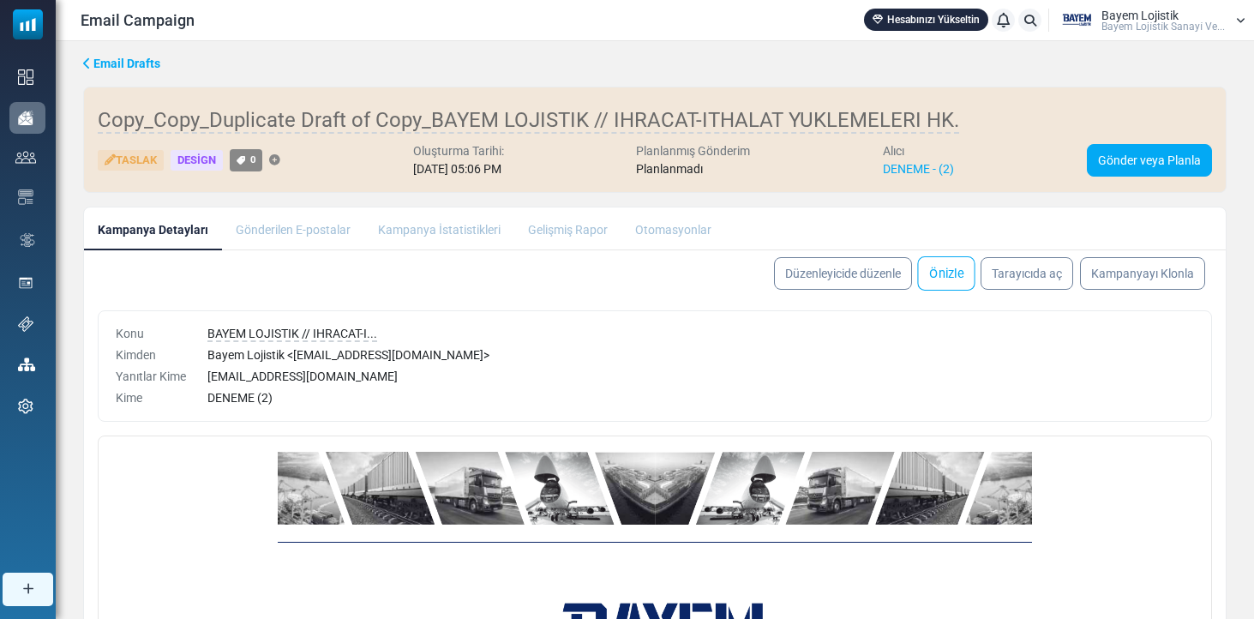
click at [933, 266] on link "Önizle" at bounding box center [945, 273] width 57 height 34
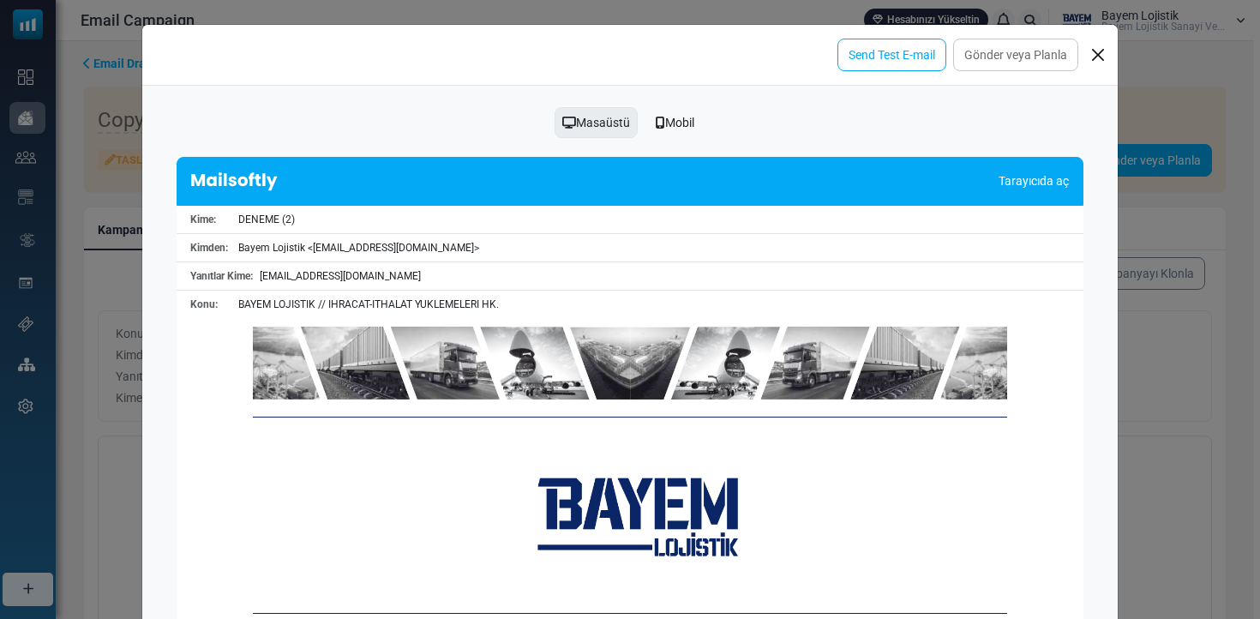
click at [691, 114] on div "Mobil" at bounding box center [675, 122] width 61 height 33
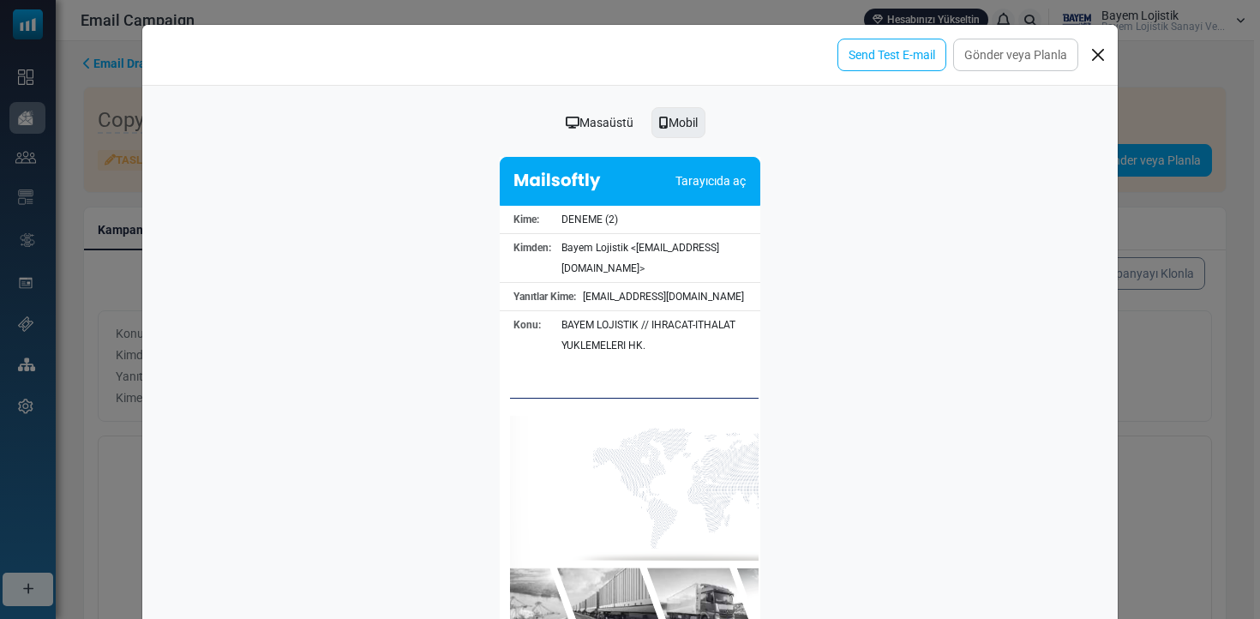
click at [1088, 59] on button "Close" at bounding box center [1098, 55] width 26 height 26
